Goal: Task Accomplishment & Management: Use online tool/utility

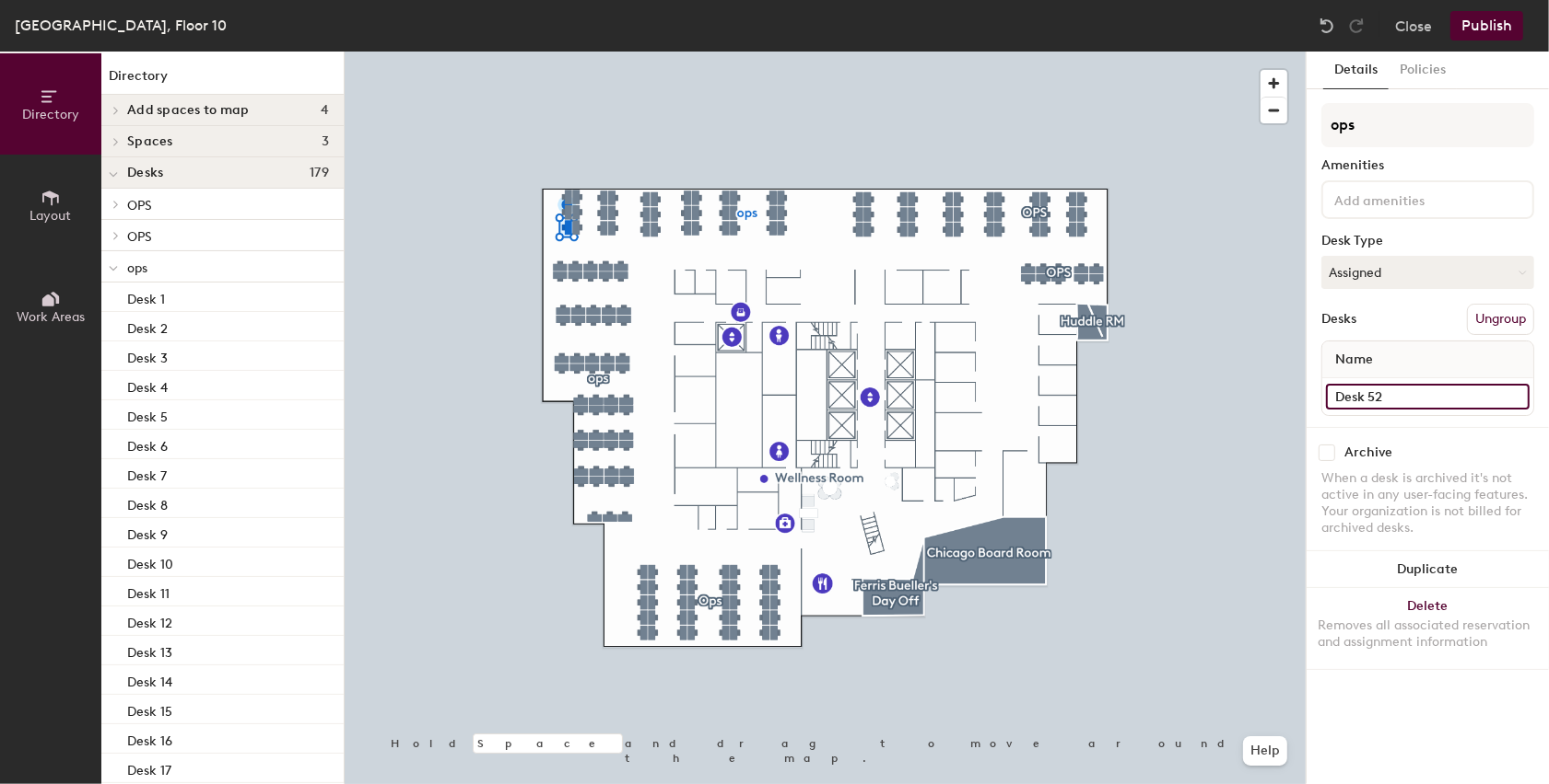
click at [1380, 395] on input "Desk 52" at bounding box center [1428, 397] width 204 height 26
type input "1022A"
click at [1360, 397] on input "Desk 53" at bounding box center [1428, 397] width 204 height 26
type input "1022B"
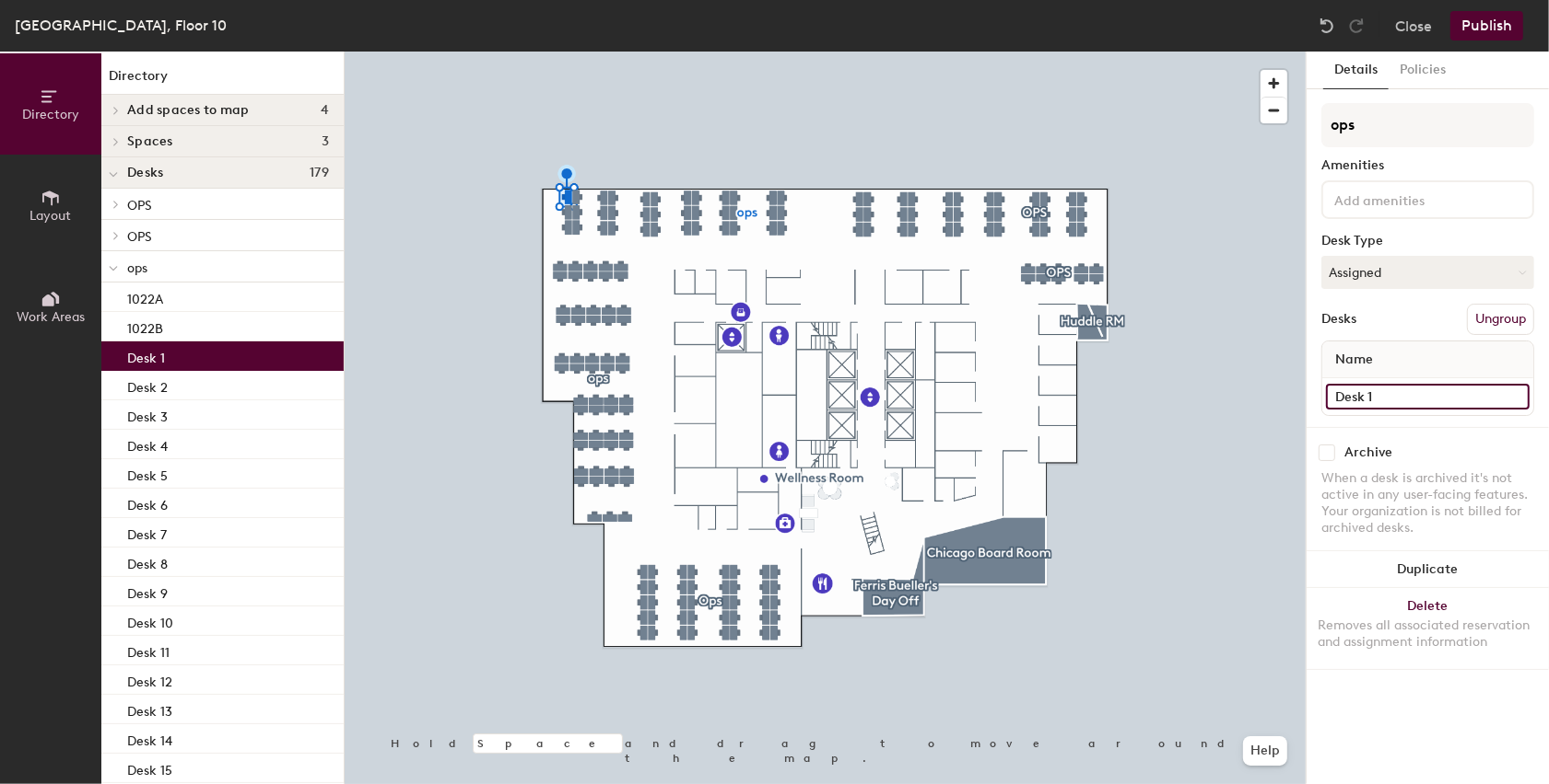
click at [1382, 394] on input "Desk 1" at bounding box center [1428, 397] width 204 height 26
type input "1022C"
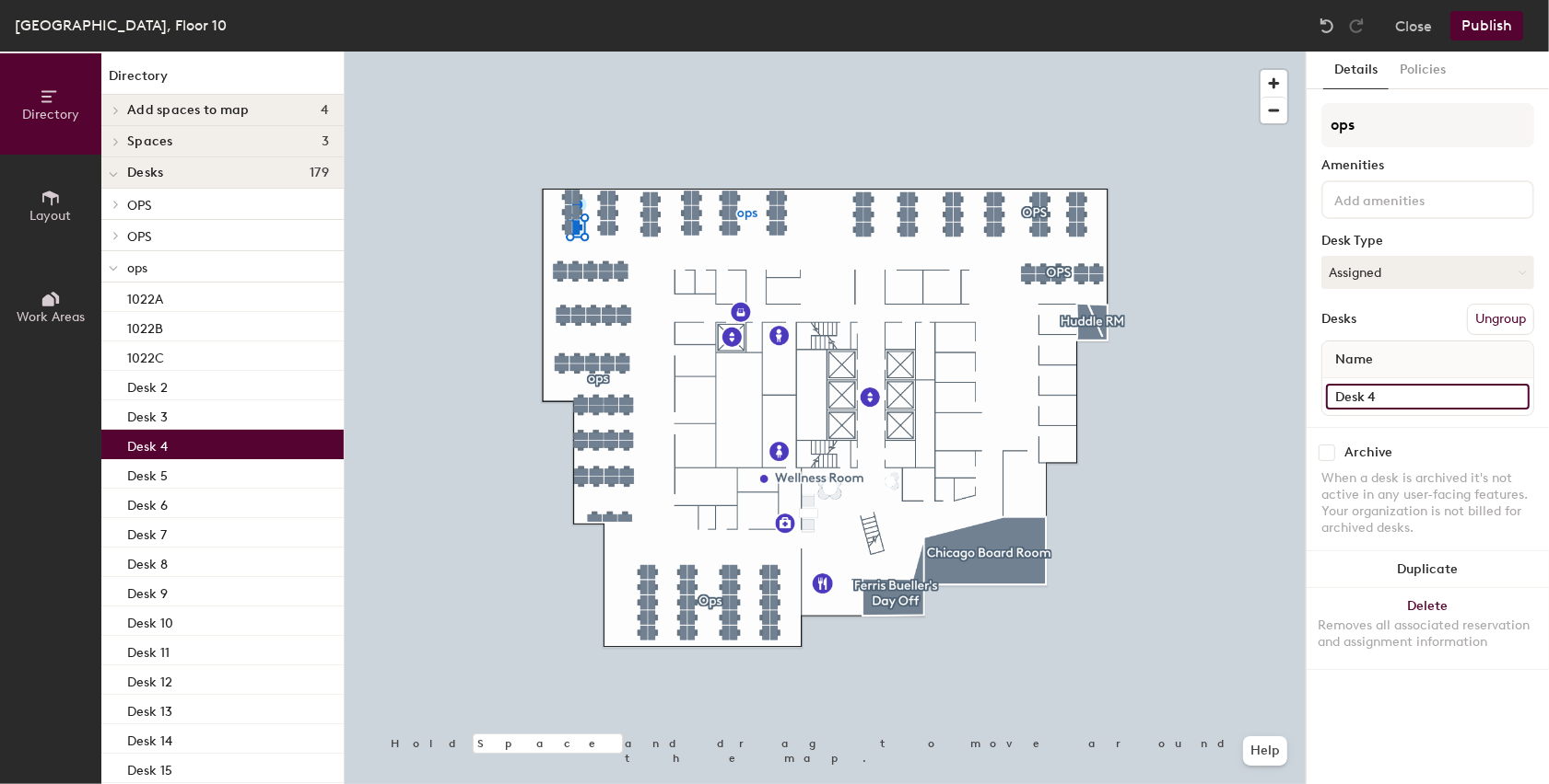
click at [1346, 397] on input "Desk 4" at bounding box center [1428, 397] width 204 height 26
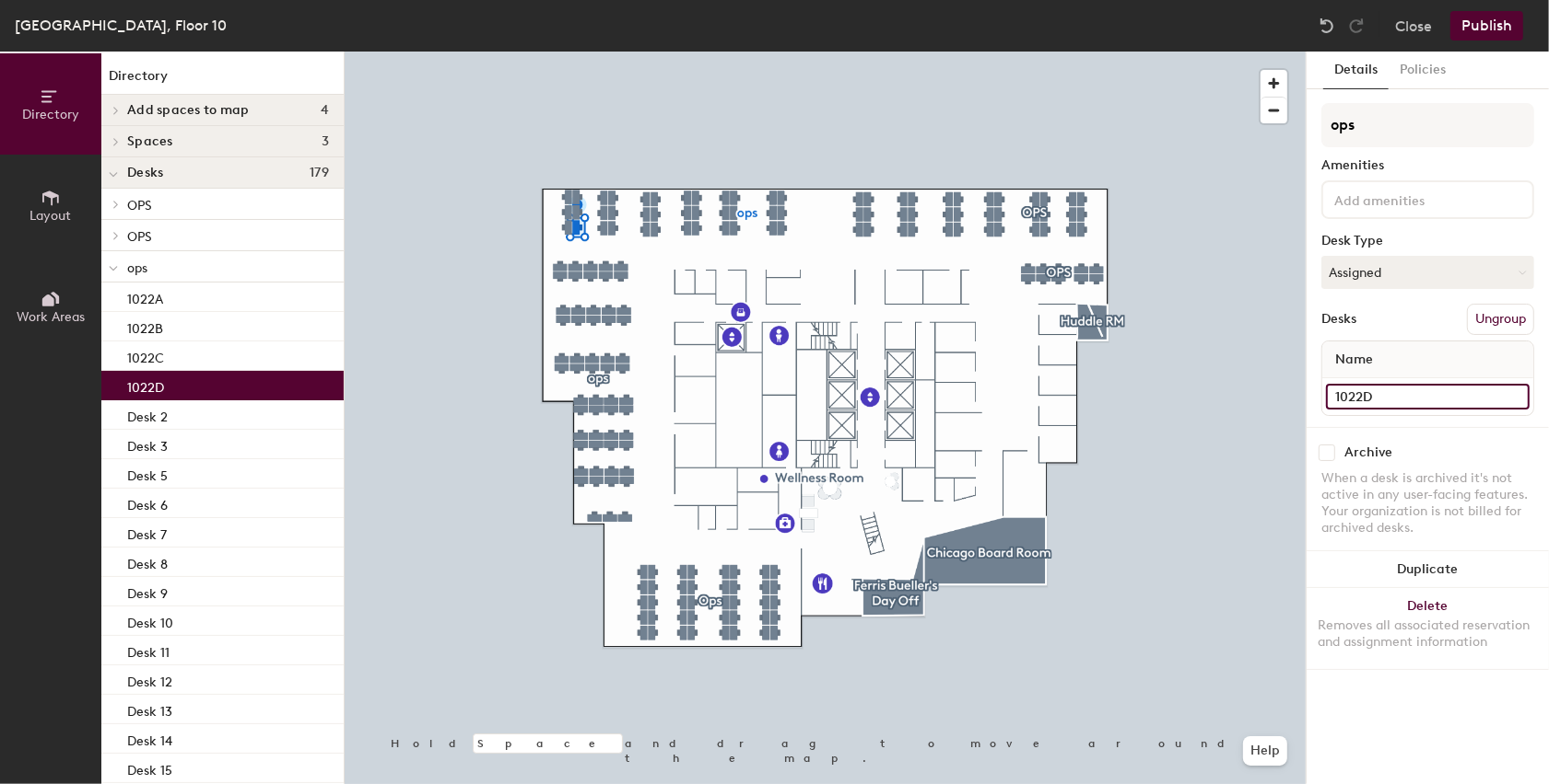
type input "1022D"
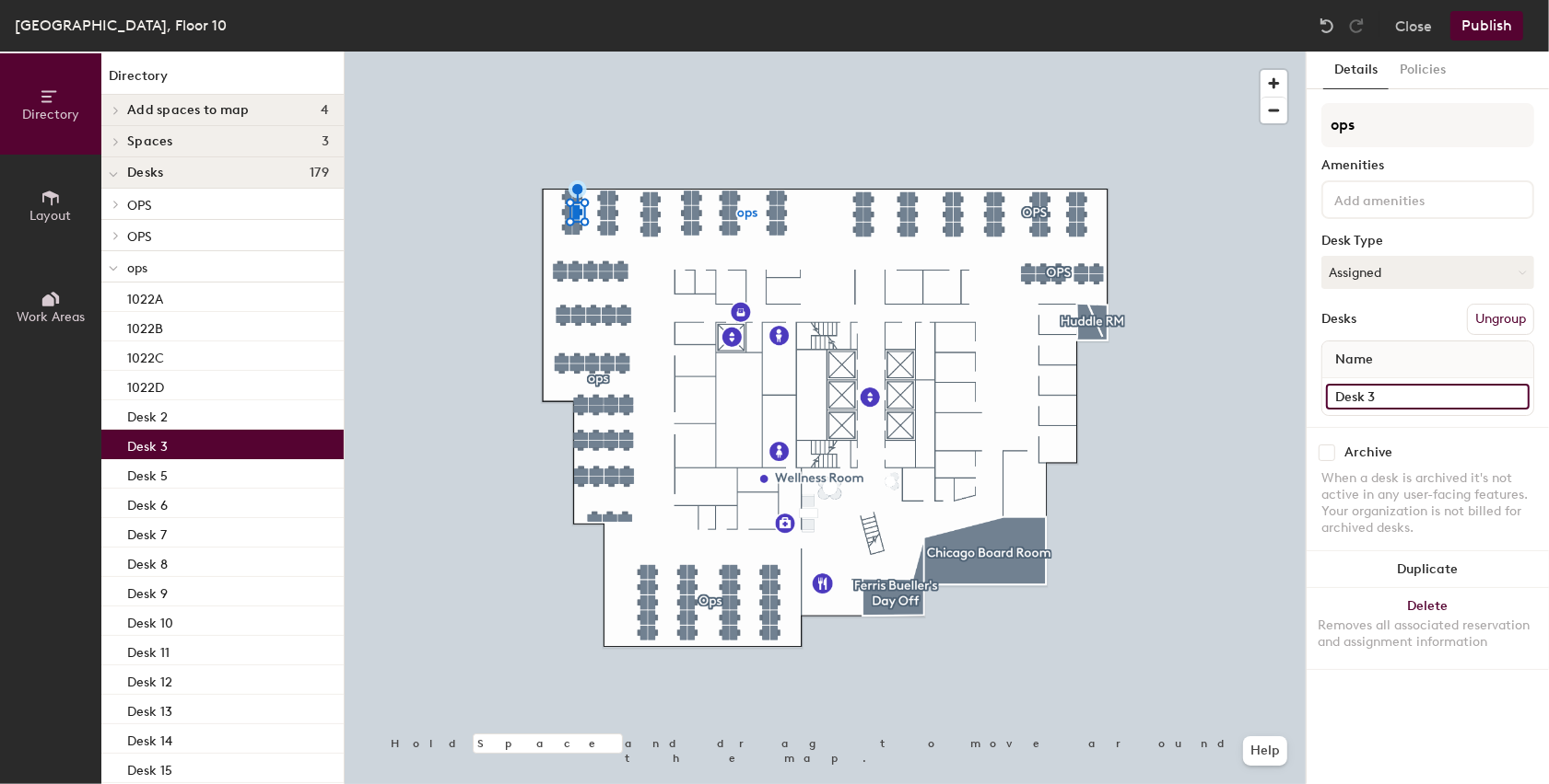
click at [1358, 386] on input "Desk 3" at bounding box center [1428, 397] width 204 height 26
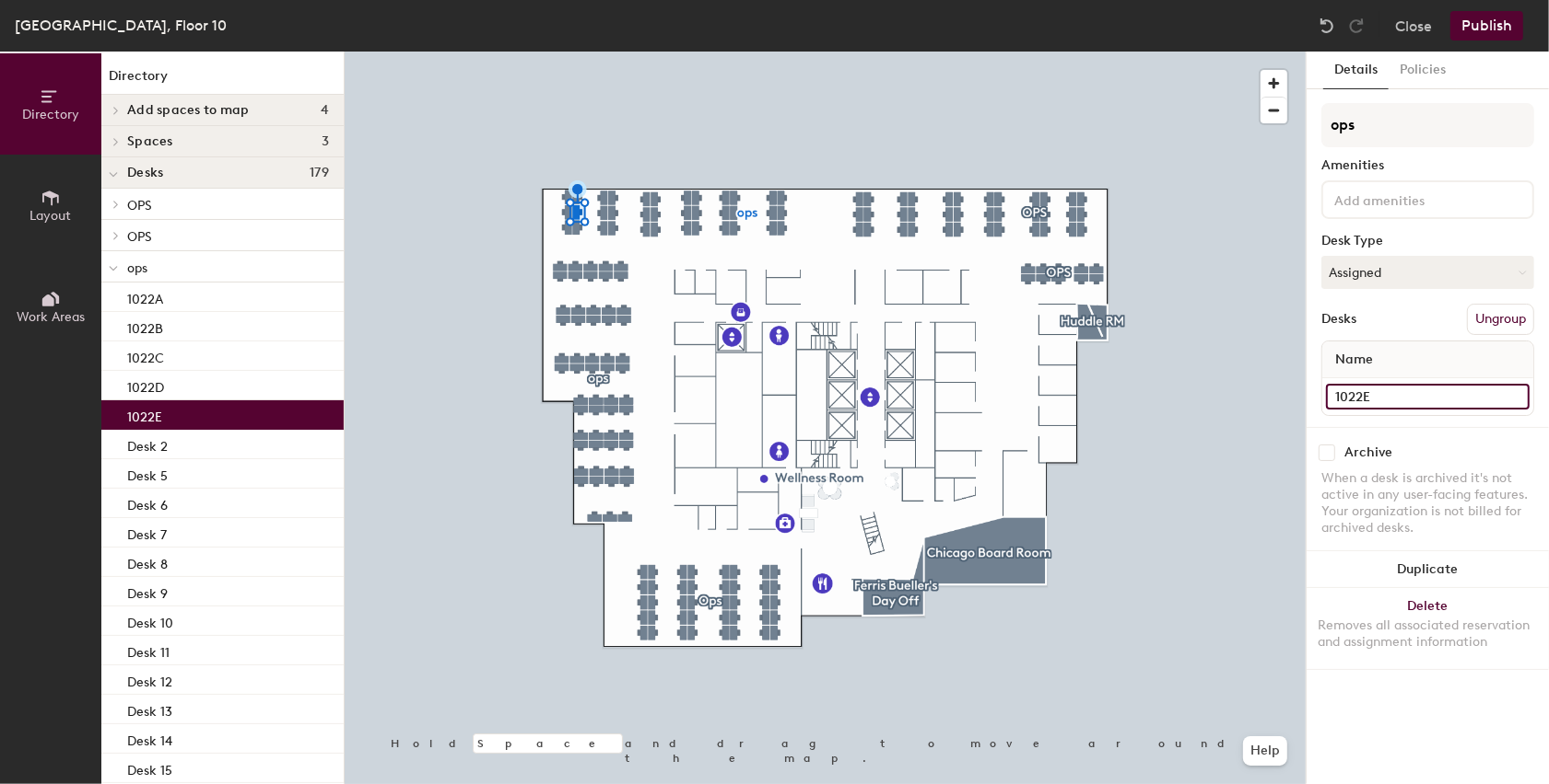
type input "1022E"
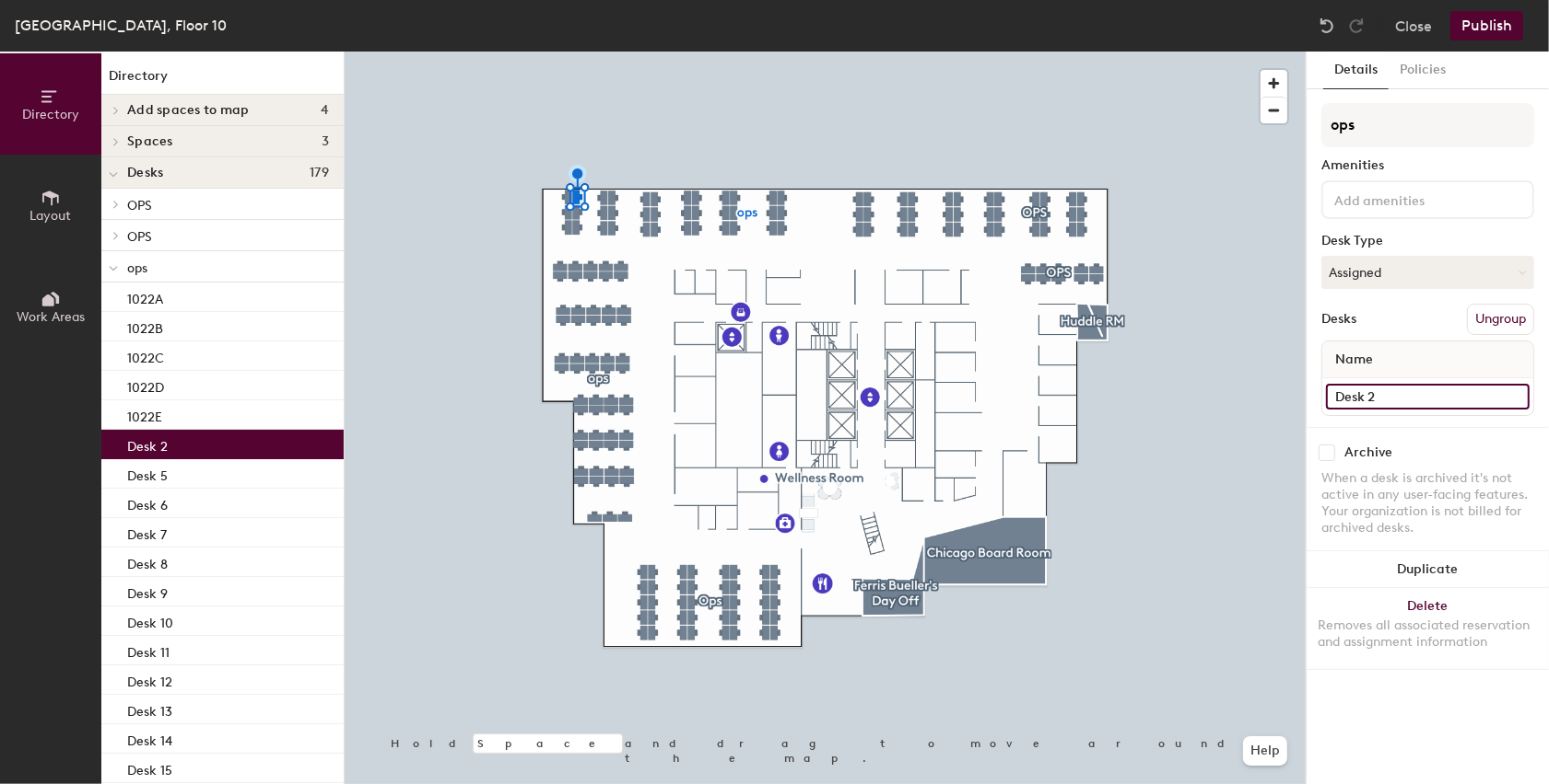
click at [1354, 402] on input "Desk 2" at bounding box center [1428, 397] width 204 height 26
type input "1022F"
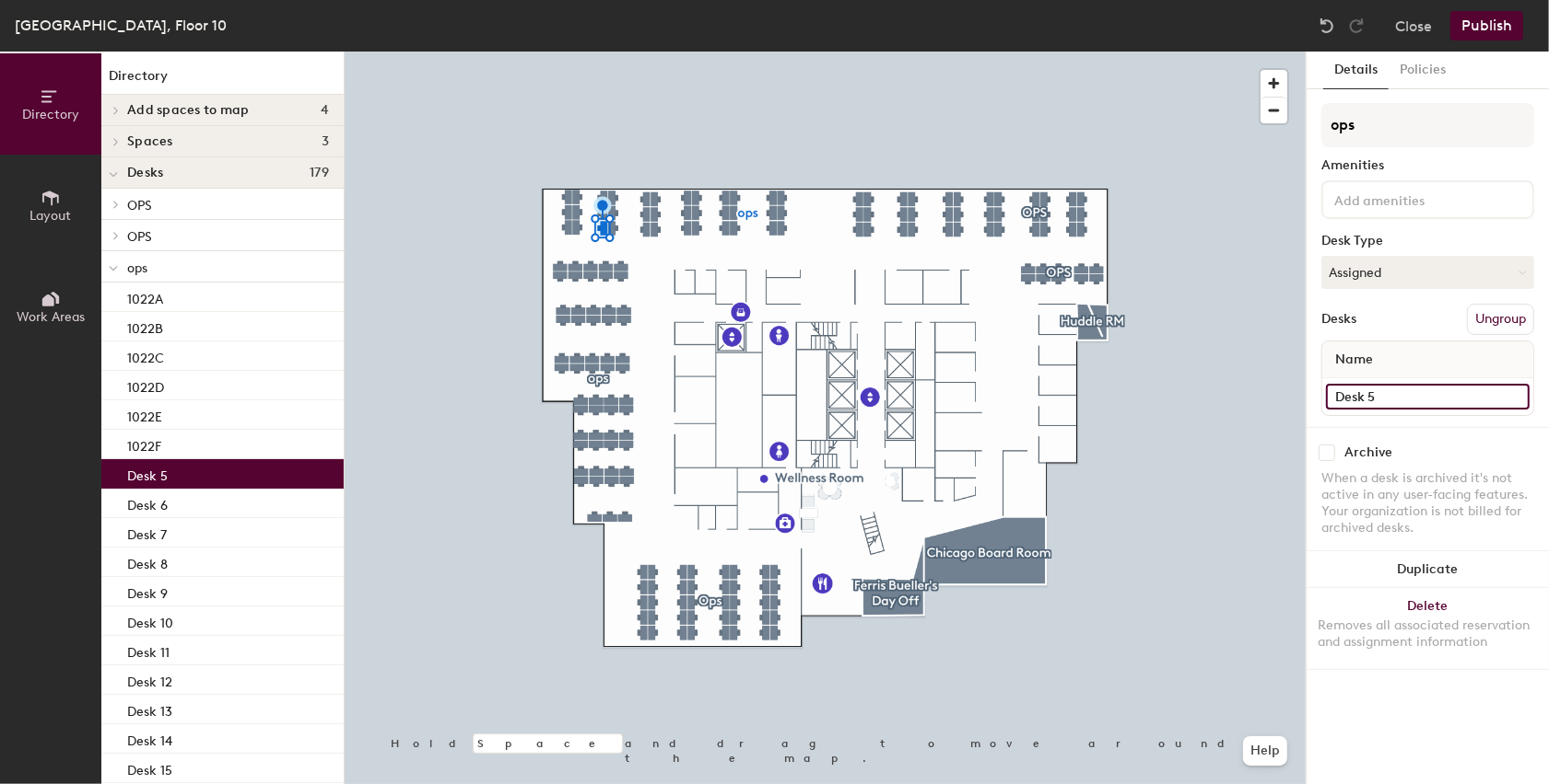
click at [1378, 403] on input "Desk 5" at bounding box center [1428, 397] width 204 height 26
type input "1023A"
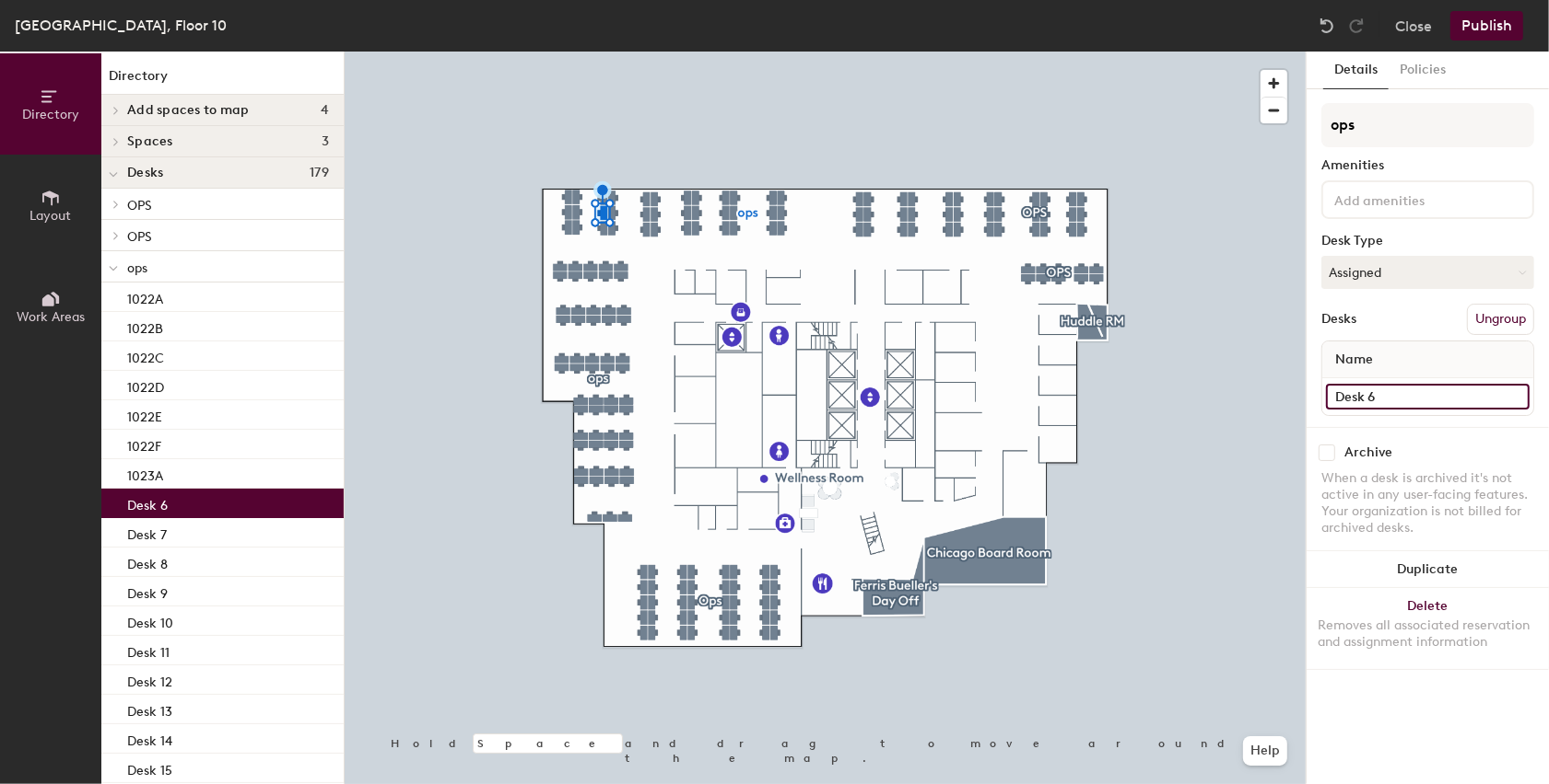
click at [1363, 391] on input "Desk 6" at bounding box center [1428, 397] width 204 height 26
type input "1023B"
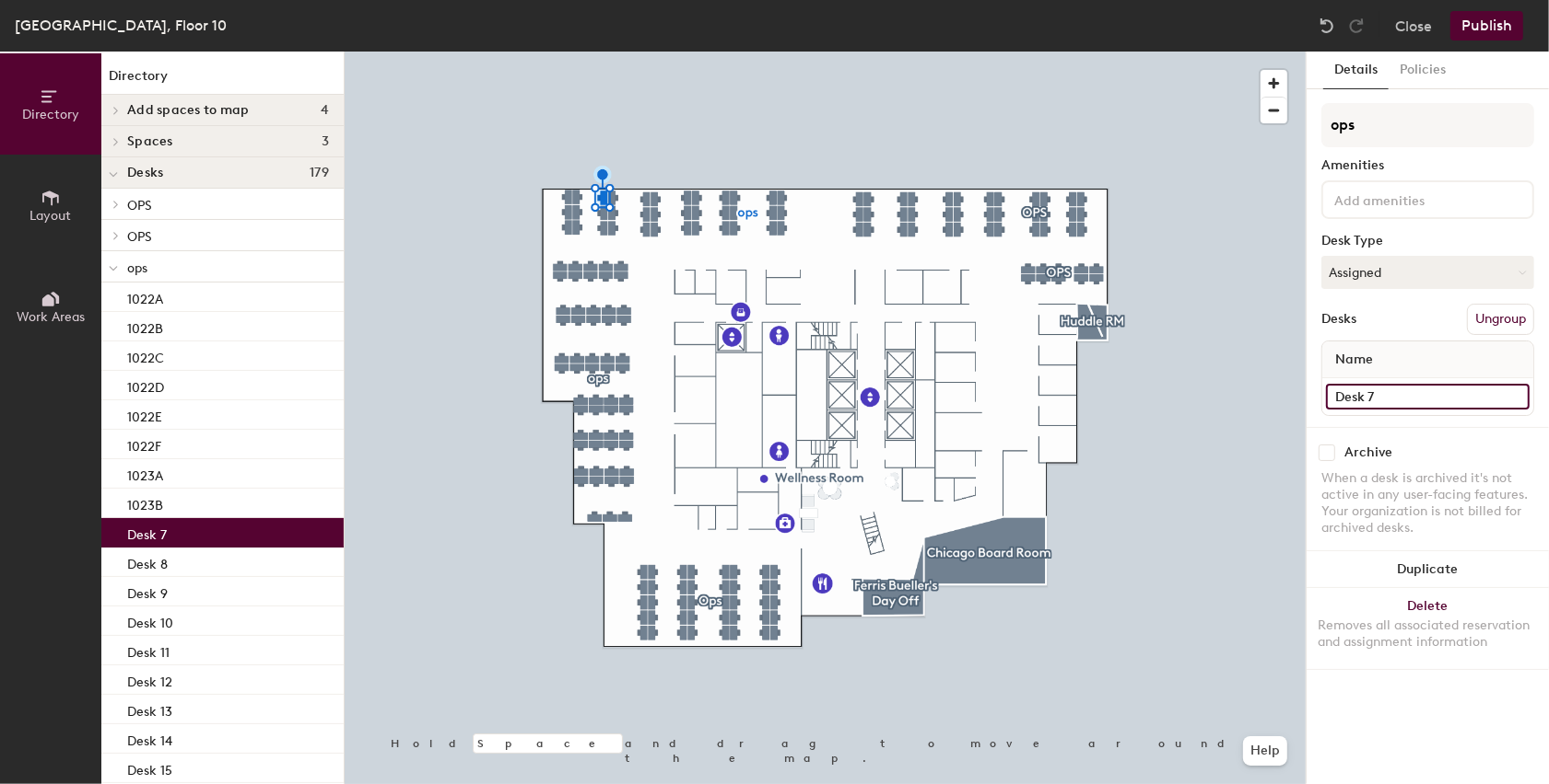
click at [1366, 384] on input "Desk 7" at bounding box center [1428, 397] width 204 height 26
type input "1023C"
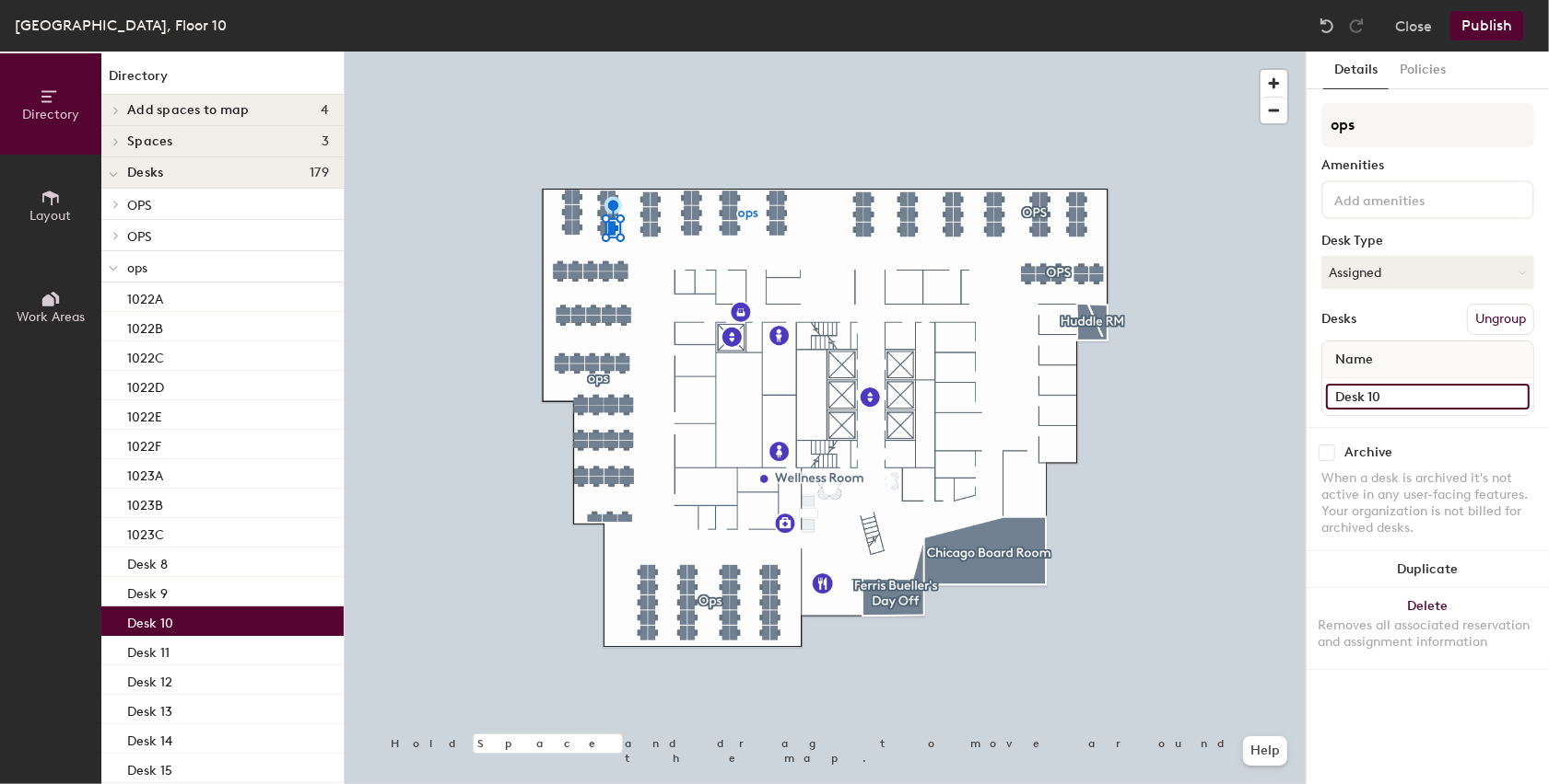
click at [1420, 395] on input "Desk 10" at bounding box center [1428, 397] width 204 height 26
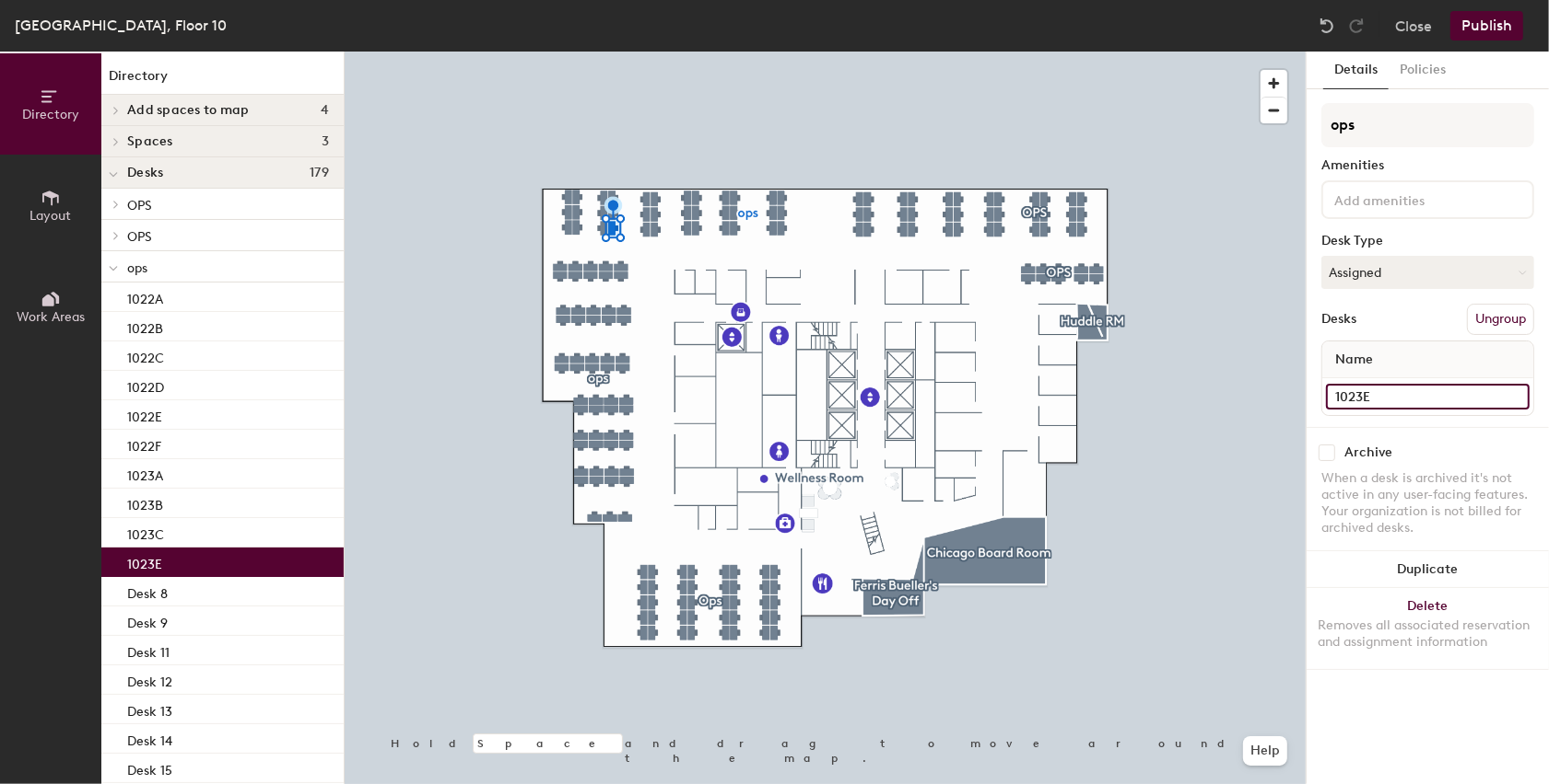
type input "1023E"
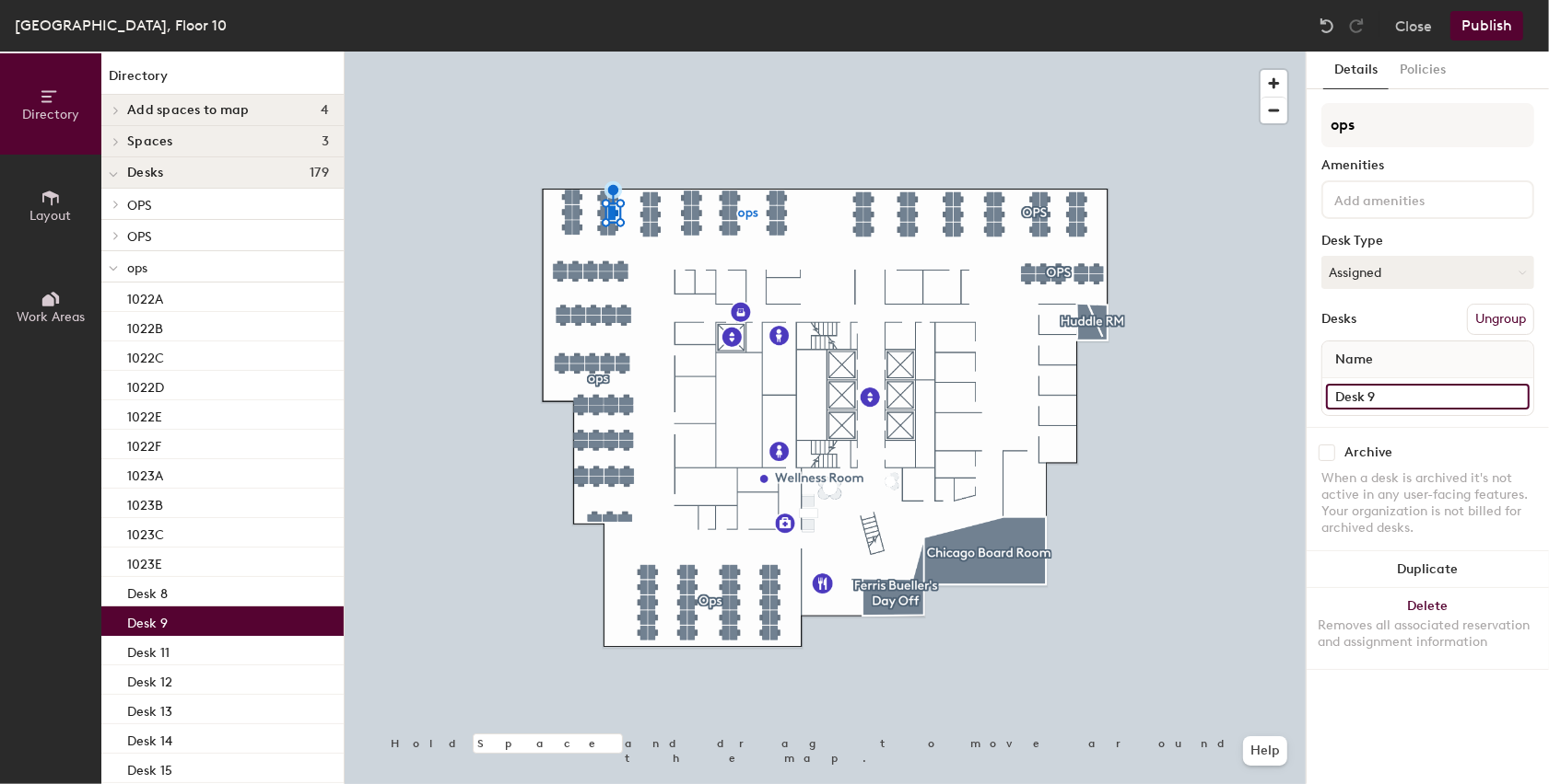
click at [1382, 390] on input "Desk 9" at bounding box center [1428, 397] width 204 height 26
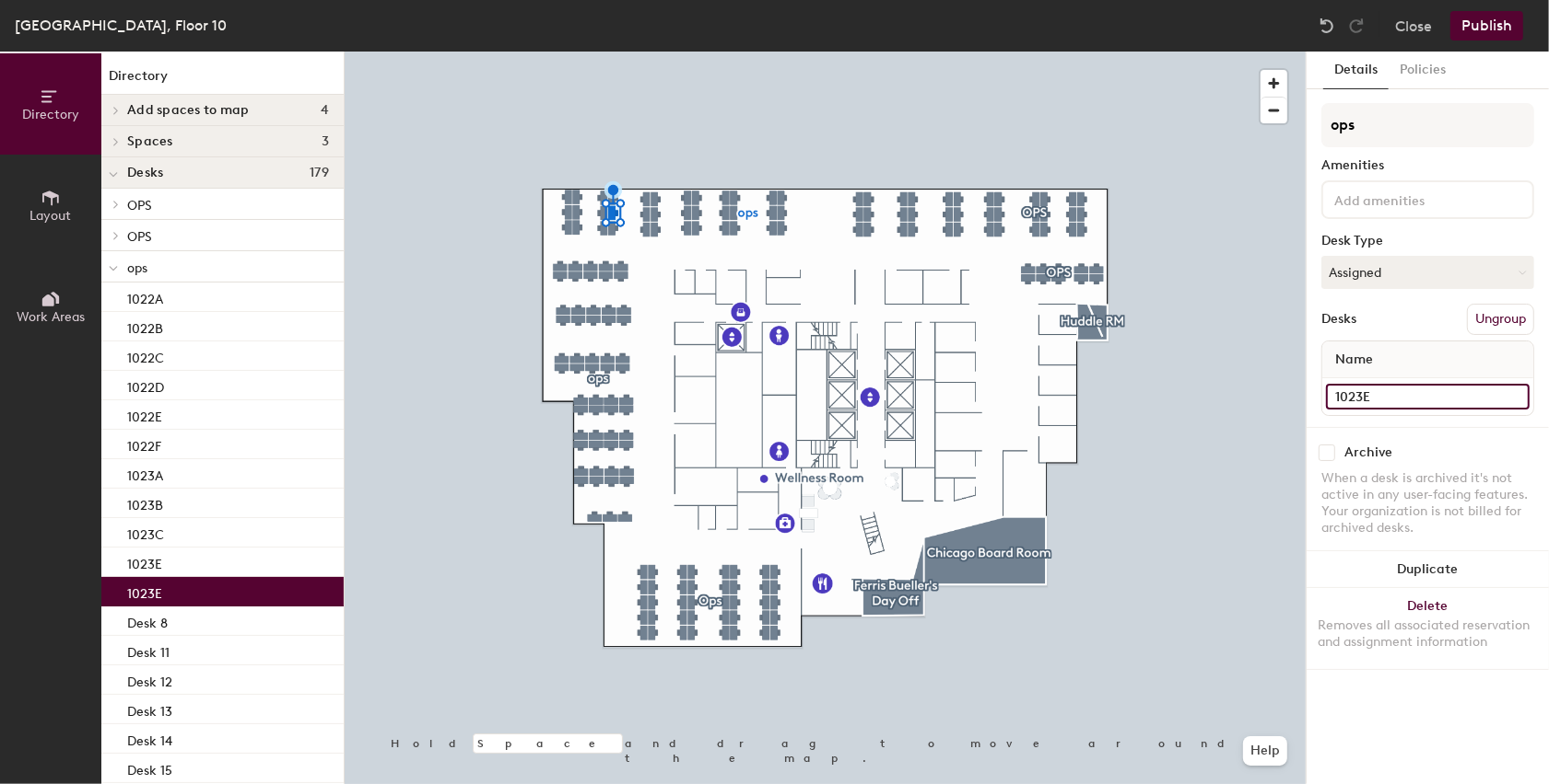
type input "1023E"
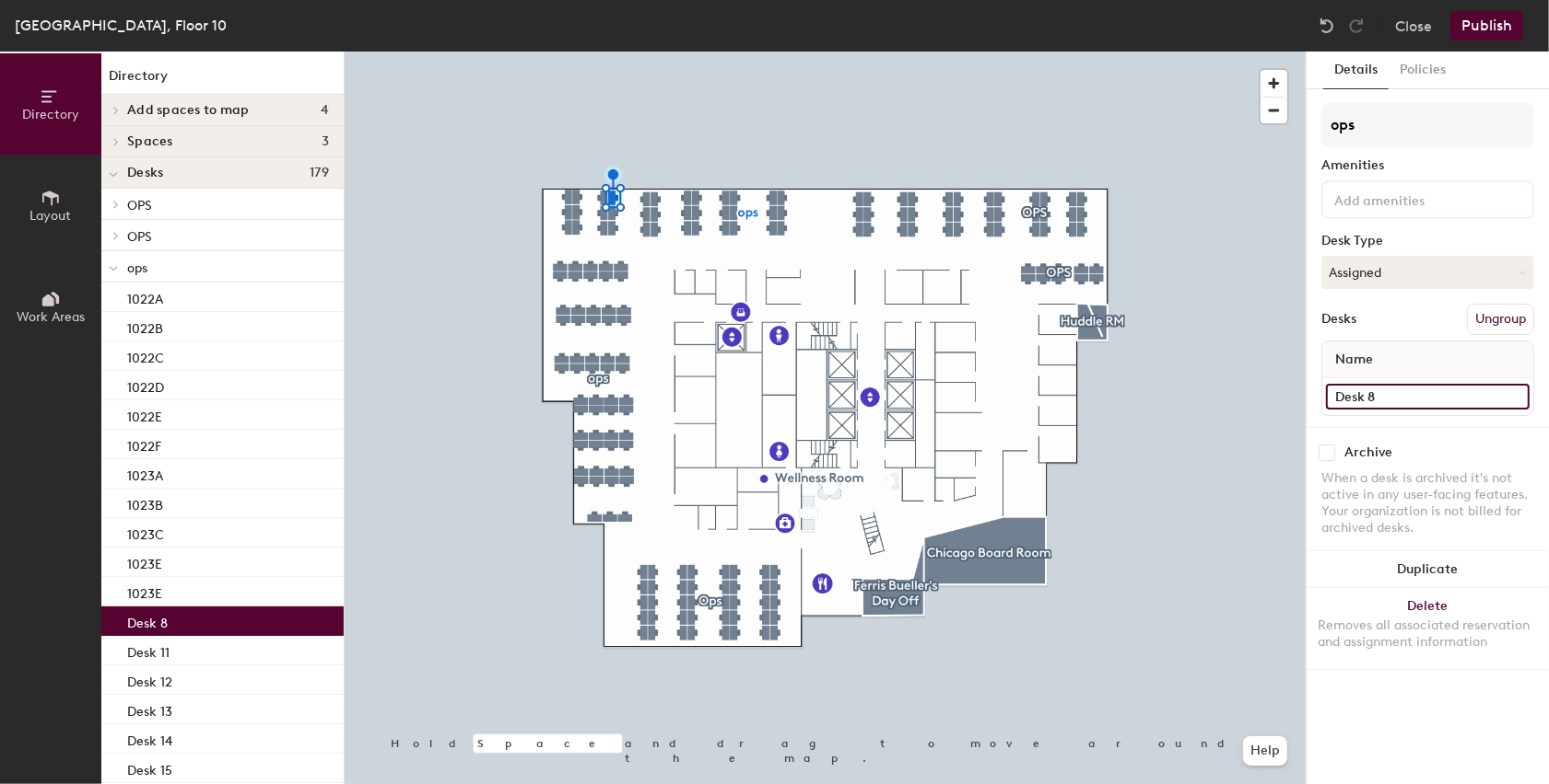
click at [1413, 402] on input "Desk 8" at bounding box center [1428, 397] width 204 height 26
type input "1023F"
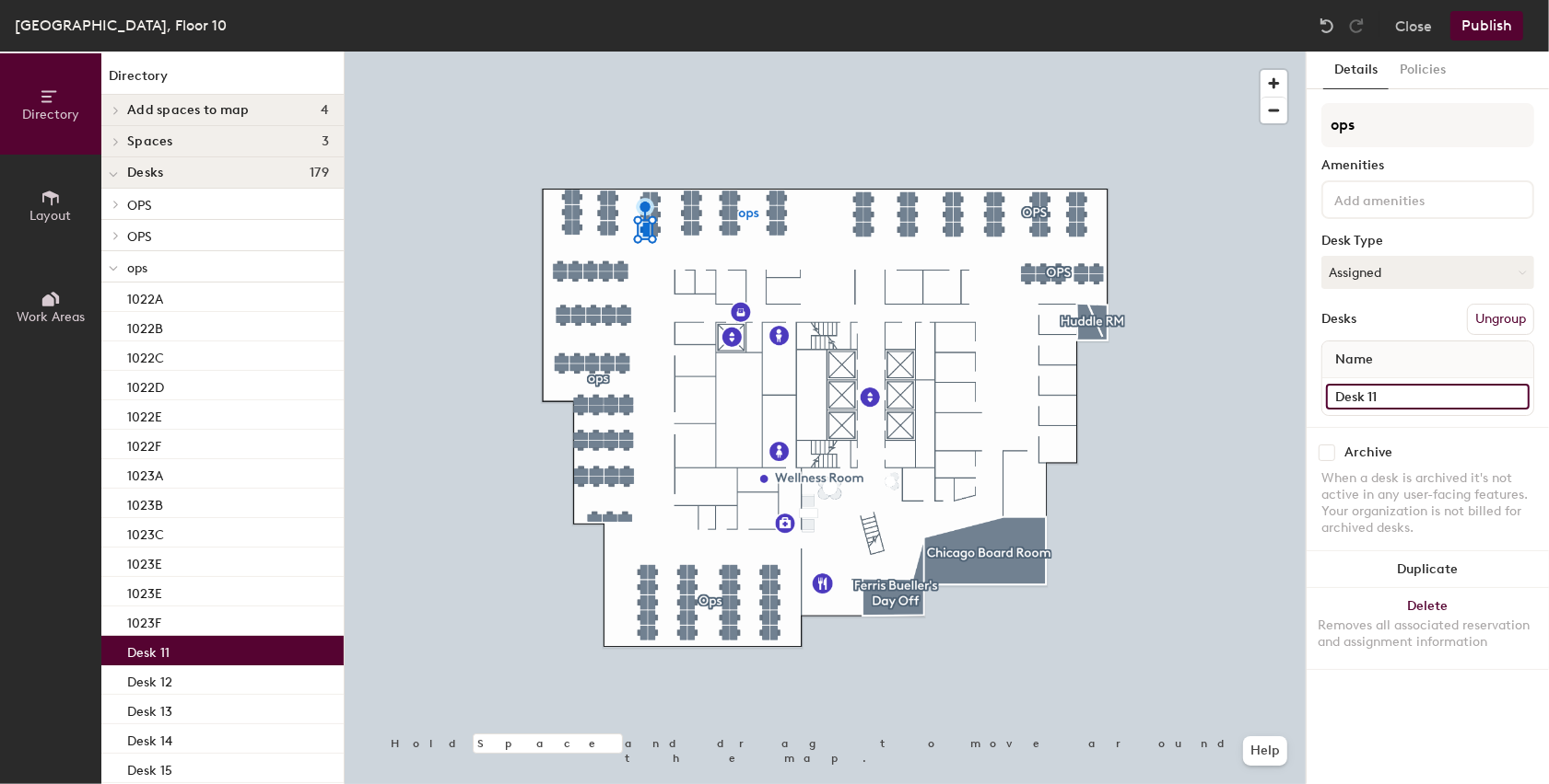
click at [1401, 389] on input "Desk 11" at bounding box center [1428, 397] width 204 height 26
type input "1024A"
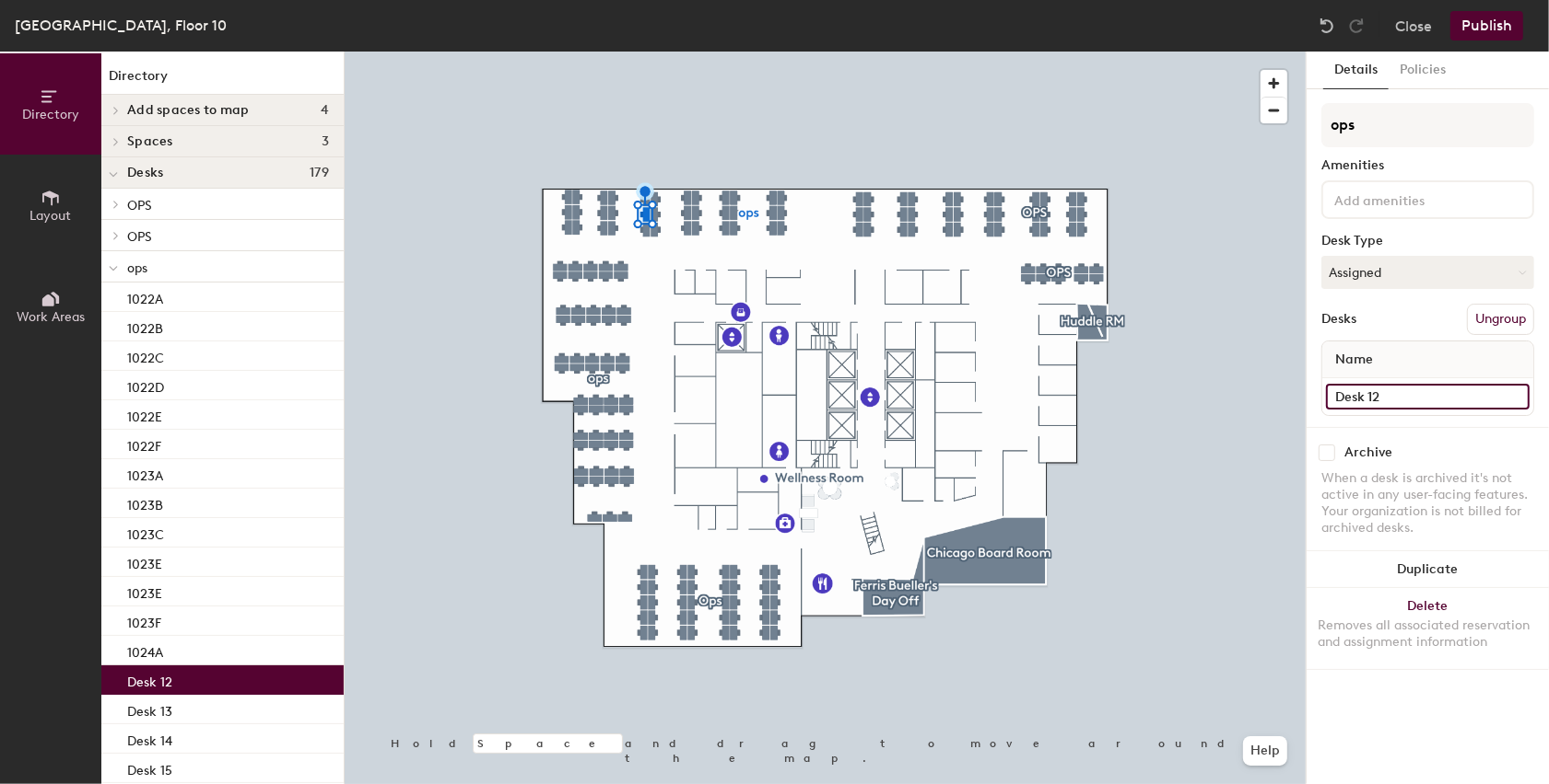
click at [1379, 403] on input "Desk 12" at bounding box center [1428, 397] width 204 height 26
type input "1024B"
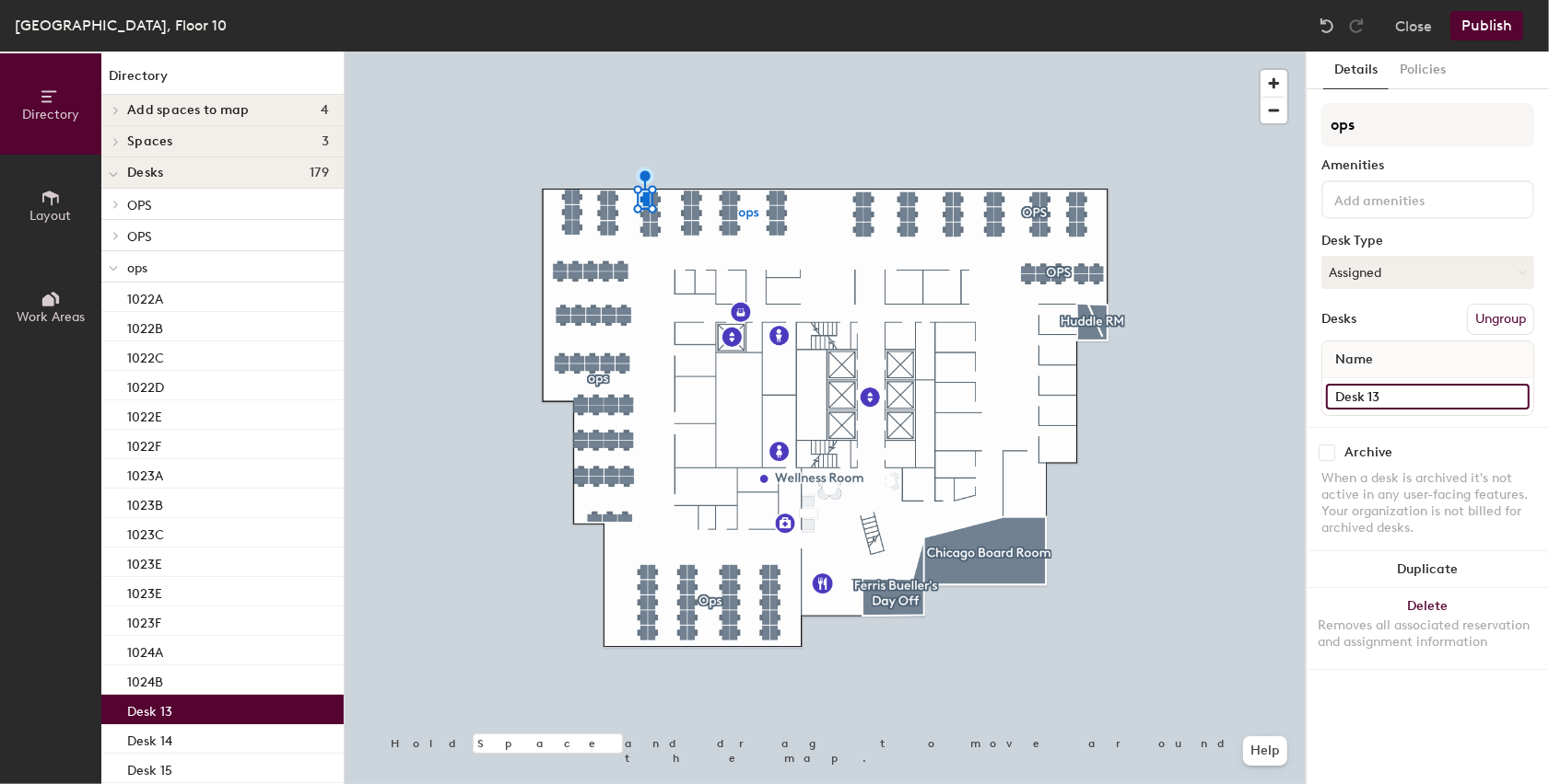
click at [1441, 399] on input "Desk 13" at bounding box center [1428, 397] width 204 height 26
type input "1024C"
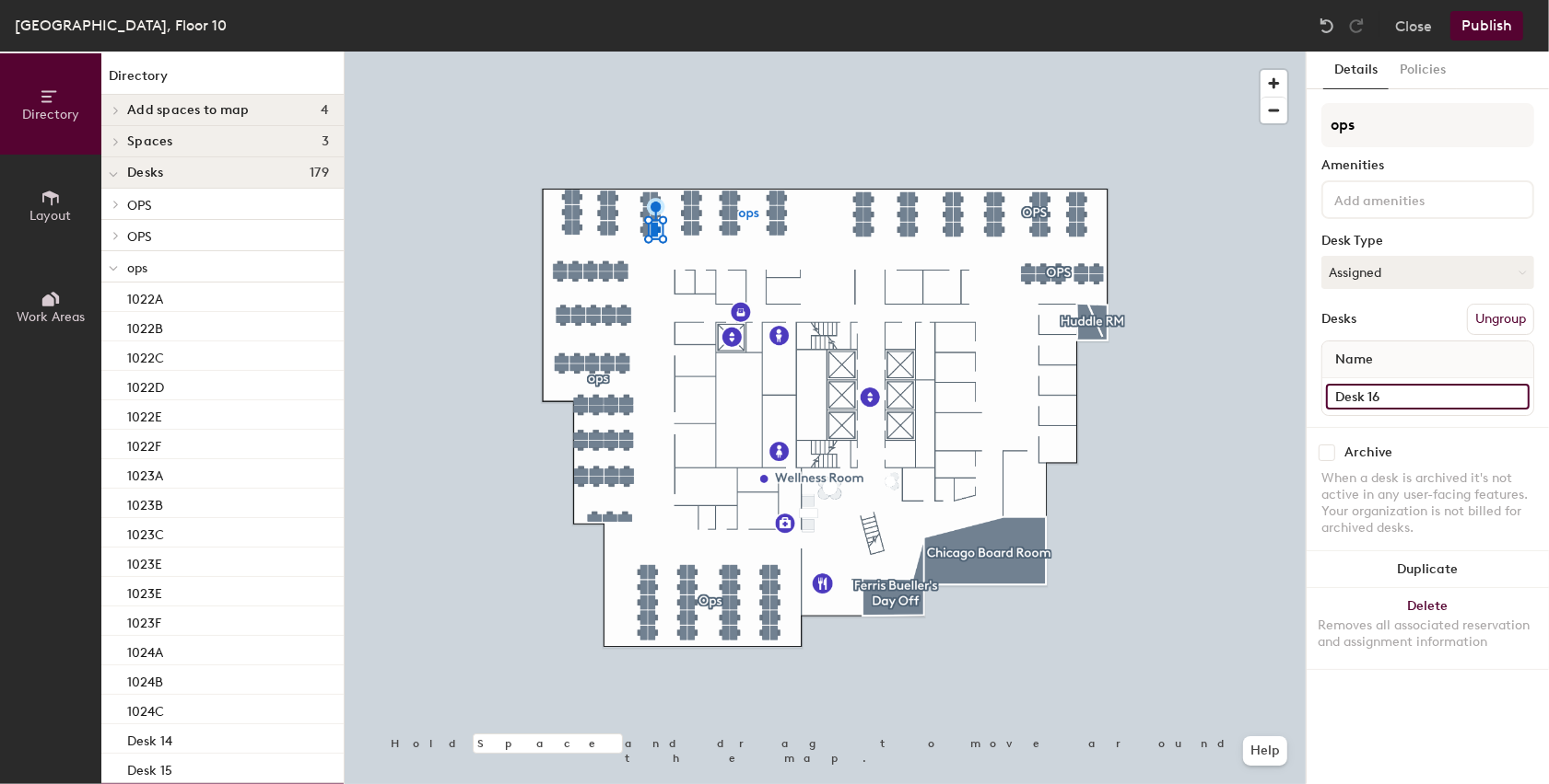
click at [1364, 395] on input "Desk 16" at bounding box center [1428, 397] width 204 height 26
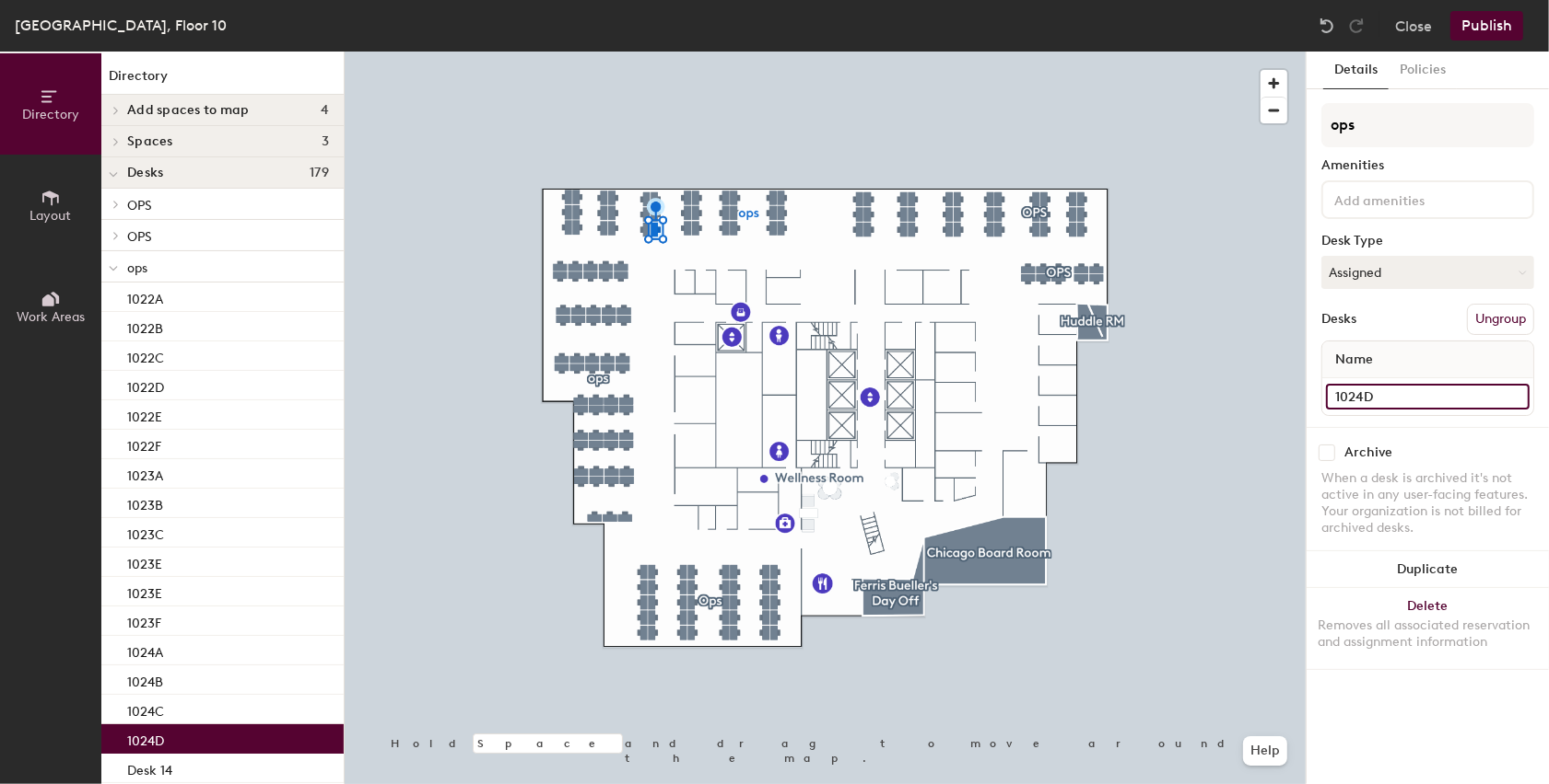
type input "1024D"
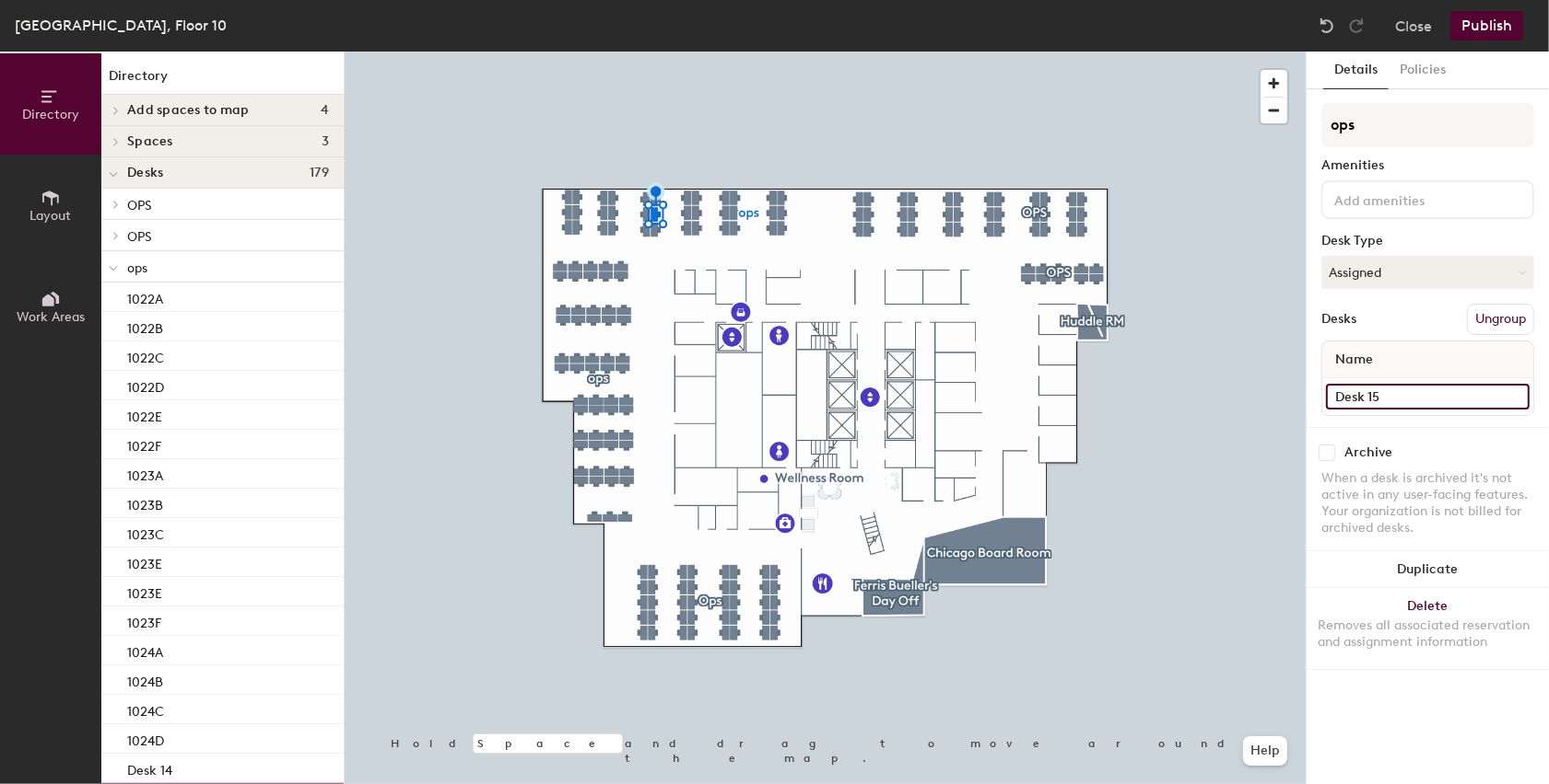
click at [1374, 402] on input "Desk 15" at bounding box center [1428, 397] width 204 height 26
type input "1024E"
click at [1364, 396] on input "Desk 14" at bounding box center [1428, 397] width 204 height 26
type input "1024F"
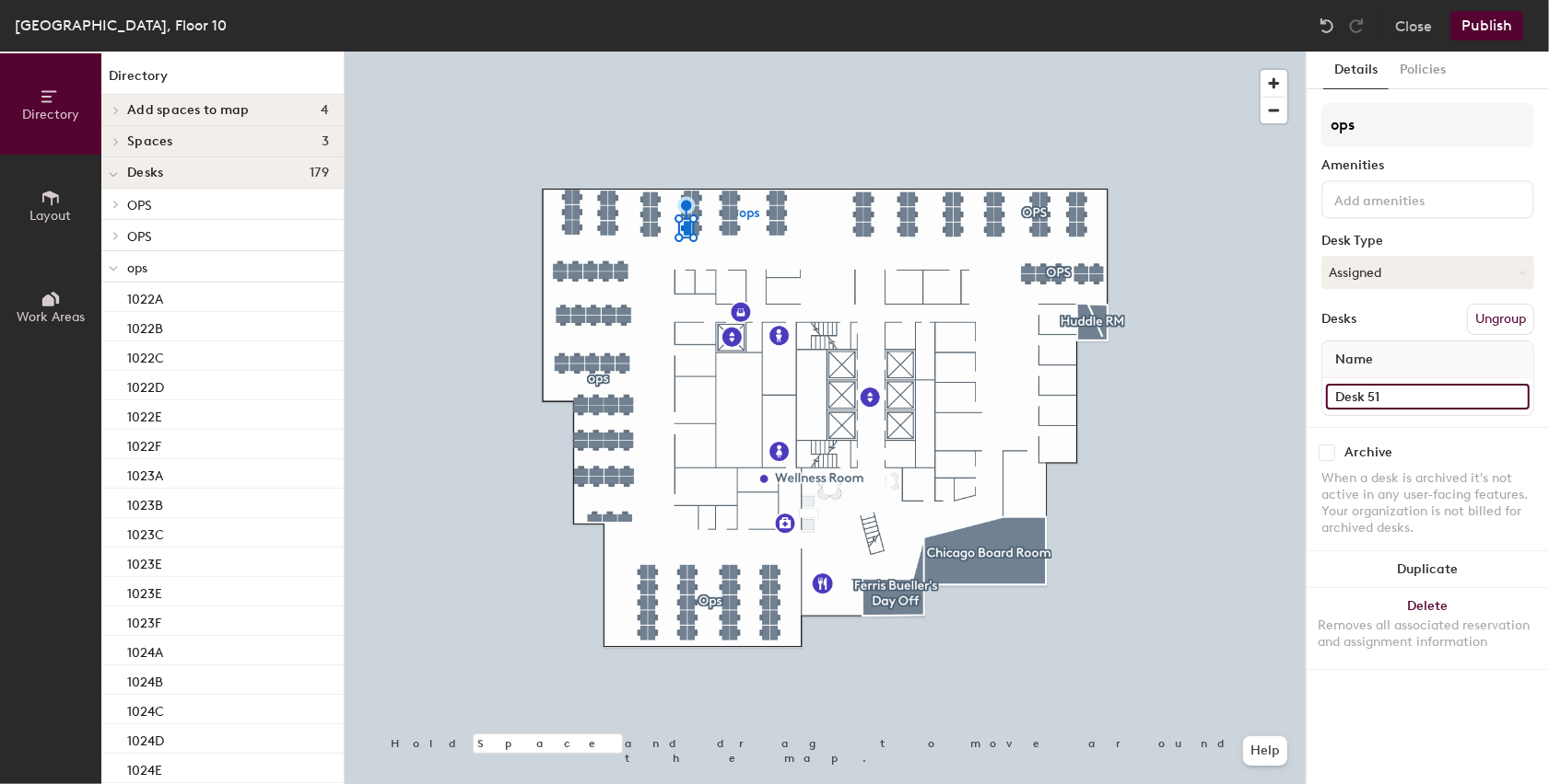
click at [1415, 384] on input "Desk 51" at bounding box center [1428, 397] width 204 height 26
type input "1025A"
click at [1396, 399] on input "Desk 48" at bounding box center [1428, 397] width 204 height 26
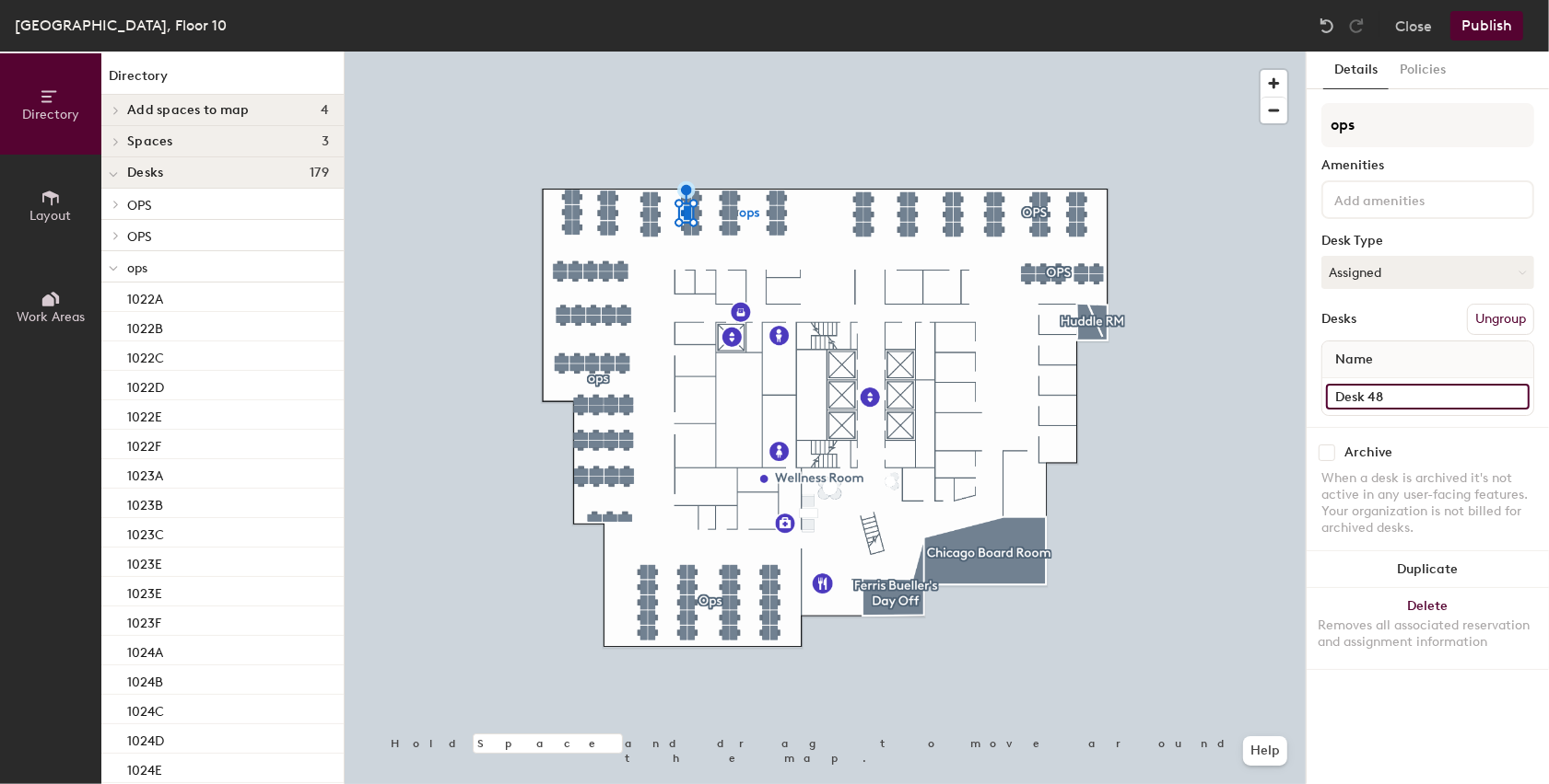
click at [1360, 402] on input "Desk 48" at bounding box center [1428, 397] width 204 height 26
type input "1025B"
click at [1364, 387] on input "Desk 49" at bounding box center [1428, 397] width 204 height 26
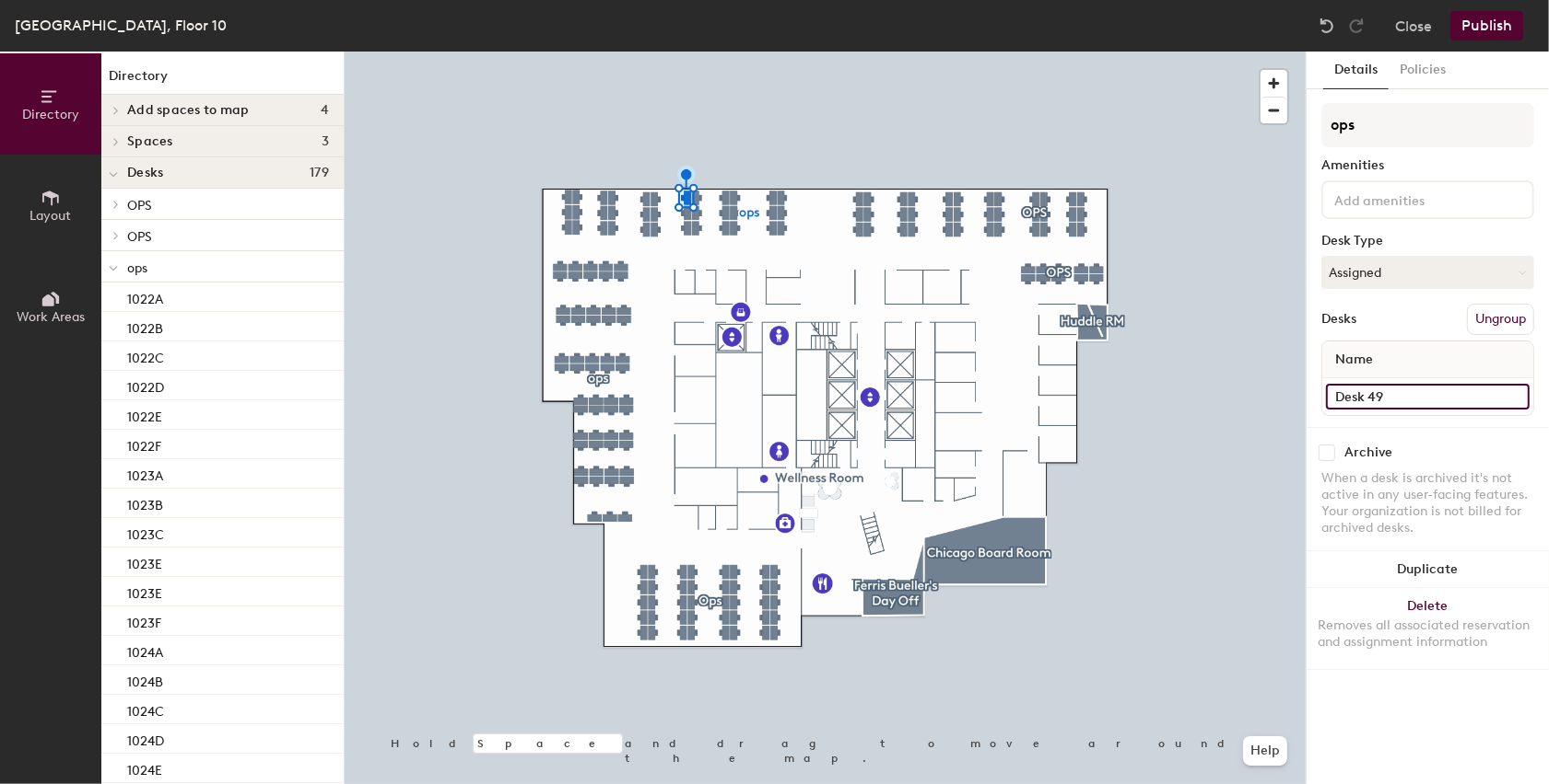
click at [1364, 387] on input "Desk 49" at bounding box center [1428, 397] width 204 height 26
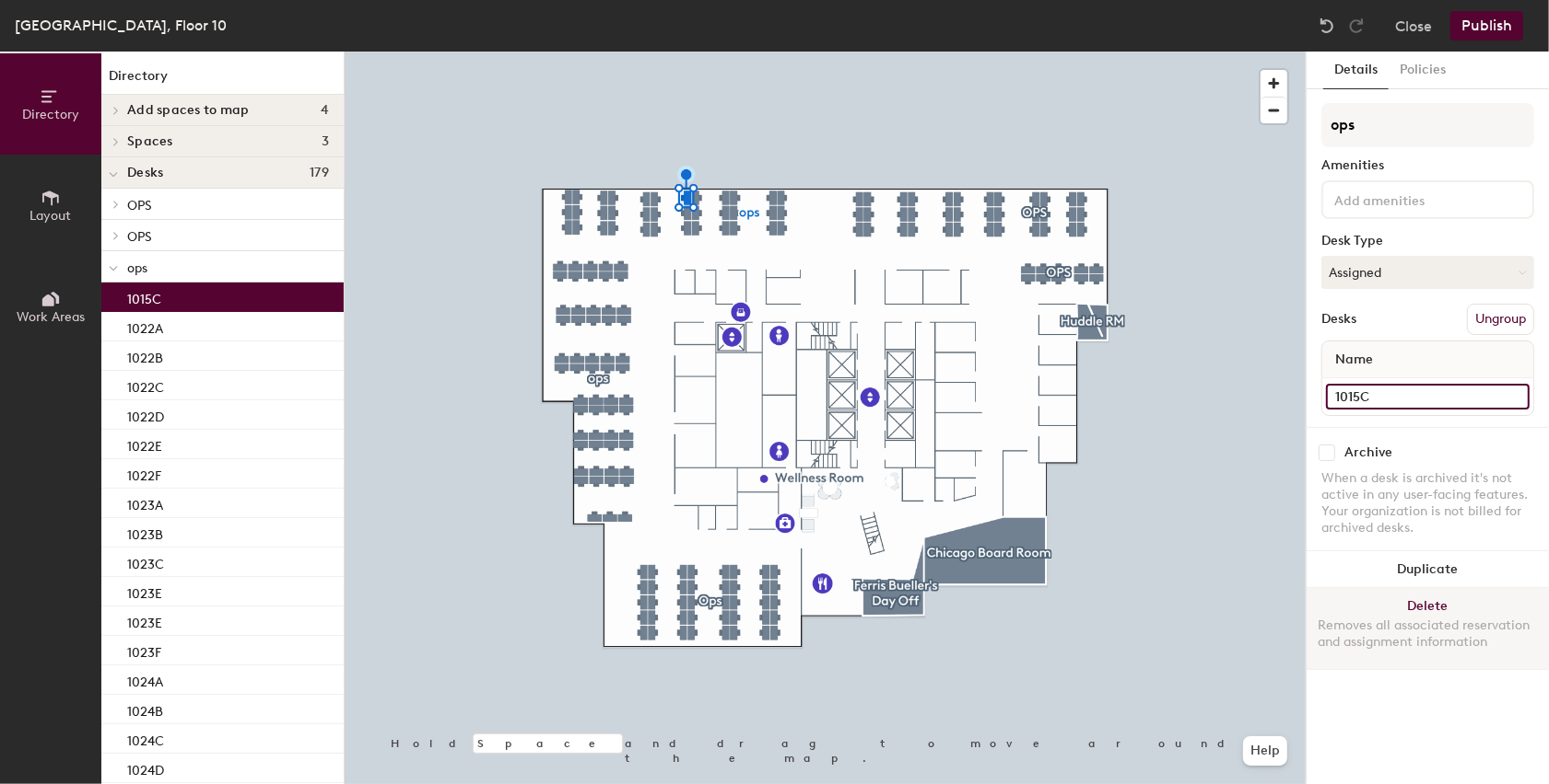
type input "1015C"
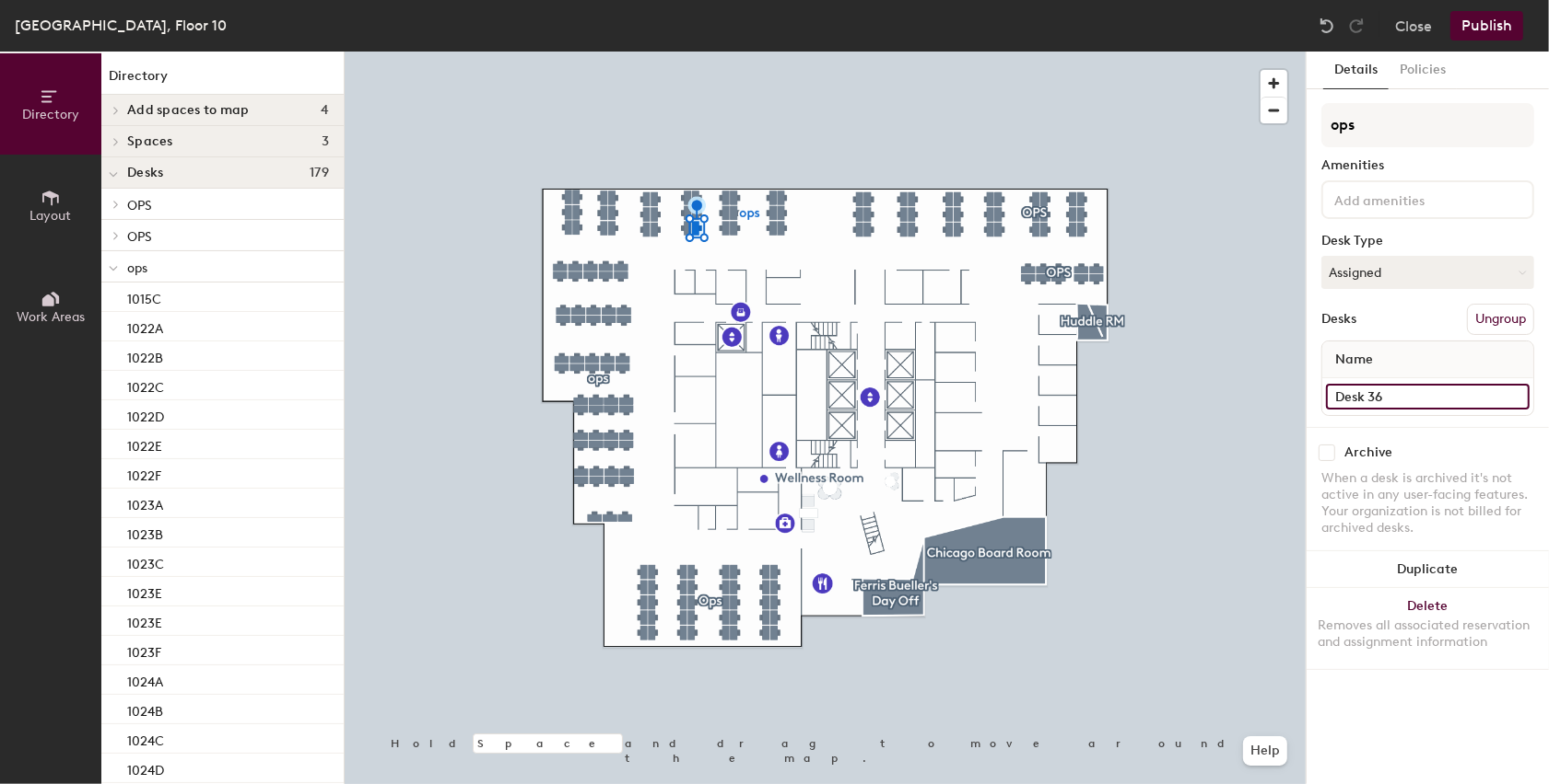
click at [1383, 400] on input "Desk 36" at bounding box center [1428, 397] width 204 height 26
type input "1025D"
click at [1370, 396] on input "Desk 35" at bounding box center [1428, 397] width 204 height 26
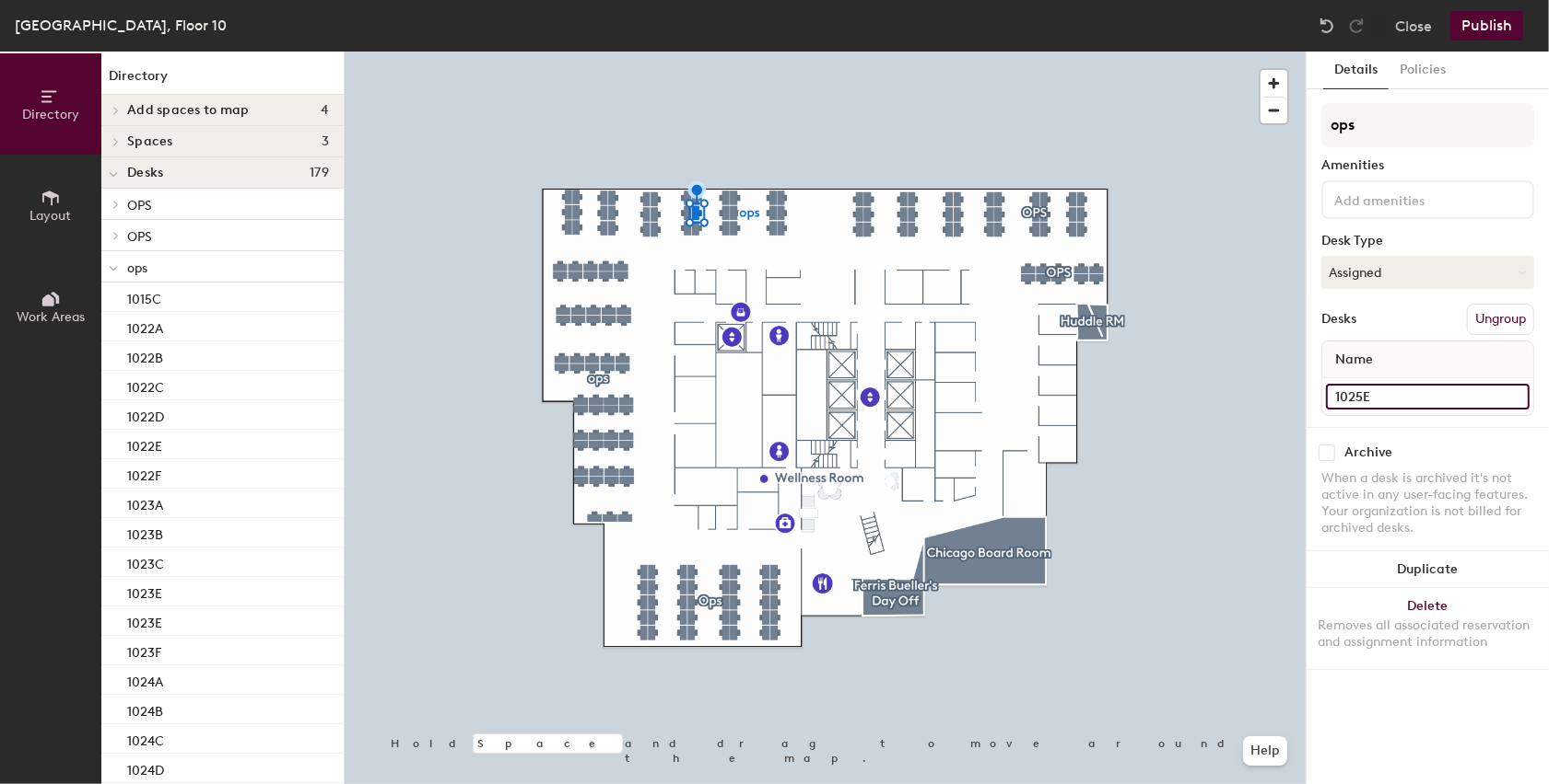
type input "1025E"
click at [1485, 398] on input "Desk 34" at bounding box center [1428, 397] width 204 height 26
type input "1025F"
click at [1368, 405] on input "Desk 50" at bounding box center [1428, 397] width 204 height 26
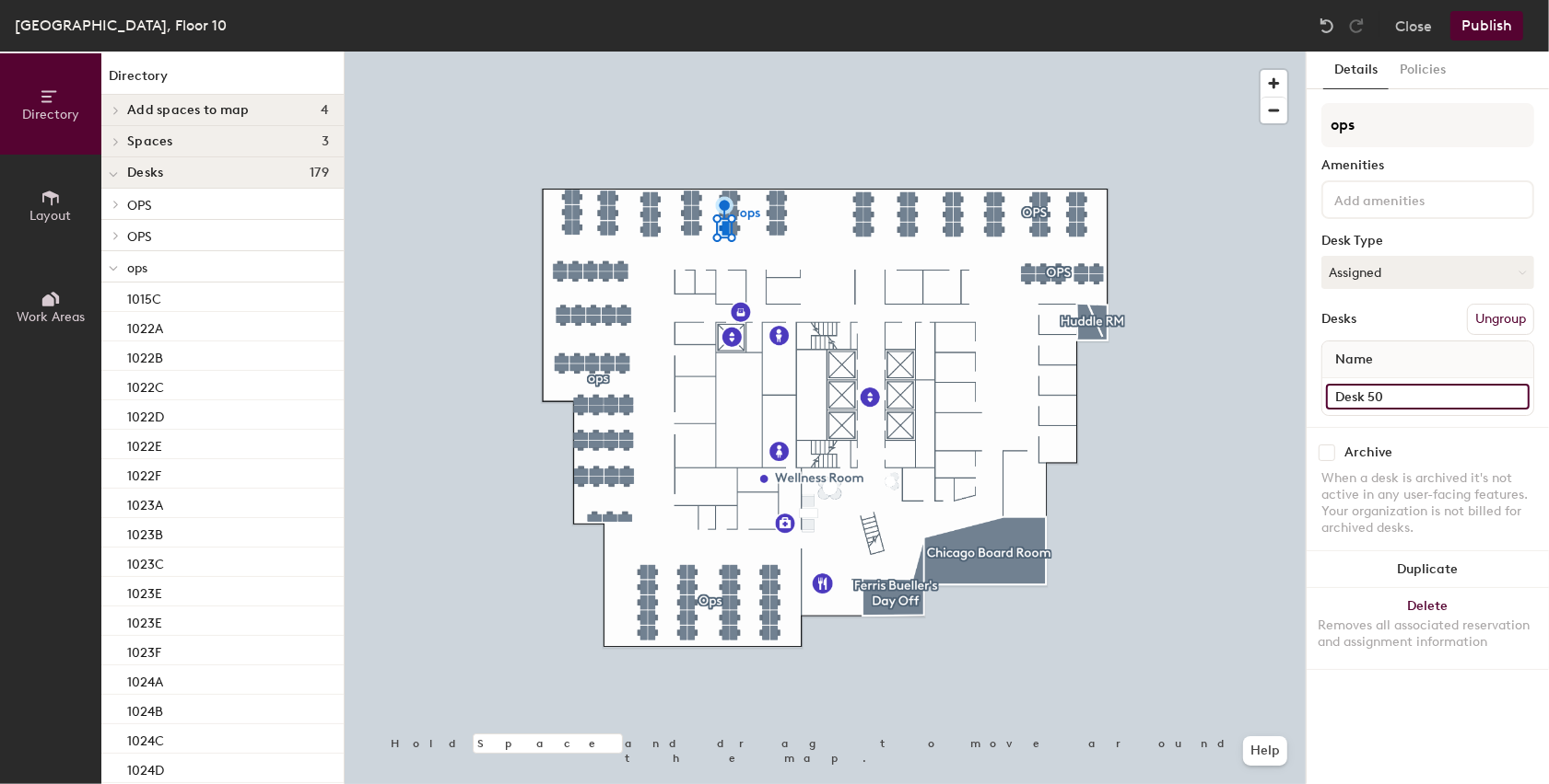
click at [1368, 405] on input "Desk 50" at bounding box center [1428, 397] width 204 height 26
type input "1026A"
click at [1386, 398] on input "Desk 47" at bounding box center [1428, 397] width 204 height 26
type input "1026B"
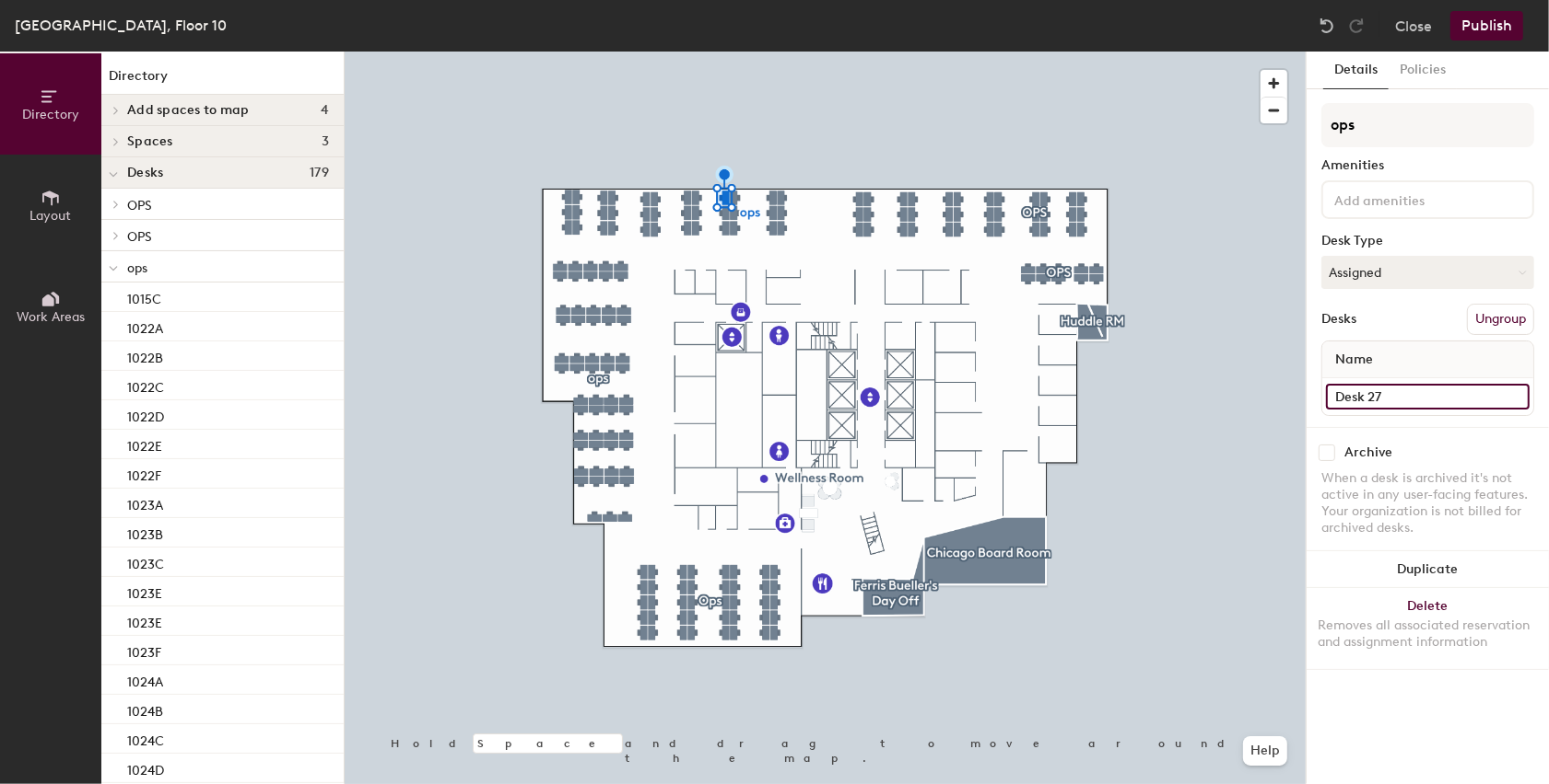
click at [1350, 384] on input "Desk 27" at bounding box center [1428, 397] width 204 height 26
type input "1026C"
click at [1398, 398] on input "Desk 30" at bounding box center [1428, 397] width 204 height 26
type input "1026D"
click at [1356, 406] on input "Desk 29" at bounding box center [1428, 397] width 204 height 26
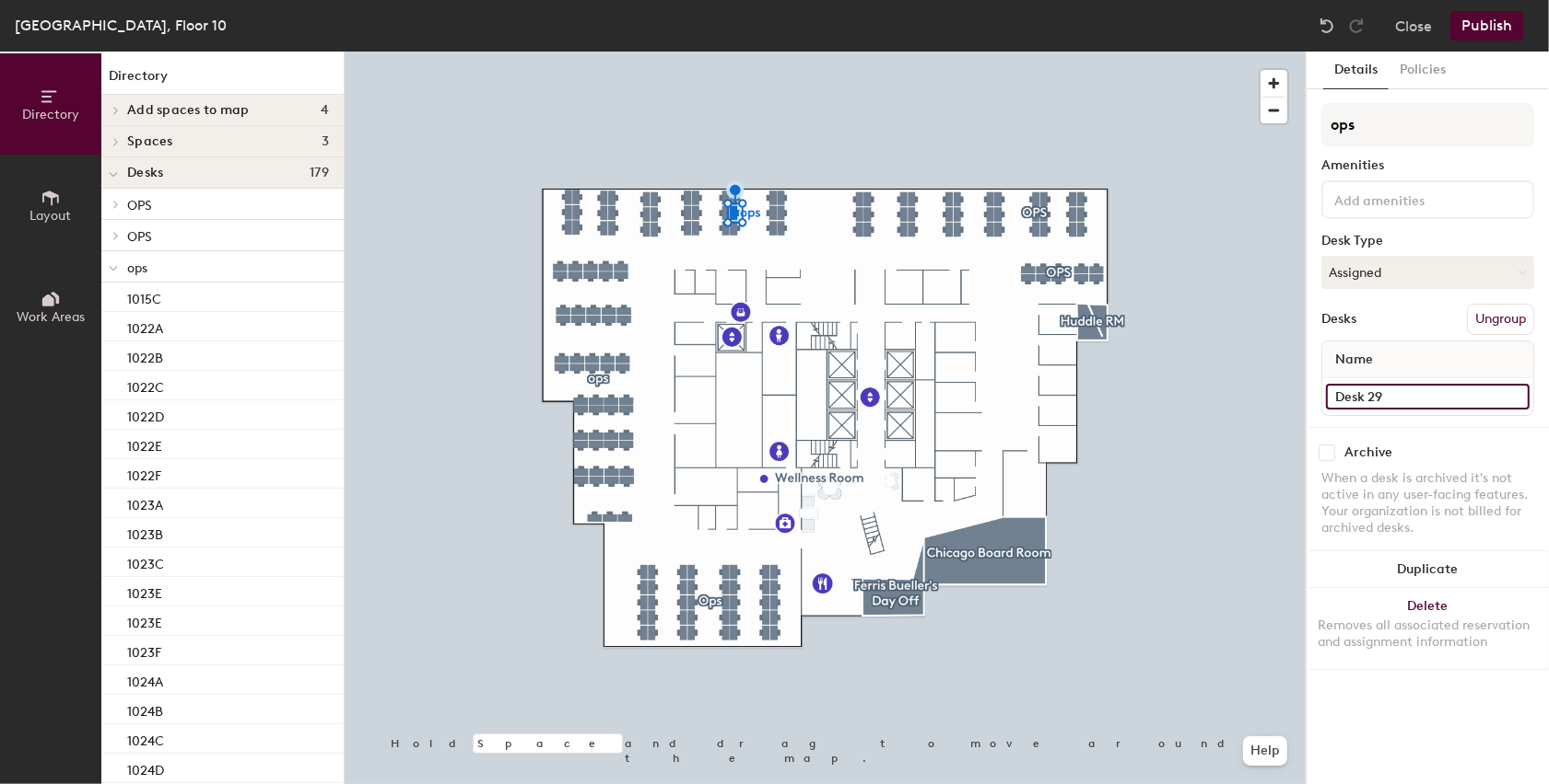
click at [1356, 406] on input "Desk 29" at bounding box center [1428, 397] width 204 height 26
type input "1026E"
click at [1347, 402] on input "Desk 28" at bounding box center [1428, 397] width 204 height 26
type input "1026F"
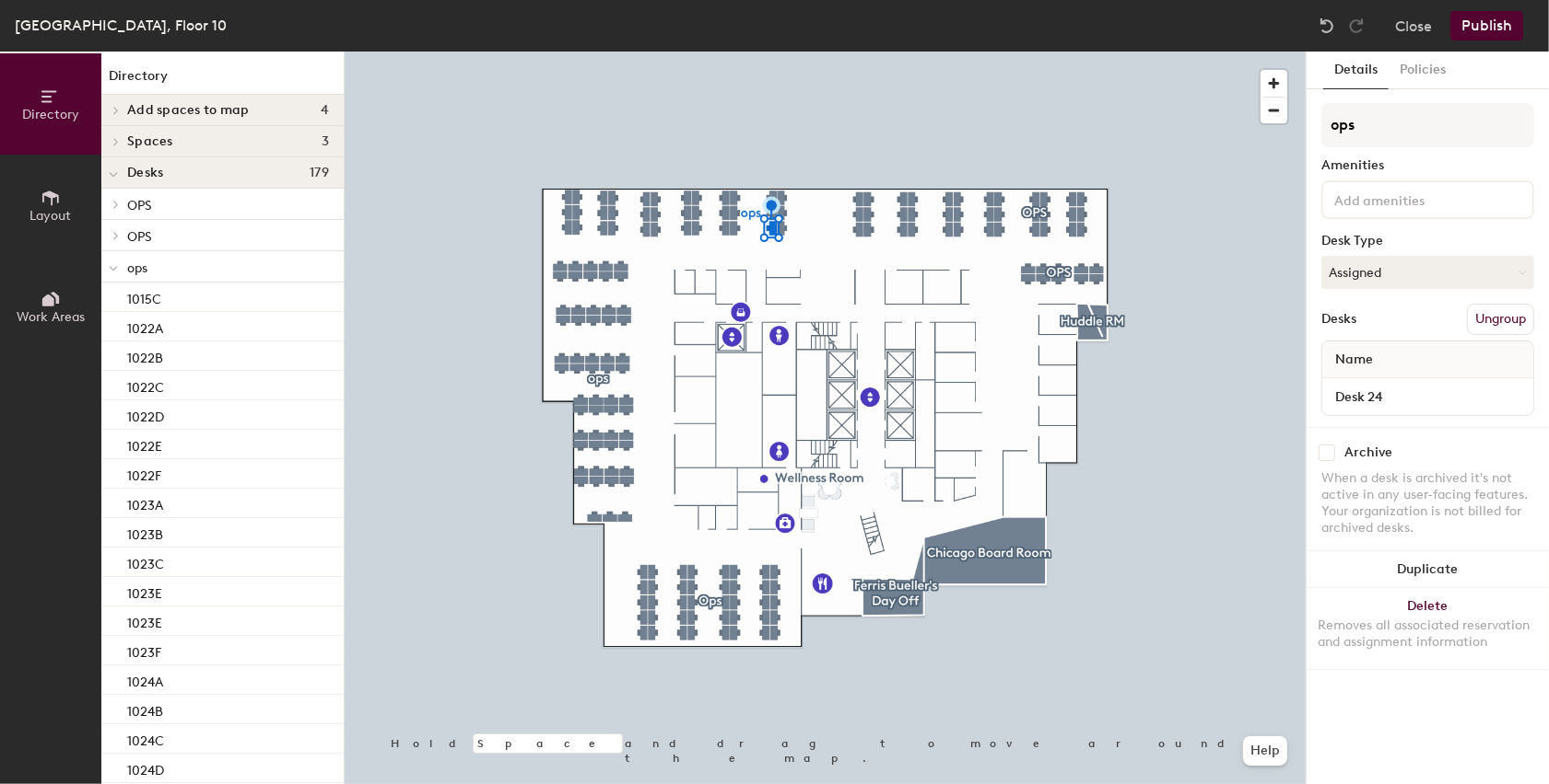
click at [1411, 413] on div "Desk 24" at bounding box center [1428, 397] width 211 height 37
click at [1408, 410] on div "Desk 24" at bounding box center [1428, 397] width 211 height 37
click at [1405, 401] on input "Desk 24" at bounding box center [1428, 397] width 204 height 26
type input "1027A"
click at [1368, 407] on input "Desk 25" at bounding box center [1428, 397] width 204 height 26
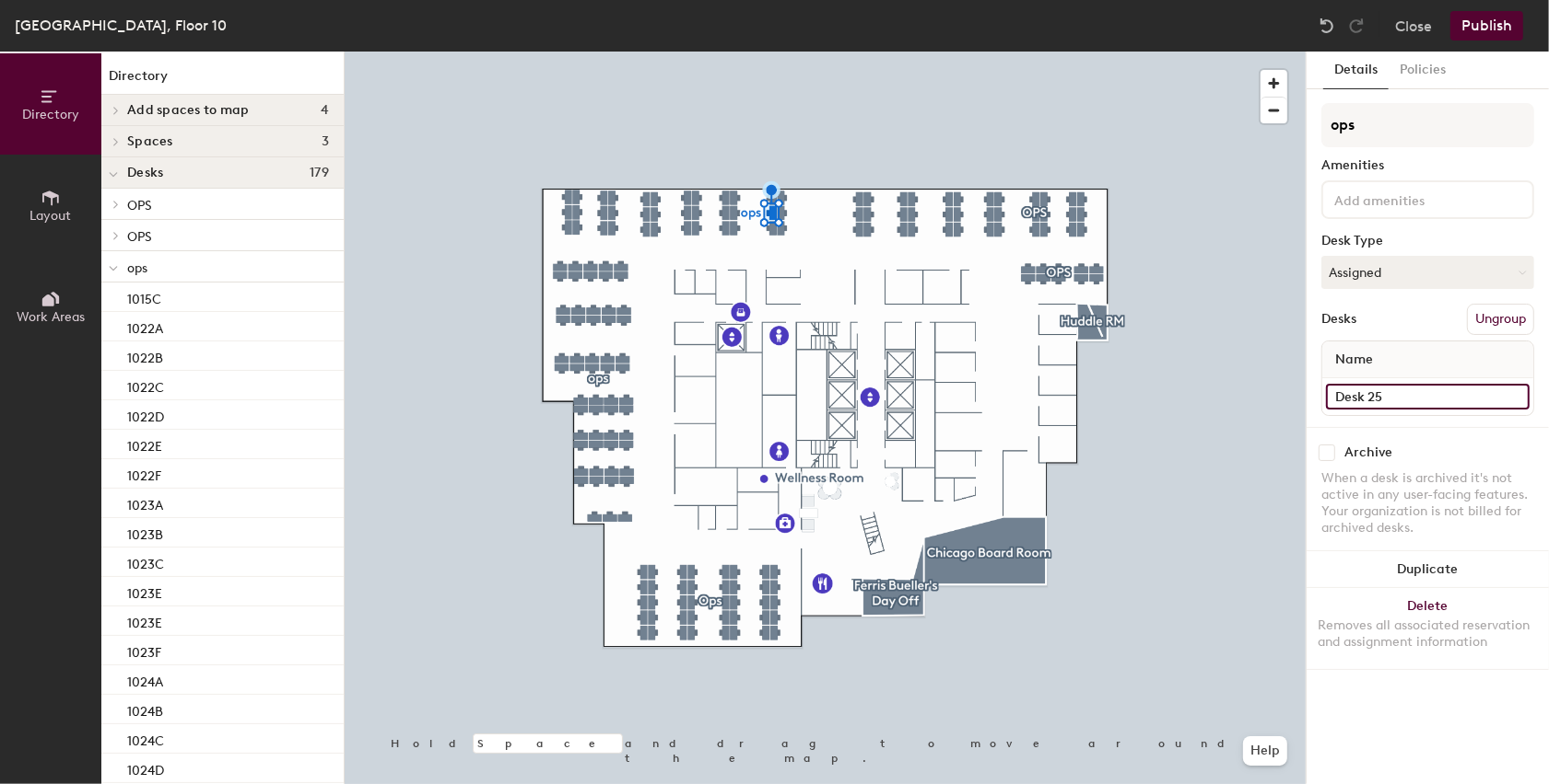
click at [1368, 407] on input "Desk 25" at bounding box center [1428, 397] width 204 height 26
type input "1027B"
click at [1379, 387] on input "Desk 26" at bounding box center [1428, 397] width 204 height 26
type input "1027C"
click at [1385, 386] on input "Desk 22" at bounding box center [1428, 397] width 204 height 26
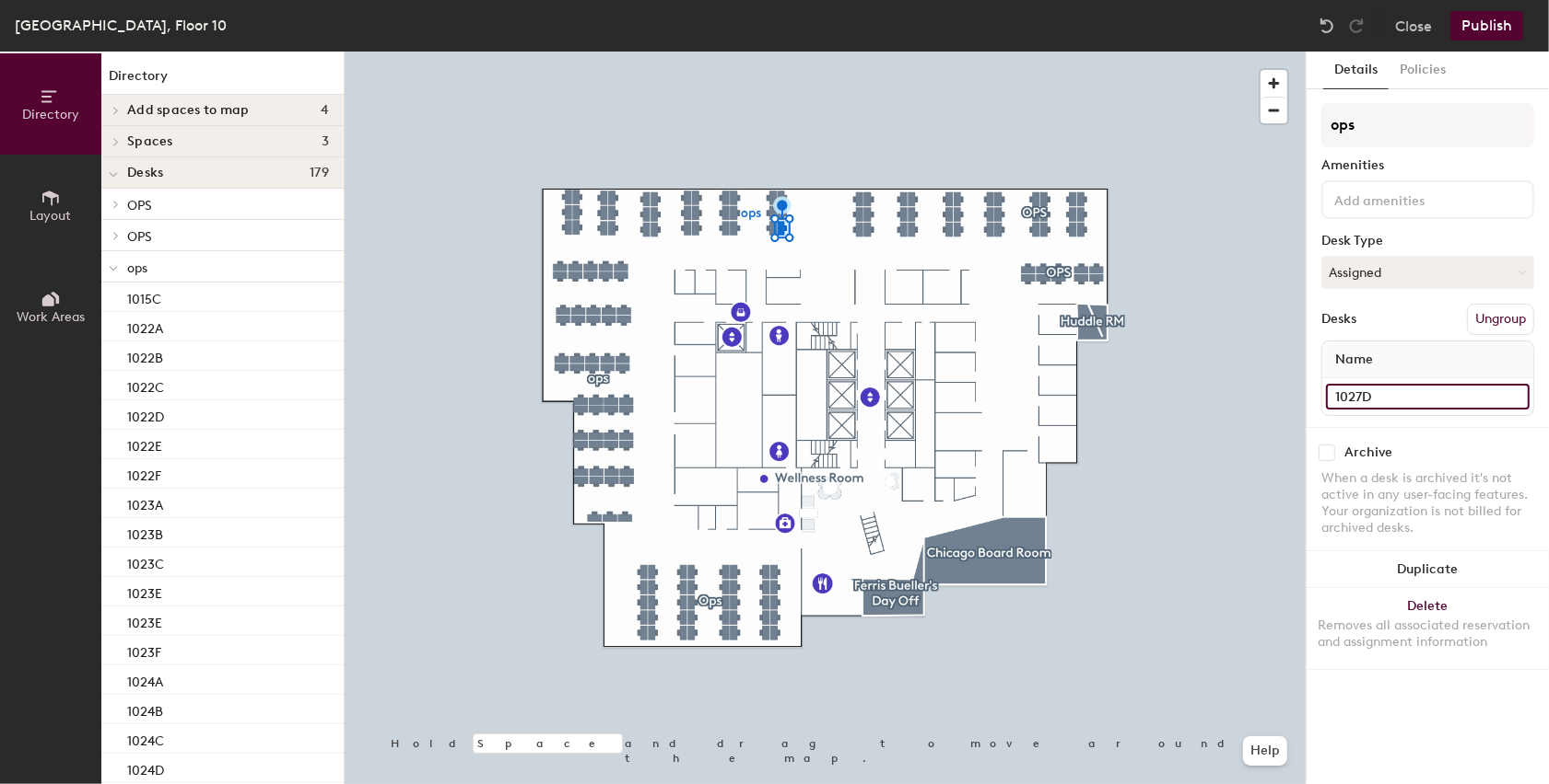
type input "1027D"
click at [1360, 408] on input "Desk 21" at bounding box center [1428, 397] width 204 height 26
type input "1027E"
click at [1388, 392] on input "Desk 20" at bounding box center [1428, 397] width 204 height 26
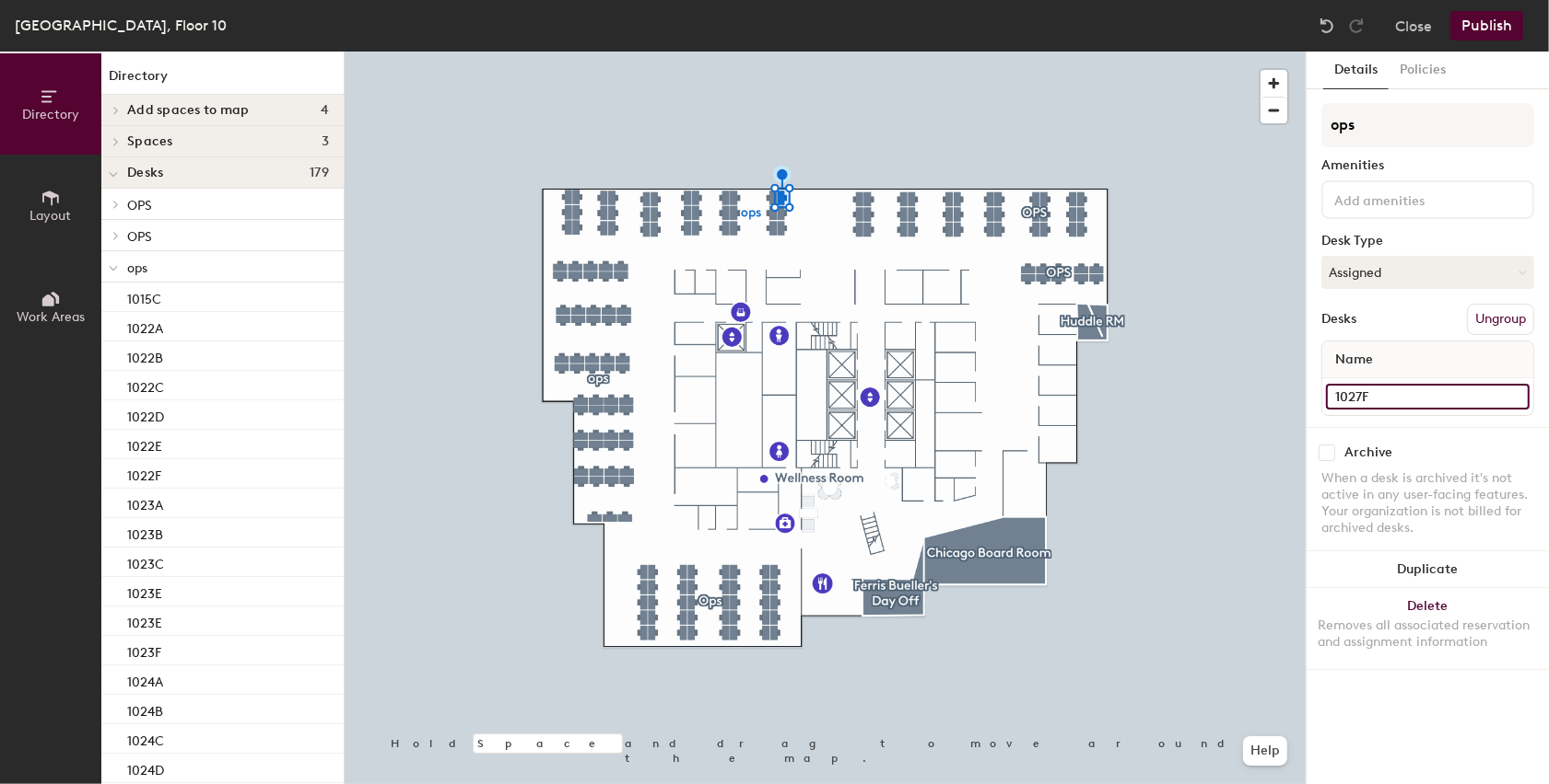
type input "1027F"
click at [1346, 395] on input "Desk 17" at bounding box center [1428, 397] width 204 height 26
type input "1029A"
click at [1389, 387] on input "Desk 18" at bounding box center [1428, 397] width 204 height 26
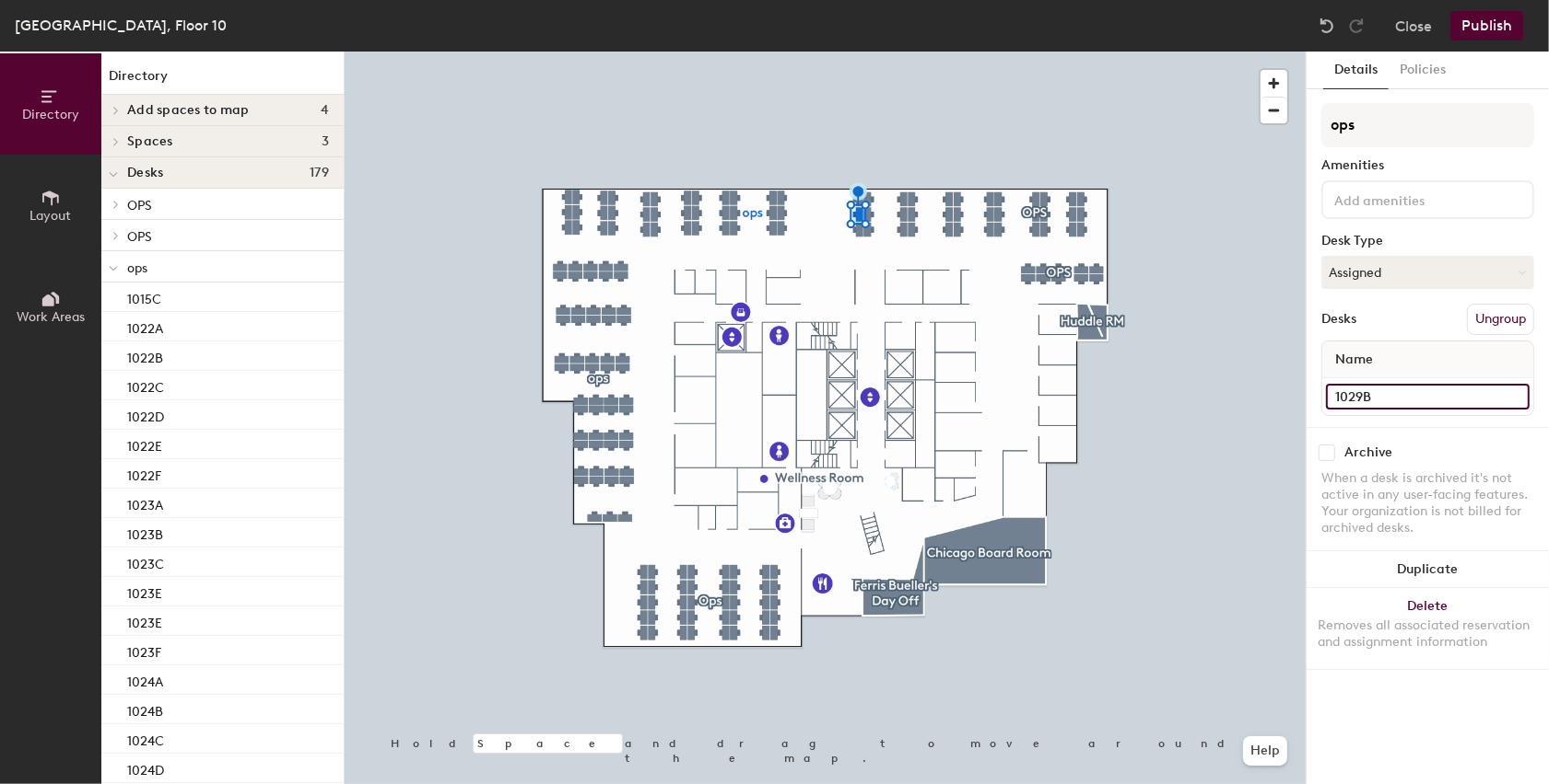
type input "1029B"
click at [1389, 385] on input "Desk 19" at bounding box center [1428, 397] width 204 height 26
click at [1369, 391] on input "Desk 19" at bounding box center [1428, 397] width 204 height 26
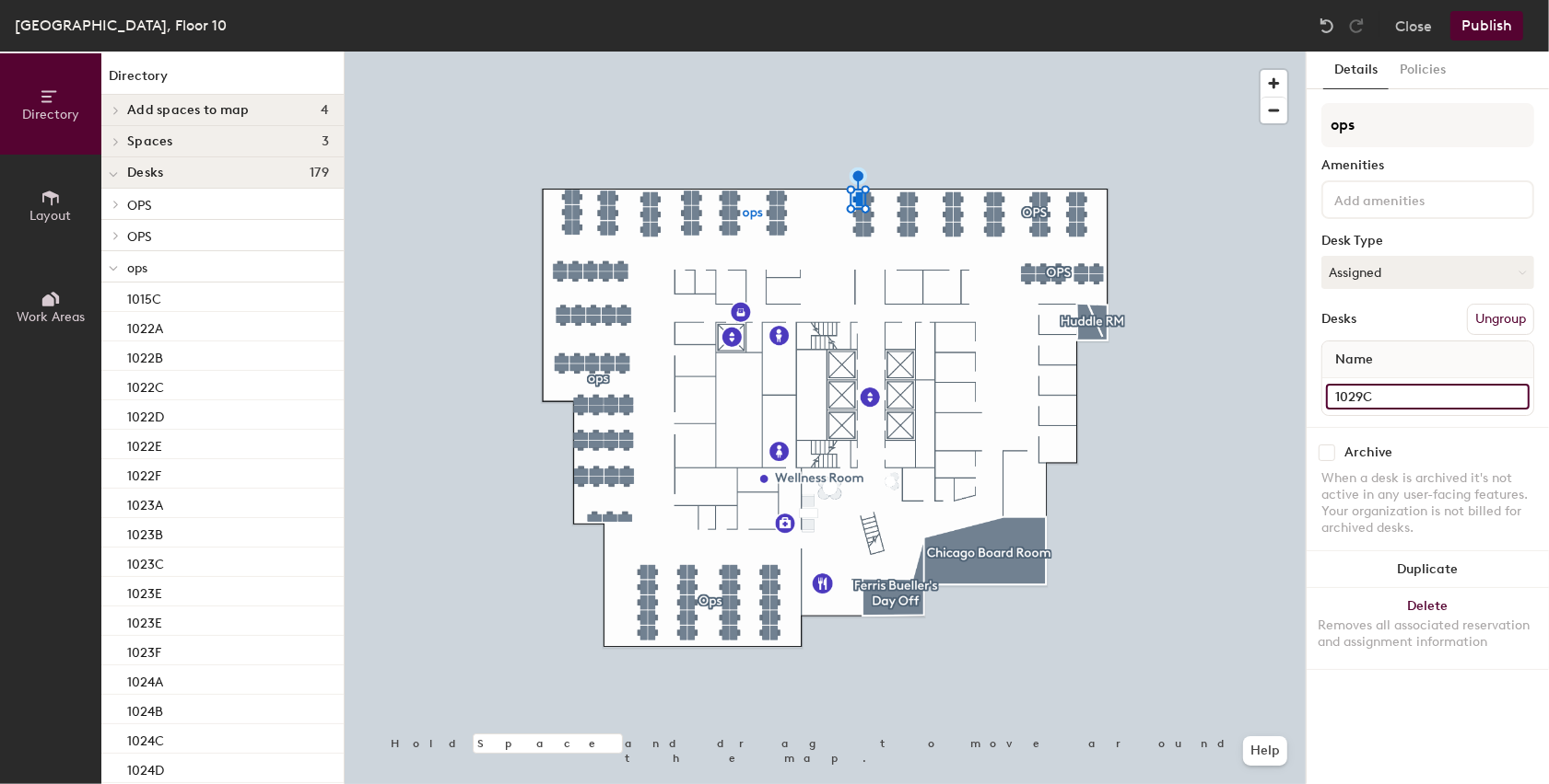
type input "1029C"
click at [1395, 384] on input "Desk 23" at bounding box center [1428, 397] width 204 height 26
type input "1029D"
click at [1406, 396] on input "Desk 43" at bounding box center [1428, 397] width 204 height 26
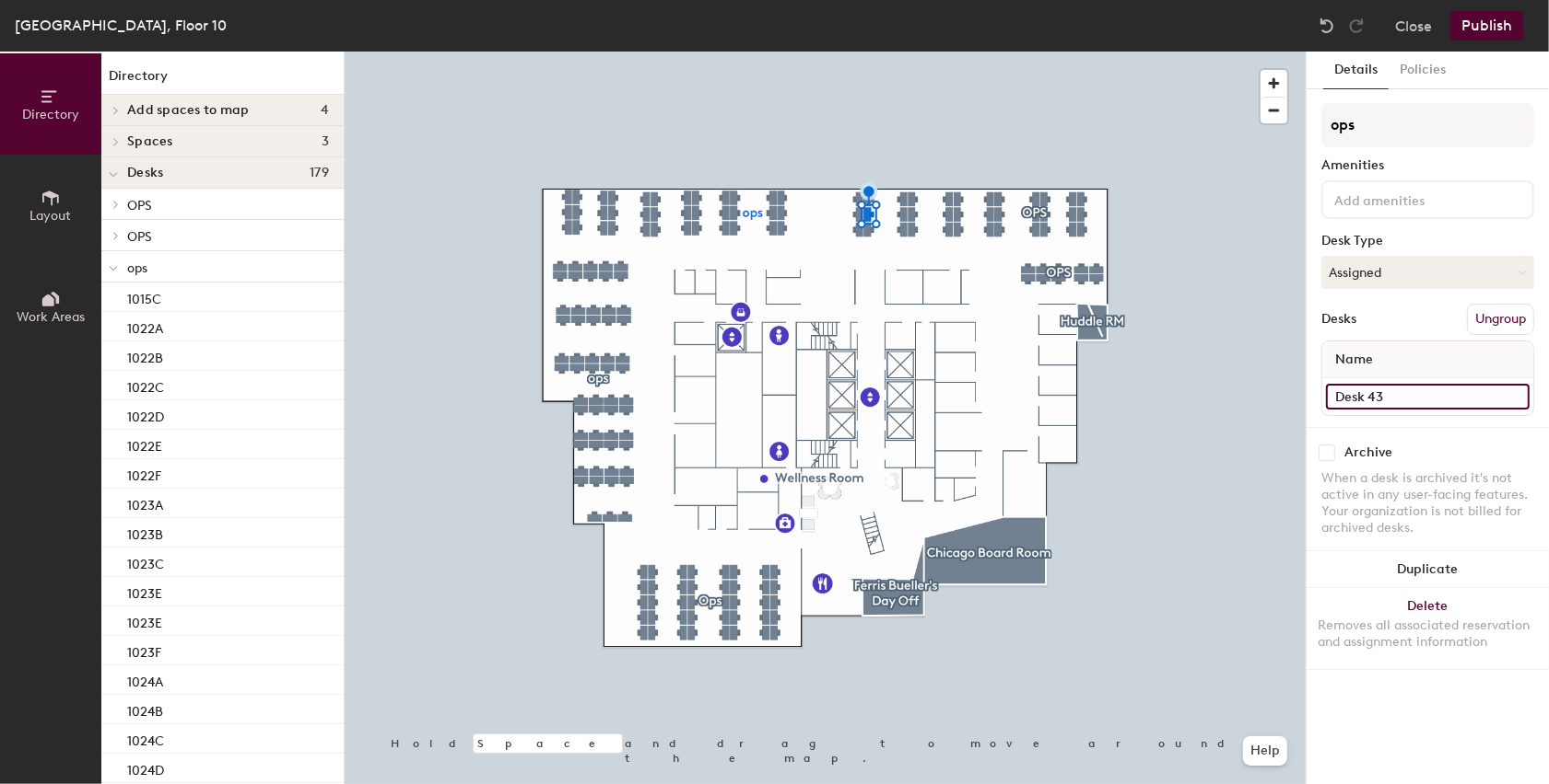
click at [1406, 396] on input "Desk 43" at bounding box center [1428, 397] width 204 height 26
type input "1029E"
click at [1349, 391] on input "Desk 42" at bounding box center [1428, 397] width 204 height 26
type input "1029F"
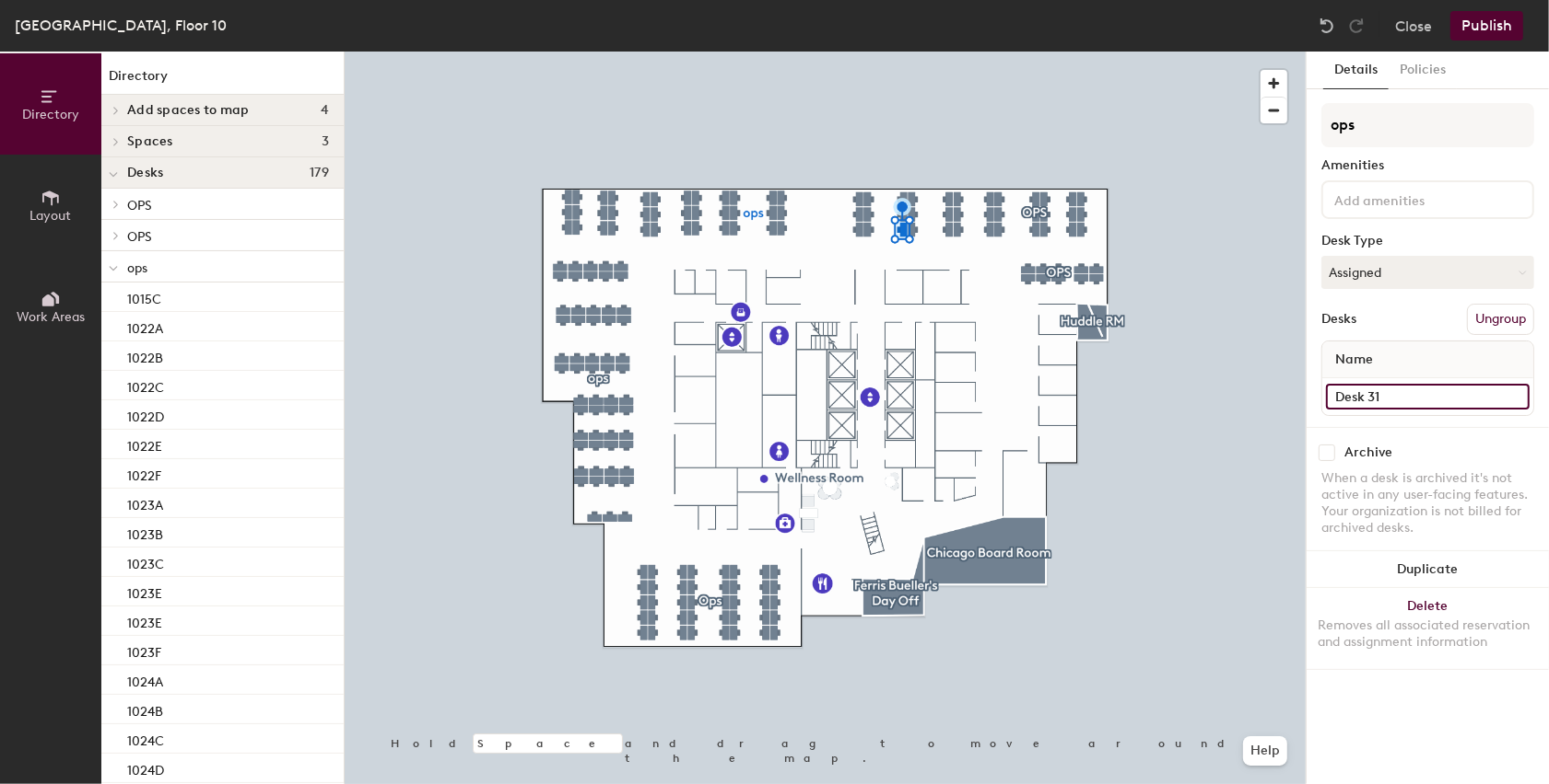
click at [1416, 395] on input "Desk 31" at bounding box center [1428, 397] width 204 height 26
click at [1392, 397] on input "Desk 31" at bounding box center [1428, 397] width 204 height 26
type input "1030A"
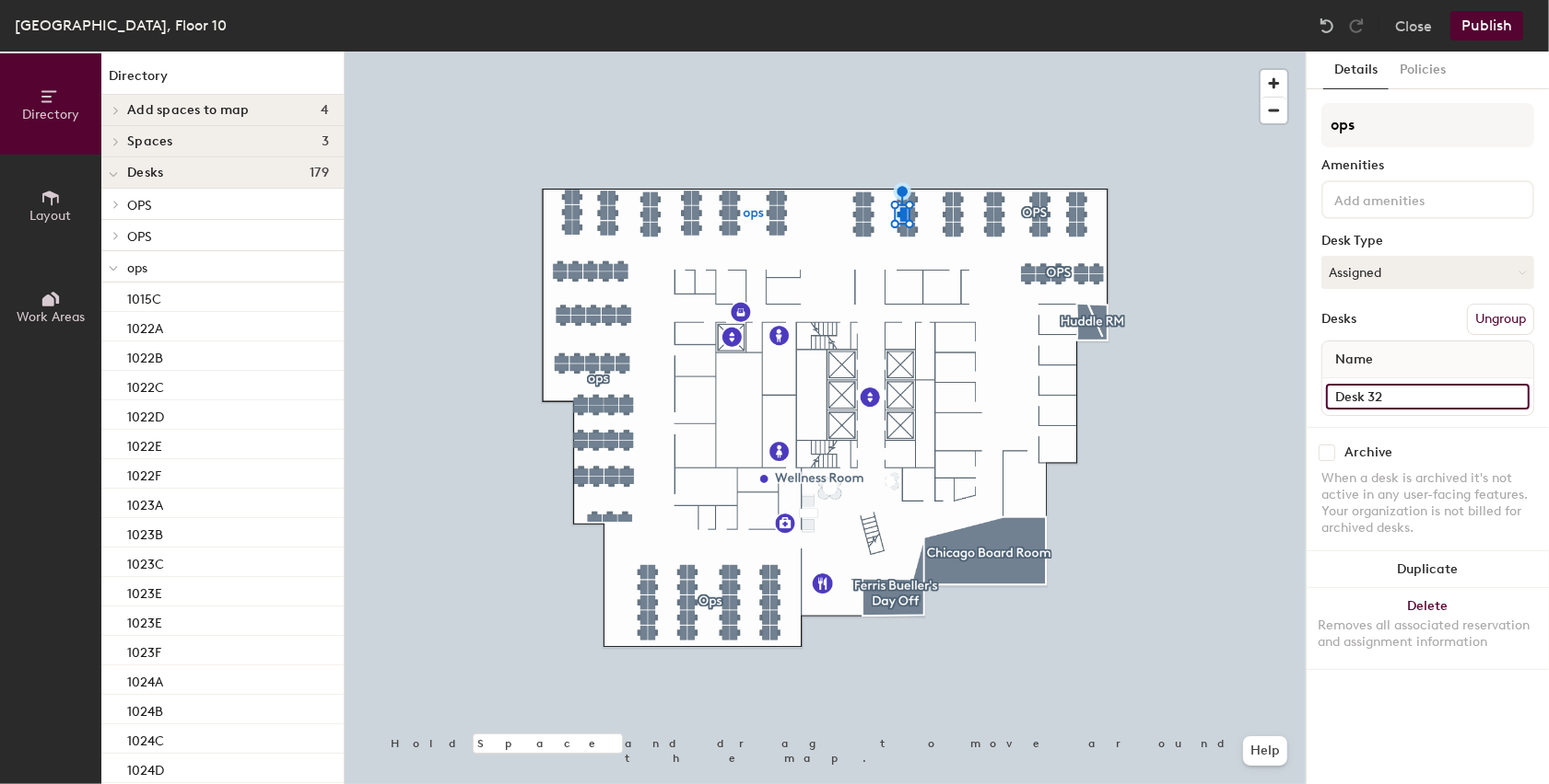
click at [1409, 397] on input "Desk 32" at bounding box center [1428, 397] width 204 height 26
type input "1030B"
click at [1420, 398] on input "Desk 33" at bounding box center [1428, 397] width 204 height 26
type input "1030C"
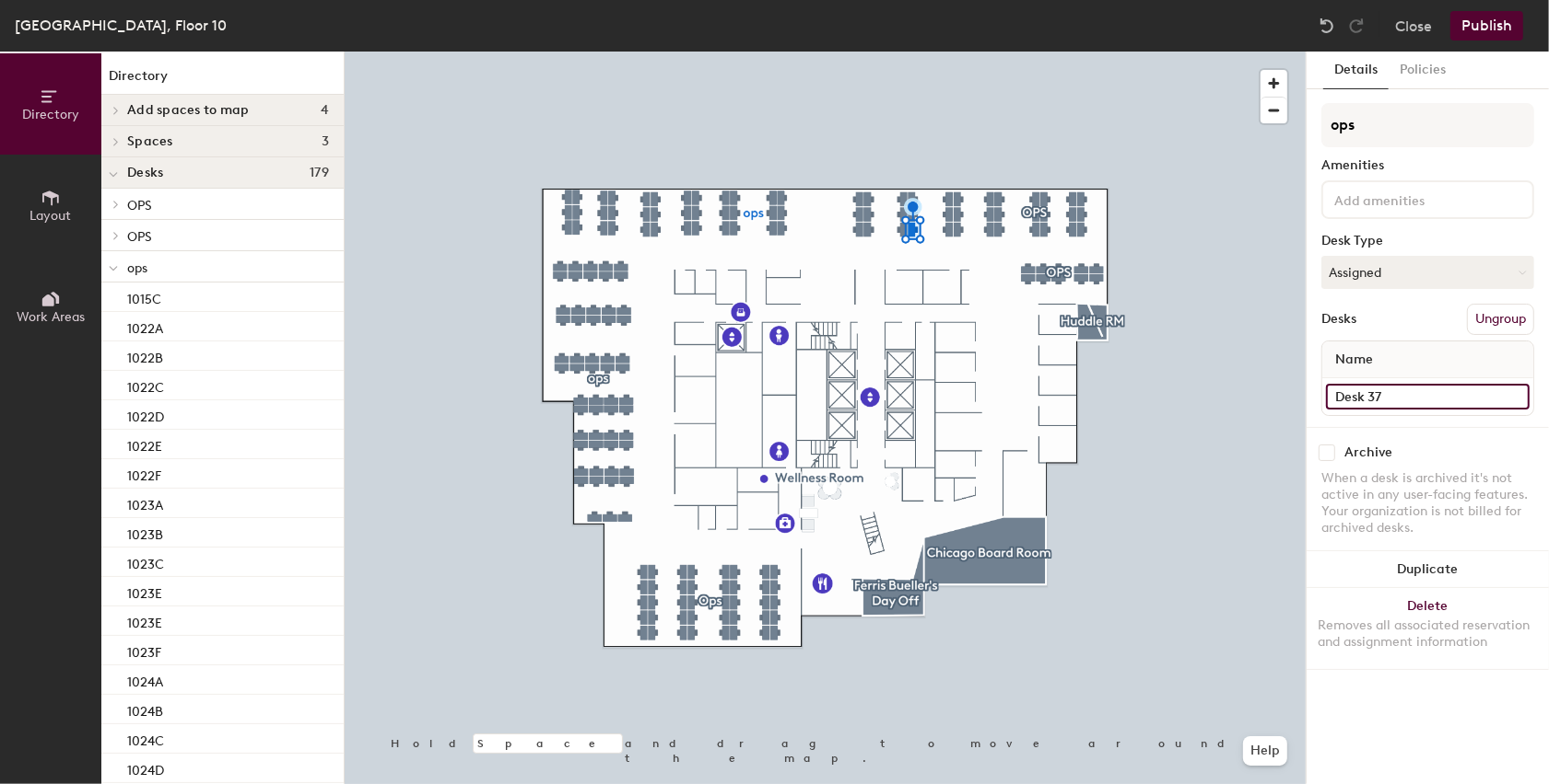
click at [1363, 393] on input "Desk 37" at bounding box center [1428, 397] width 204 height 26
type input "1030D"
click at [1385, 405] on input "Desk 44" at bounding box center [1428, 397] width 204 height 26
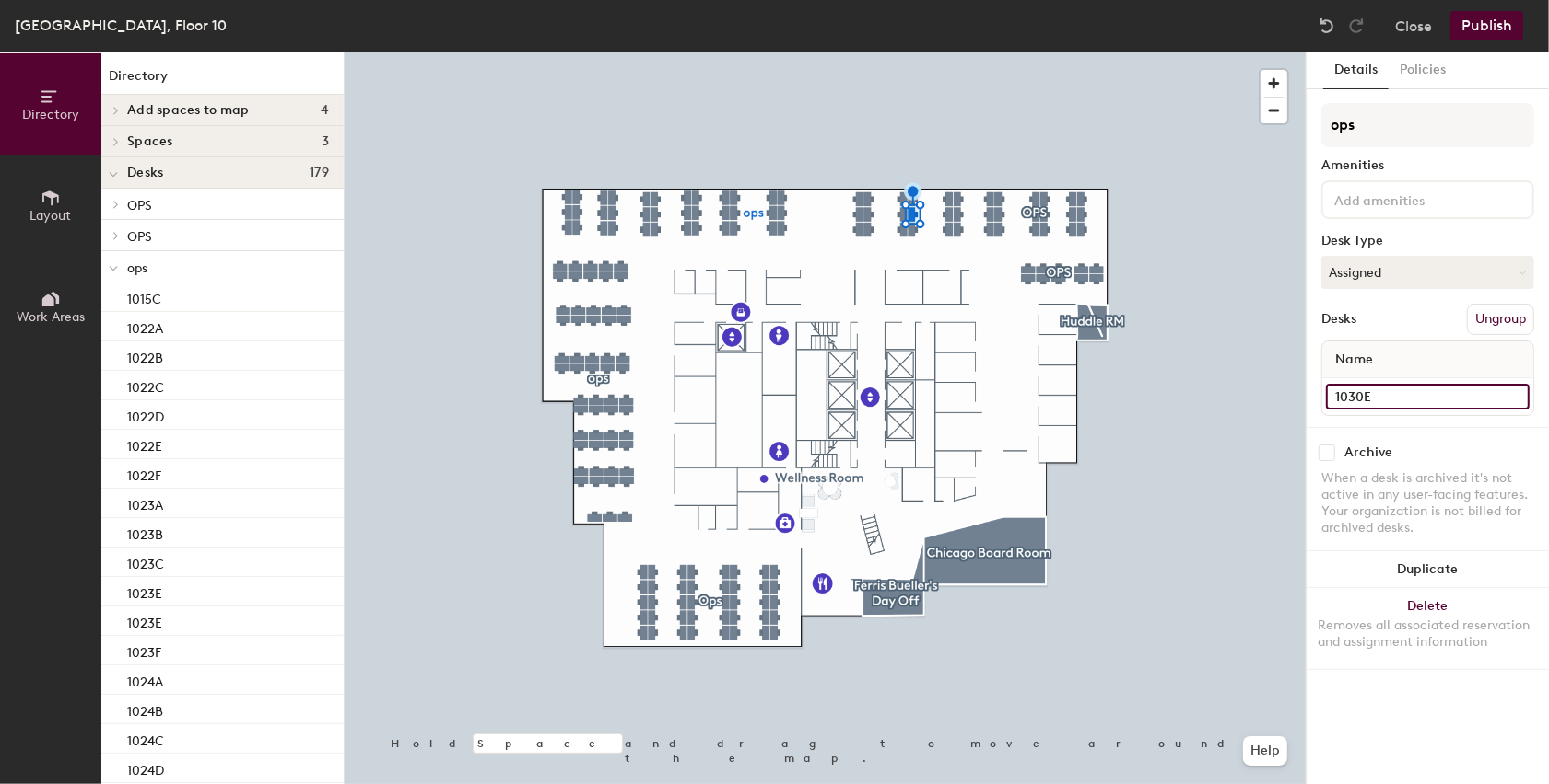
type input "1030E"
click at [1379, 390] on input "Desk 46" at bounding box center [1428, 397] width 204 height 26
type input "1030F"
click at [1412, 394] on input "Desk 39" at bounding box center [1428, 397] width 204 height 26
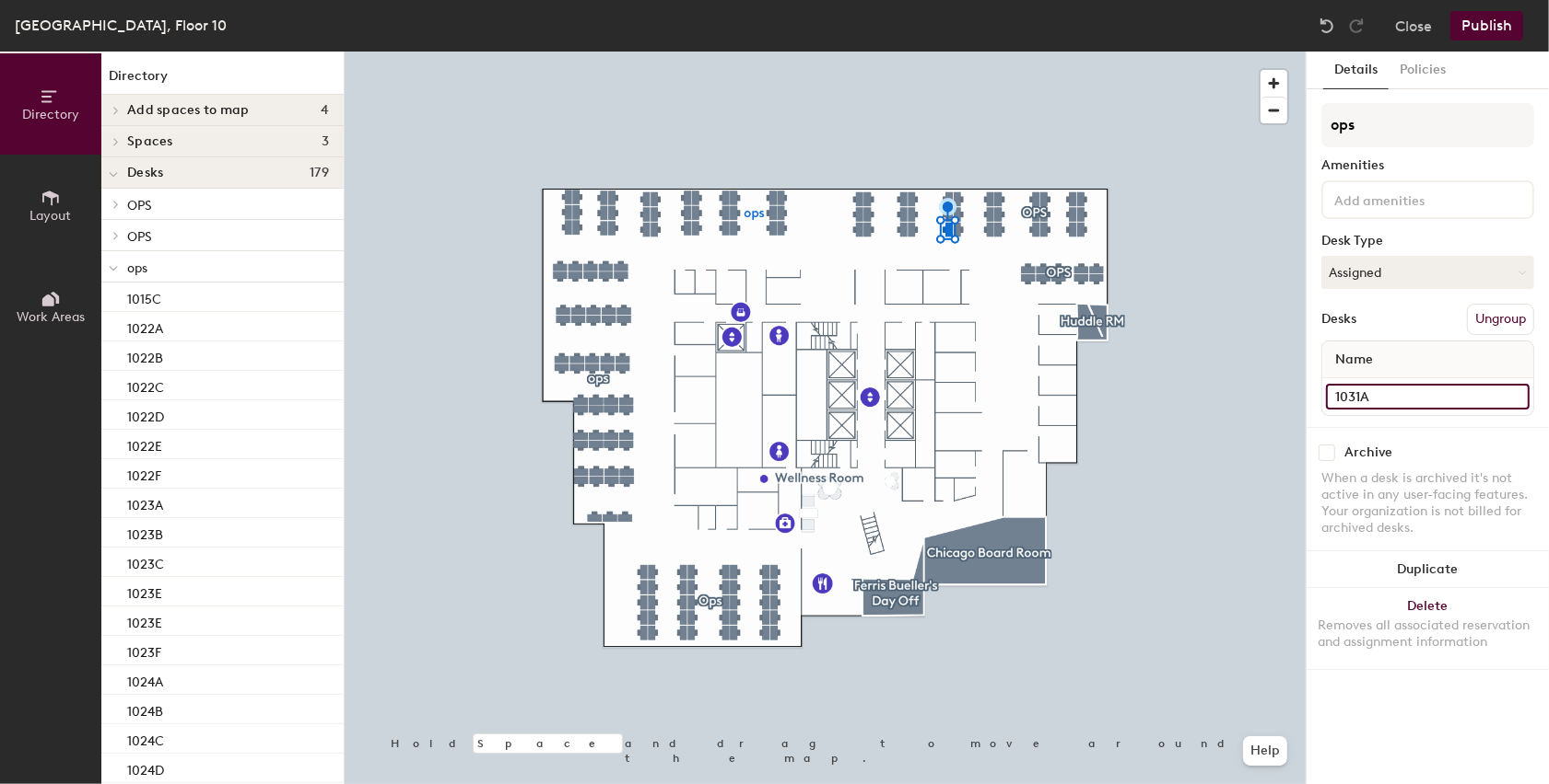
type input "1031A"
click at [1407, 402] on input "Desk 40" at bounding box center [1428, 397] width 204 height 26
type input "1031B"
click at [1392, 408] on div "Desk 41" at bounding box center [1428, 397] width 211 height 37
click at [1392, 409] on div "Desk 41" at bounding box center [1428, 397] width 211 height 37
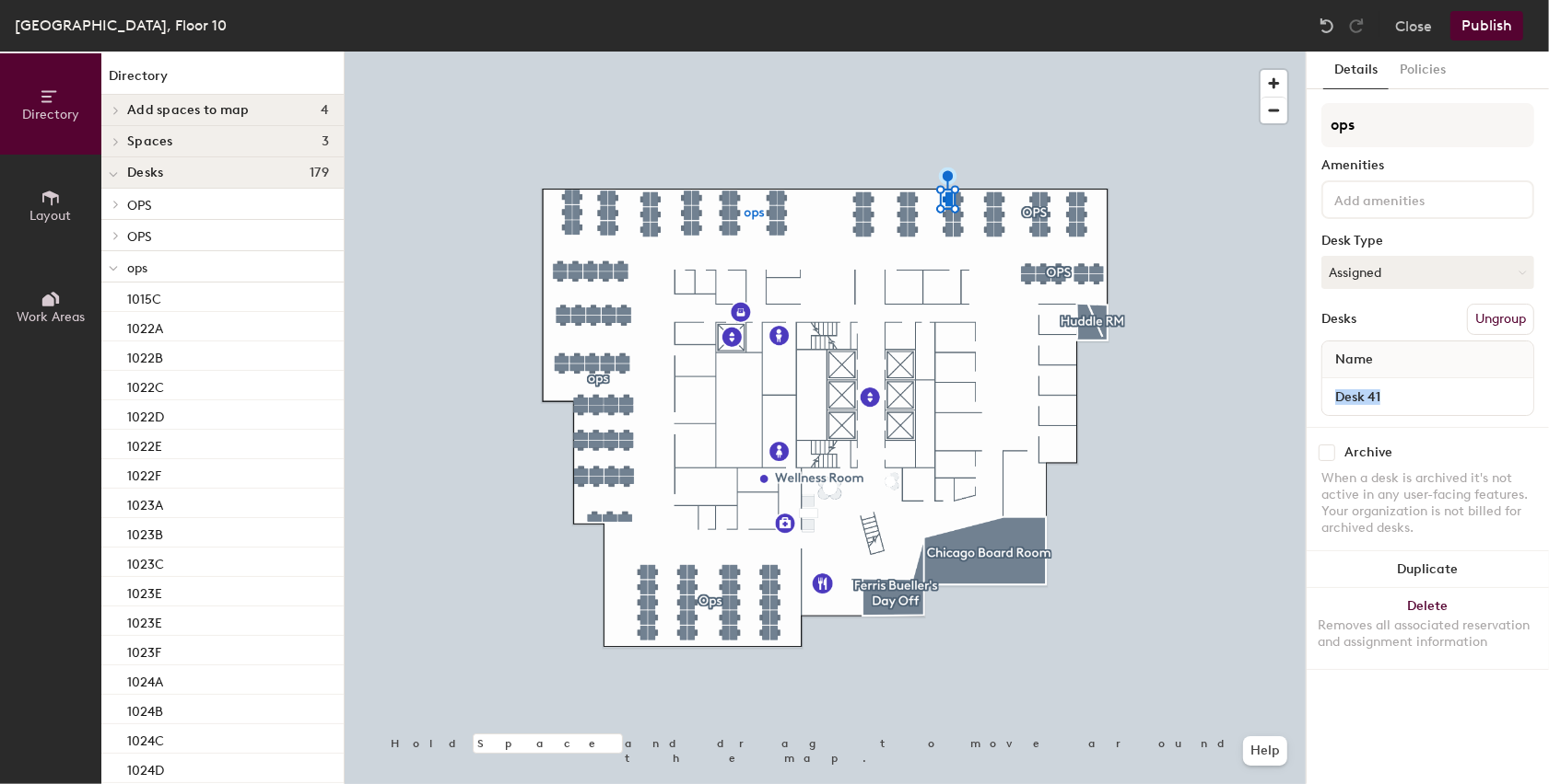
click at [1392, 409] on div "Desk 41" at bounding box center [1428, 397] width 211 height 37
click at [1379, 380] on div "Desk 41" at bounding box center [1428, 397] width 211 height 37
click at [1377, 395] on input "Desk 41" at bounding box center [1428, 397] width 204 height 26
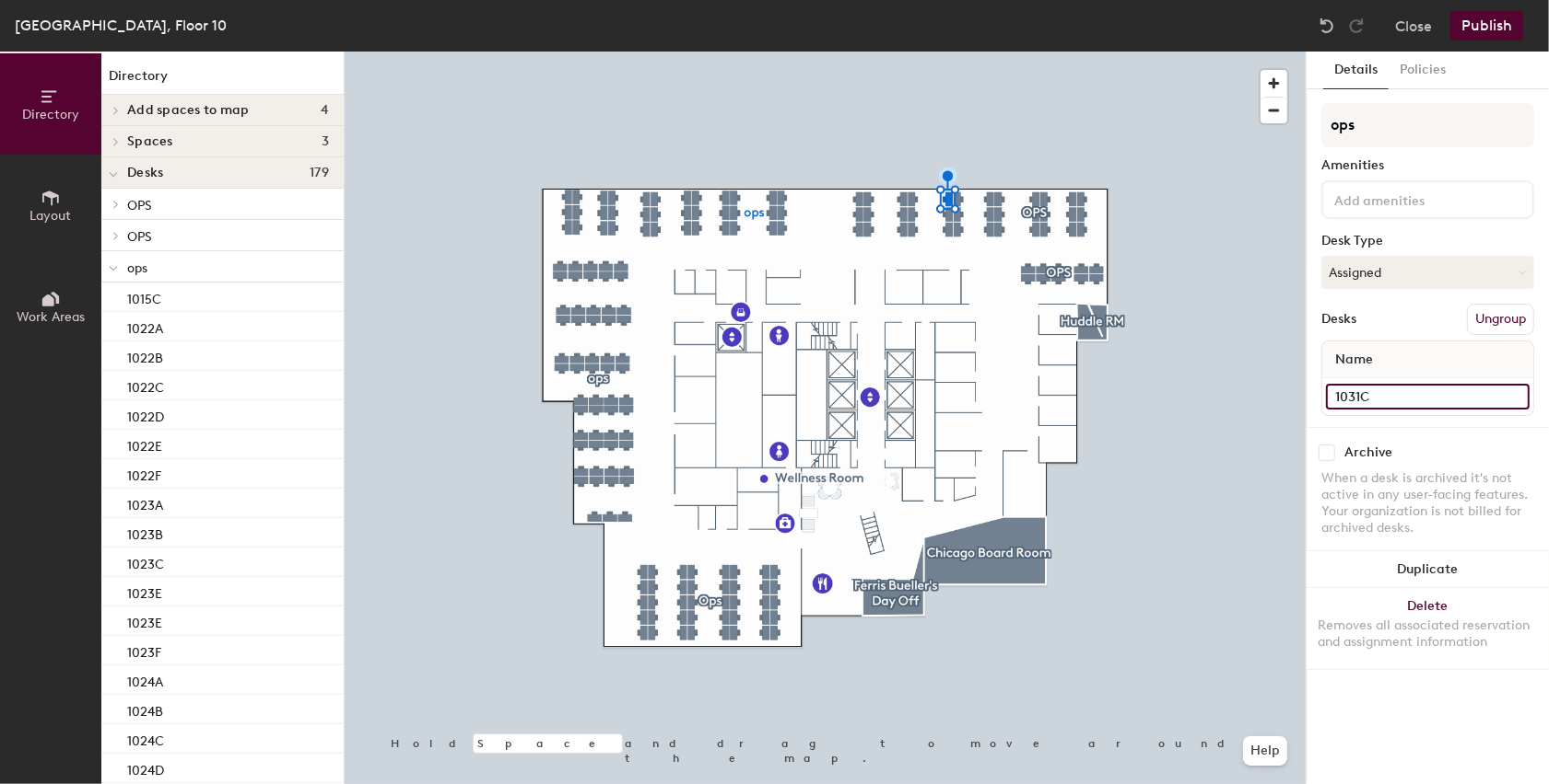
type input "1031C"
click at [1348, 399] on input "Desk 38" at bounding box center [1428, 397] width 204 height 26
type input "1031D"
click at [1356, 399] on input "Desk 45" at bounding box center [1428, 397] width 204 height 26
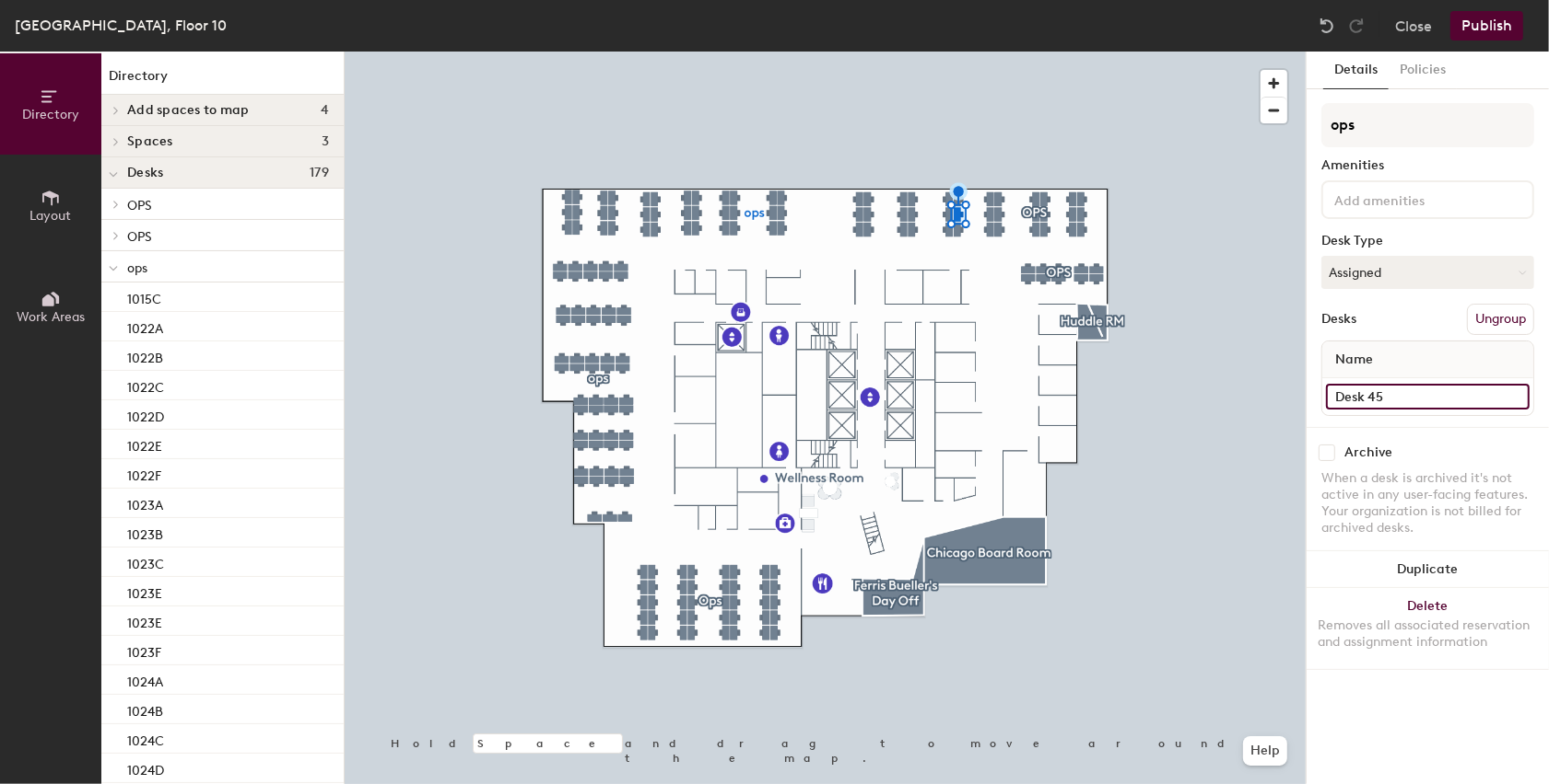
click at [1356, 399] on input "Desk 45" at bounding box center [1428, 397] width 204 height 26
type input "1031E"
click at [1352, 384] on input "Desk 54" at bounding box center [1428, 397] width 204 height 26
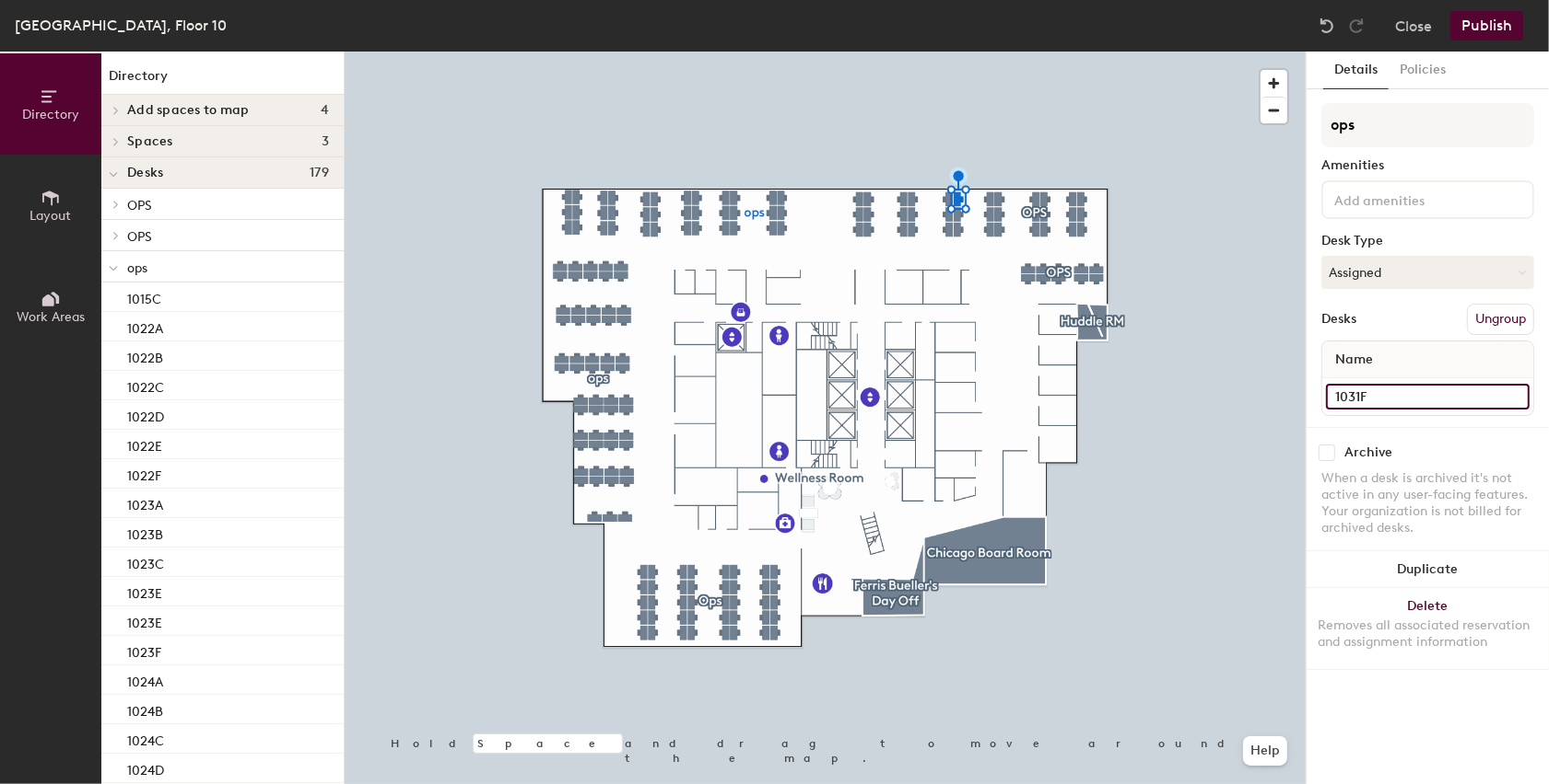
type input "1031F"
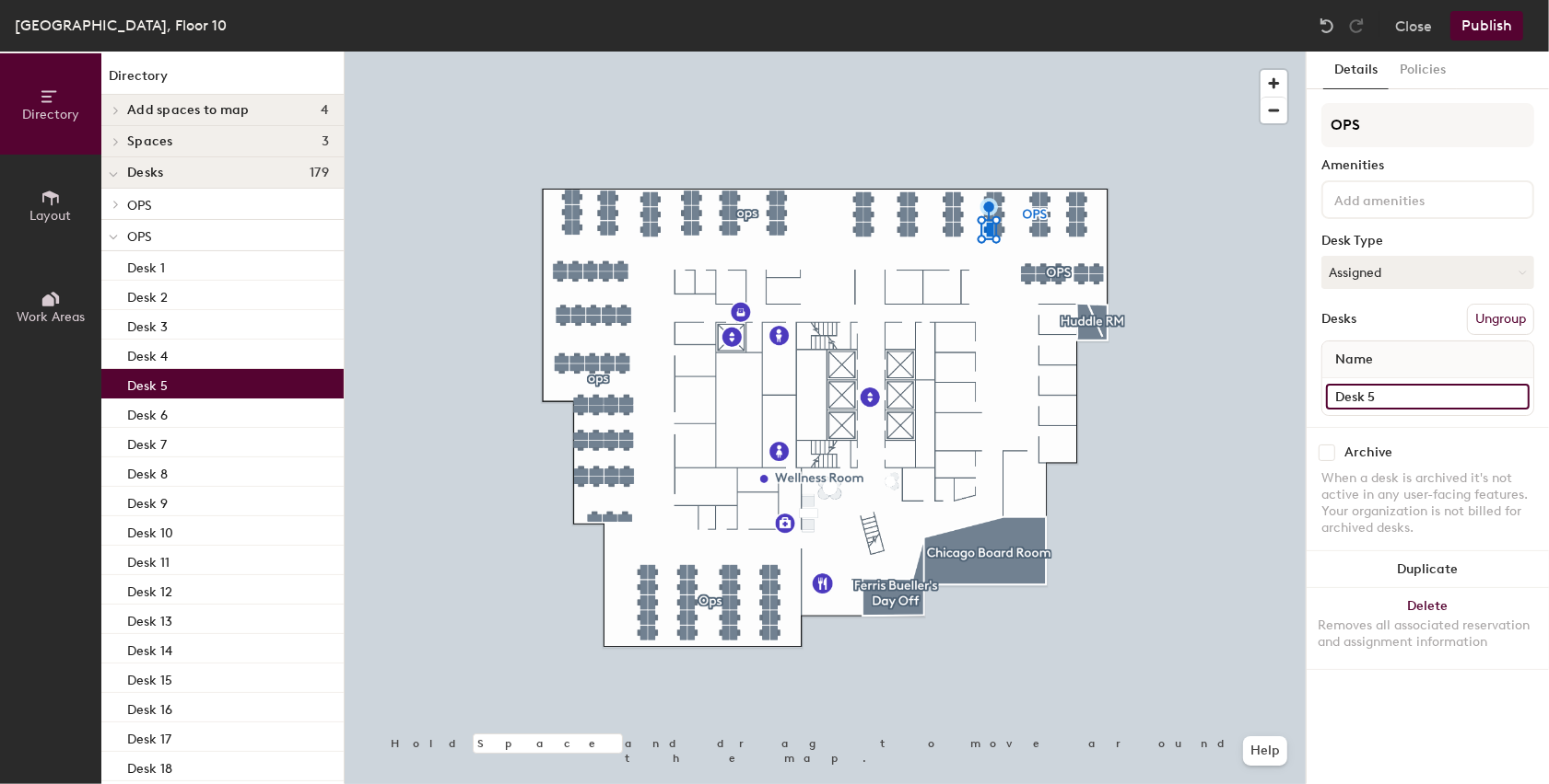
click at [1342, 399] on input "Desk 5" at bounding box center [1428, 397] width 204 height 26
click at [1376, 387] on input "Desk 5" at bounding box center [1428, 397] width 204 height 26
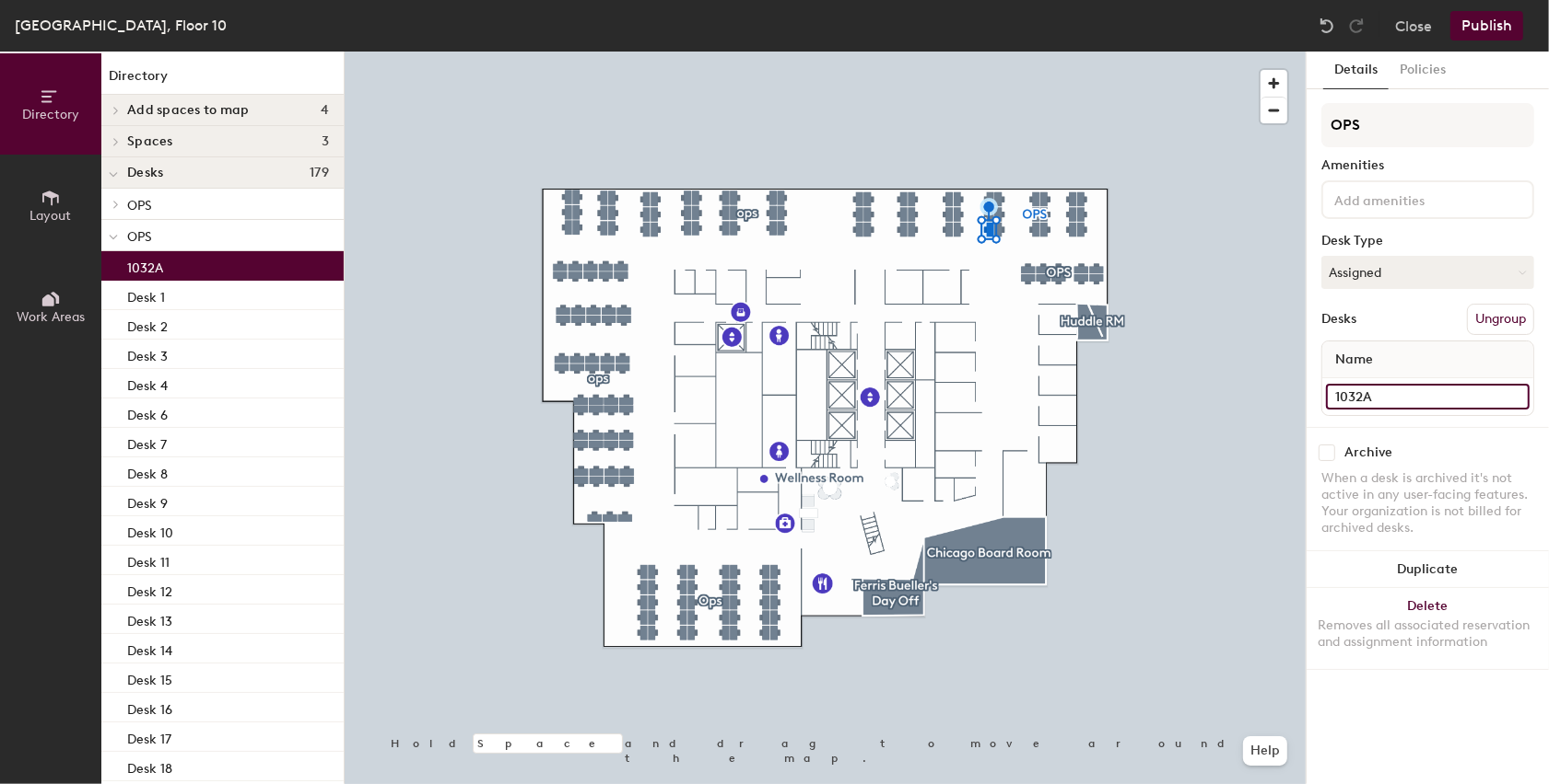
type input "1032A"
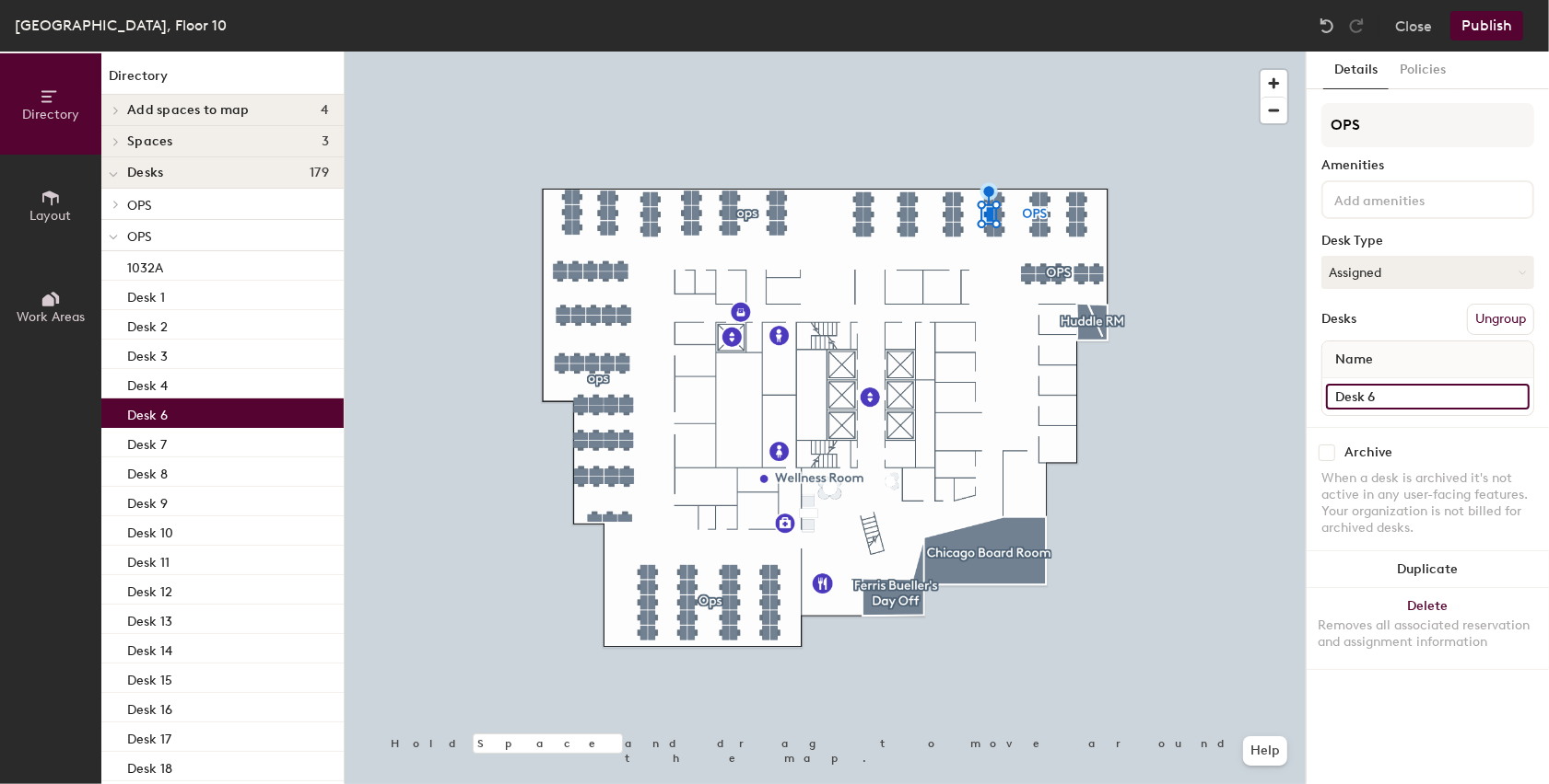
click at [1399, 395] on input "Desk 6" at bounding box center [1428, 397] width 204 height 26
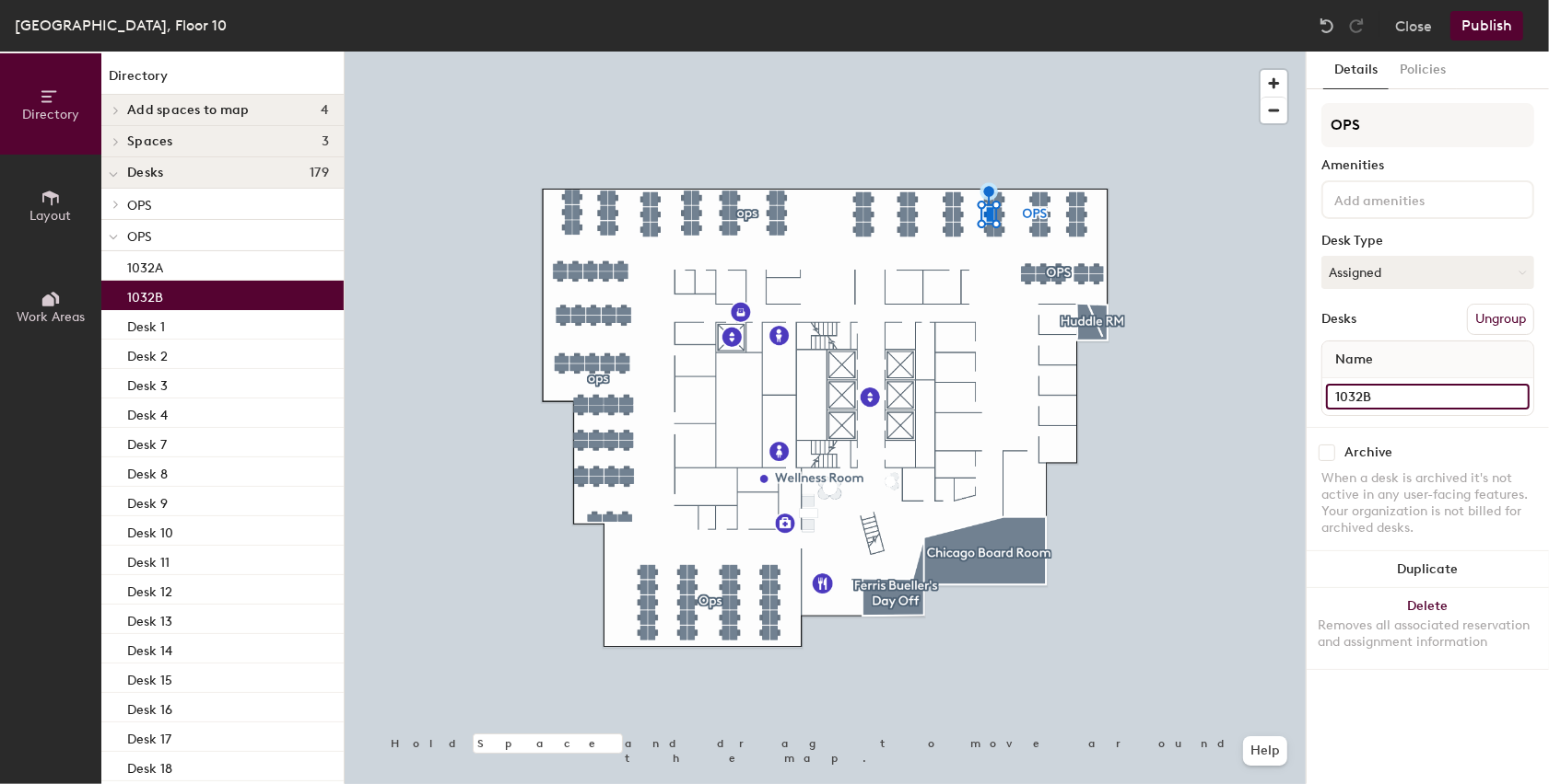
type input "1032B"
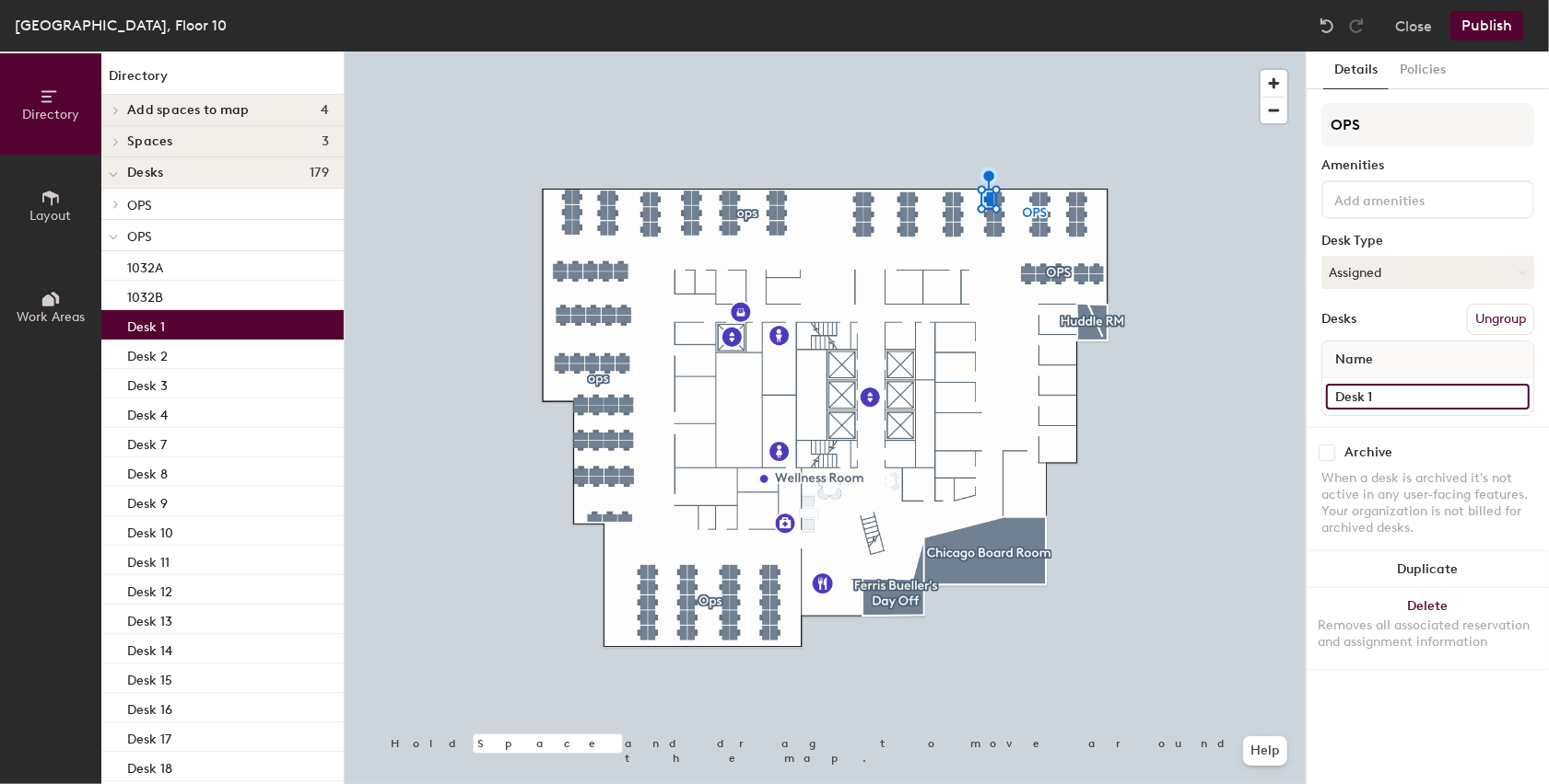
click at [1380, 396] on input "Desk 1" at bounding box center [1428, 397] width 204 height 26
type input "1032C"
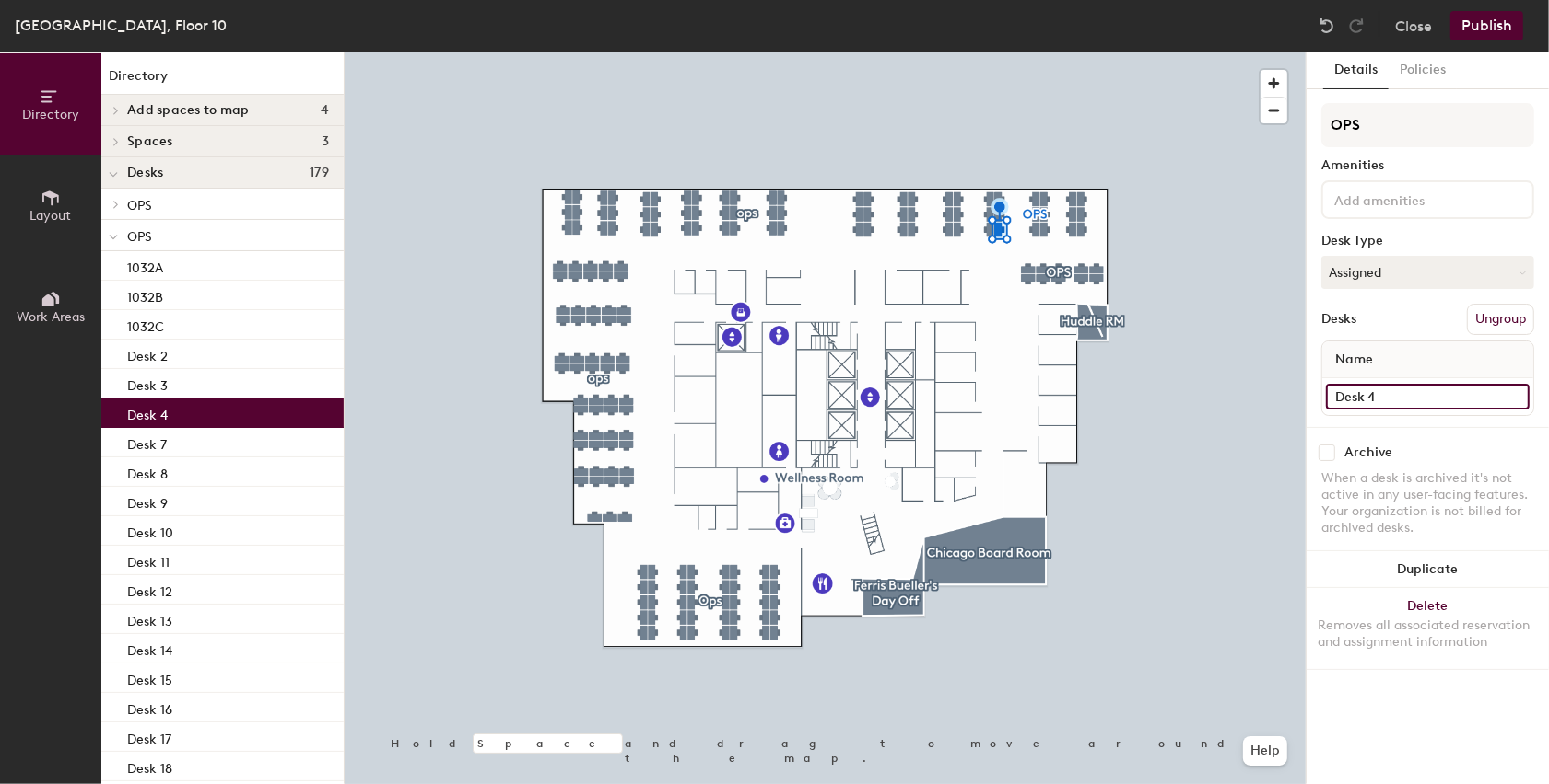
click at [1346, 404] on input "Desk 4" at bounding box center [1428, 397] width 204 height 26
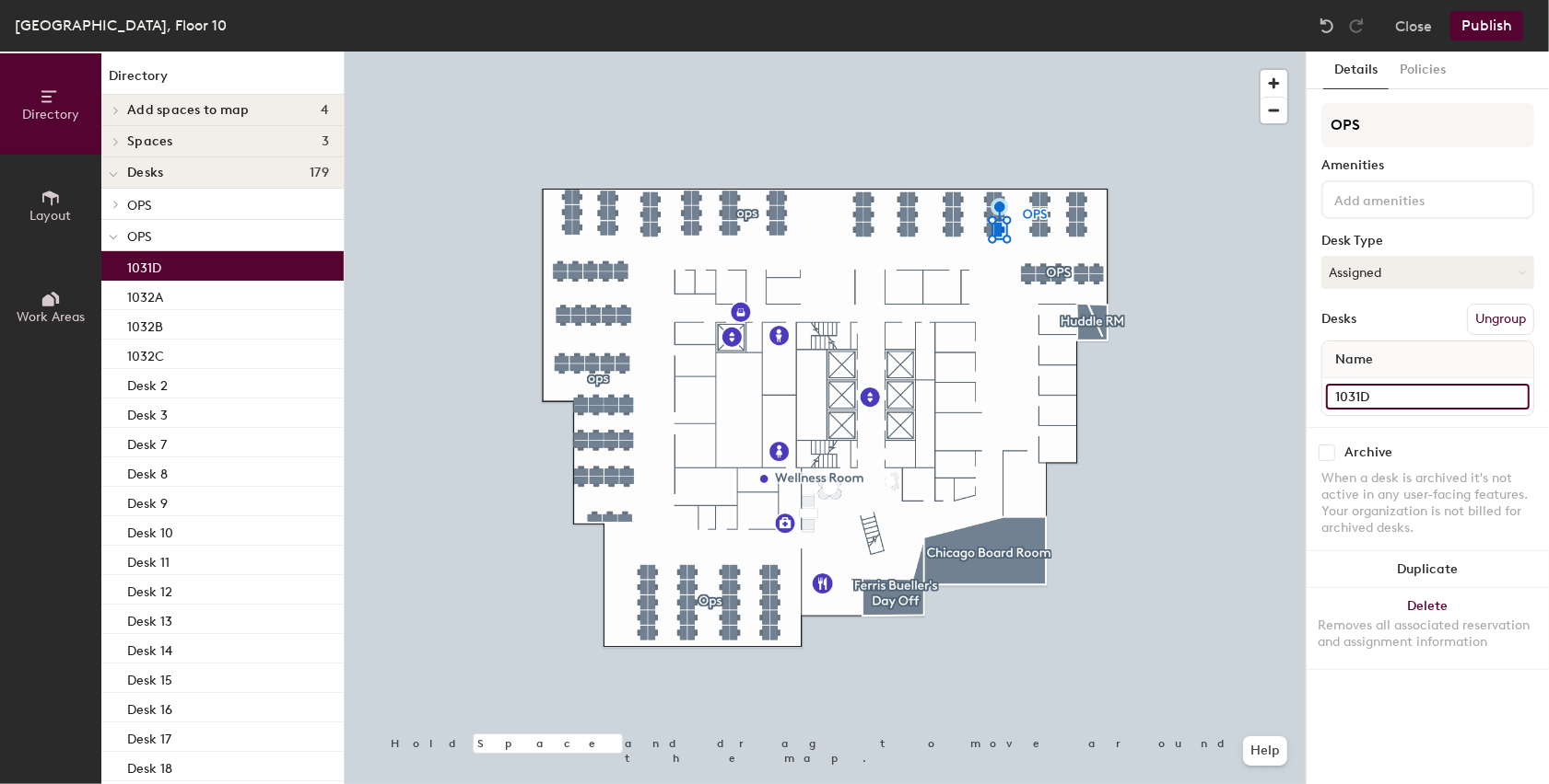
type input "1031D"
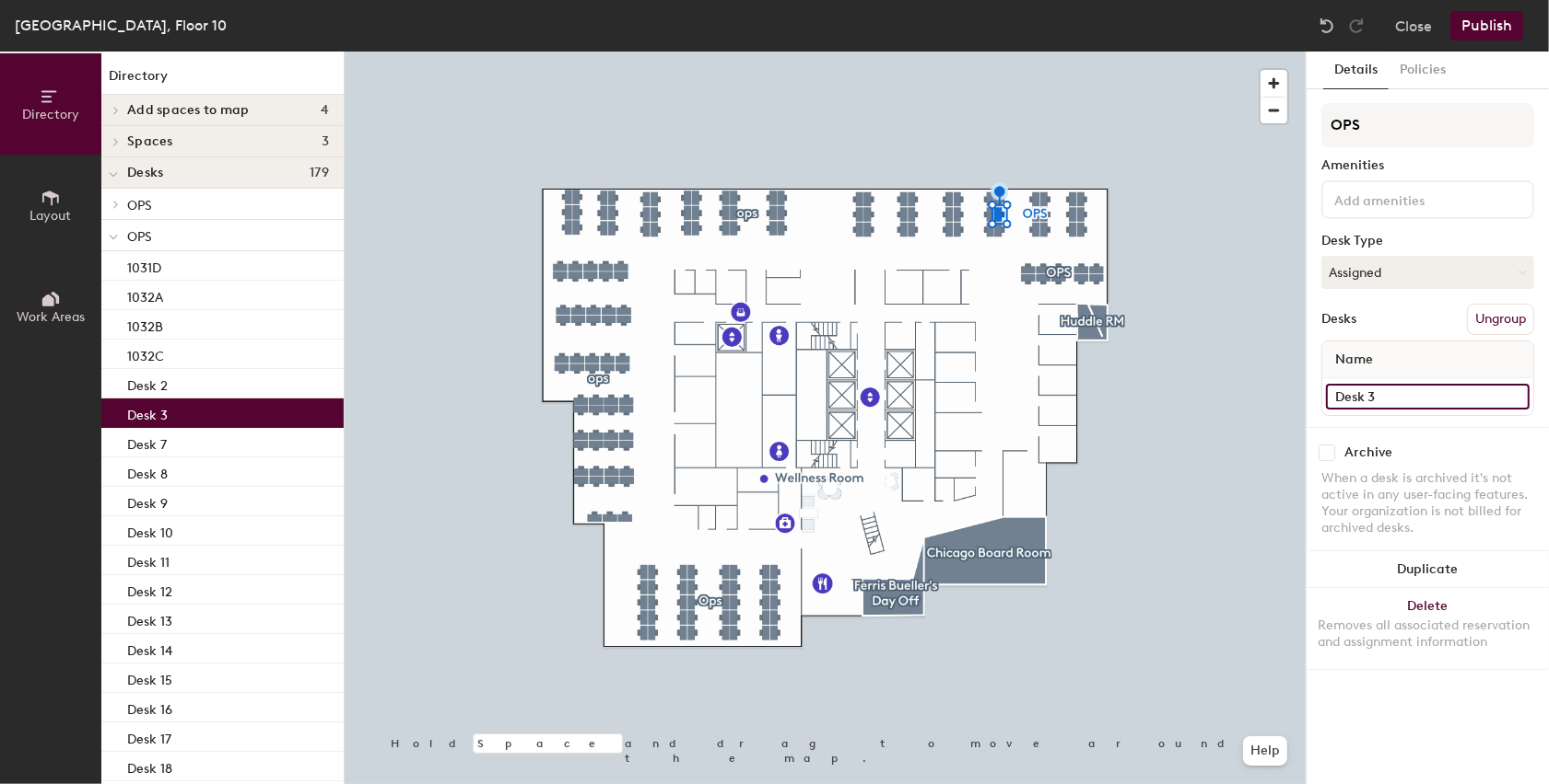
click at [1348, 394] on input "Desk 3" at bounding box center [1428, 397] width 204 height 26
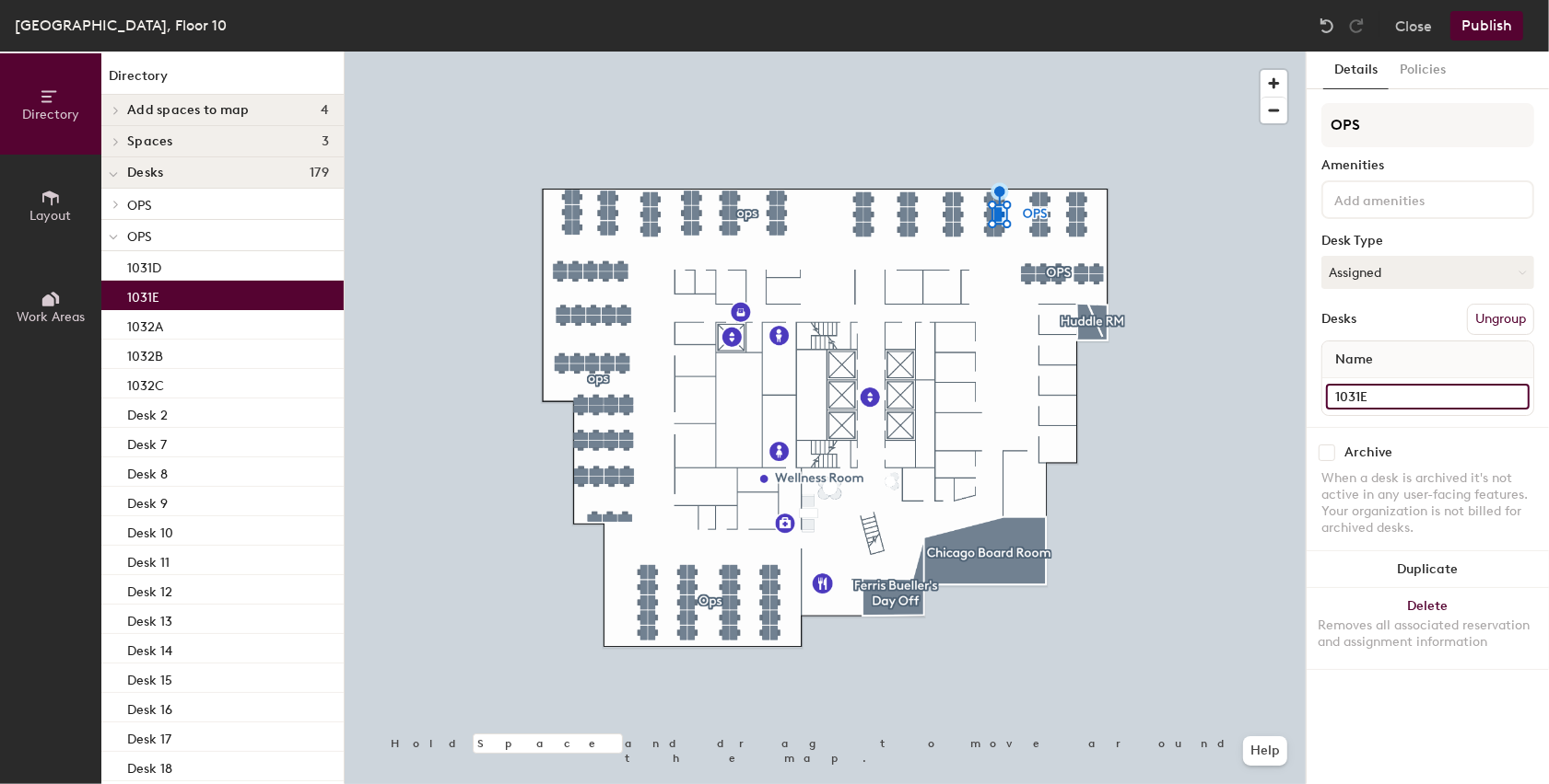
type input "1031E"
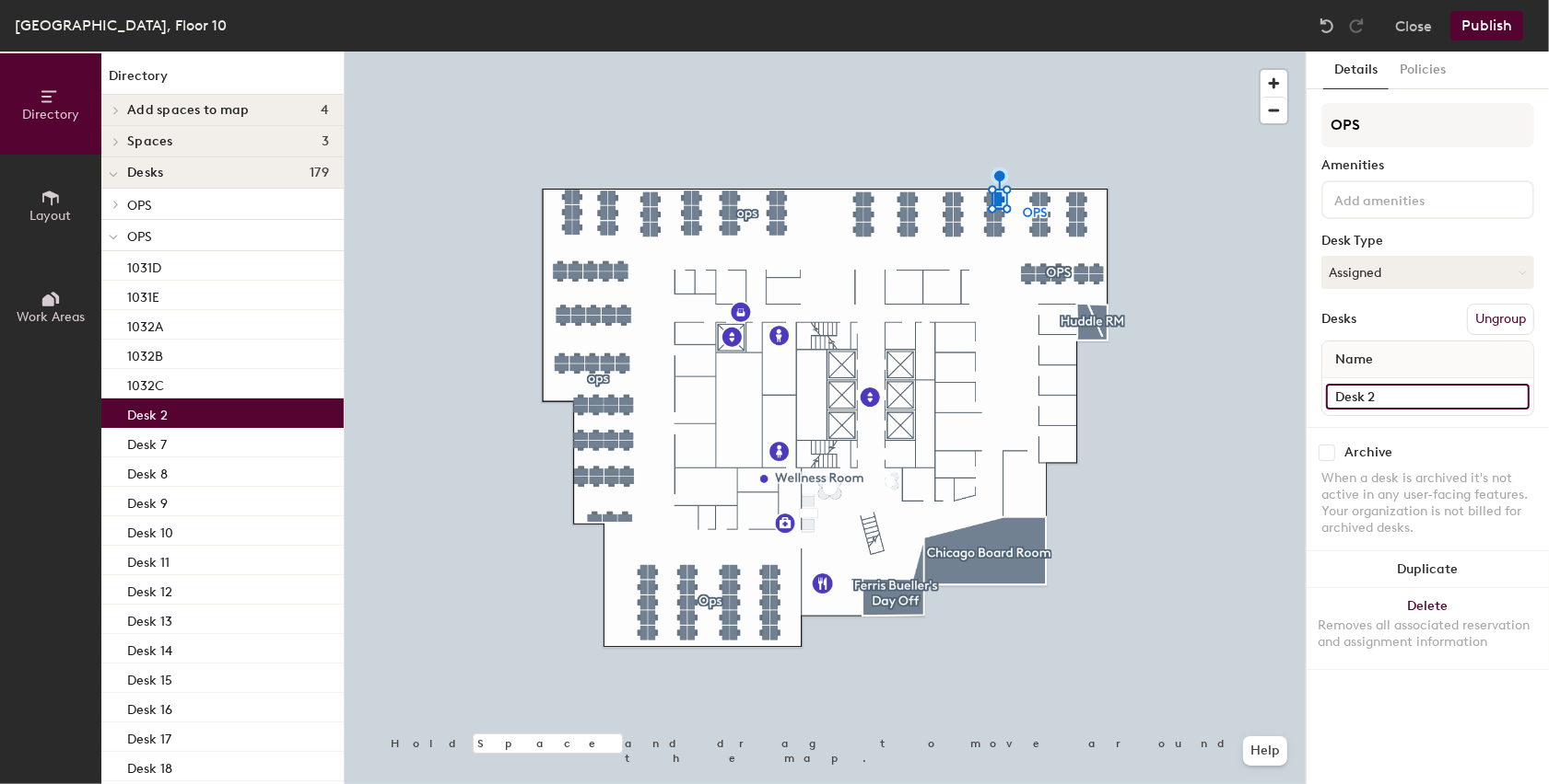
click at [1384, 402] on input "Desk 2" at bounding box center [1428, 397] width 204 height 26
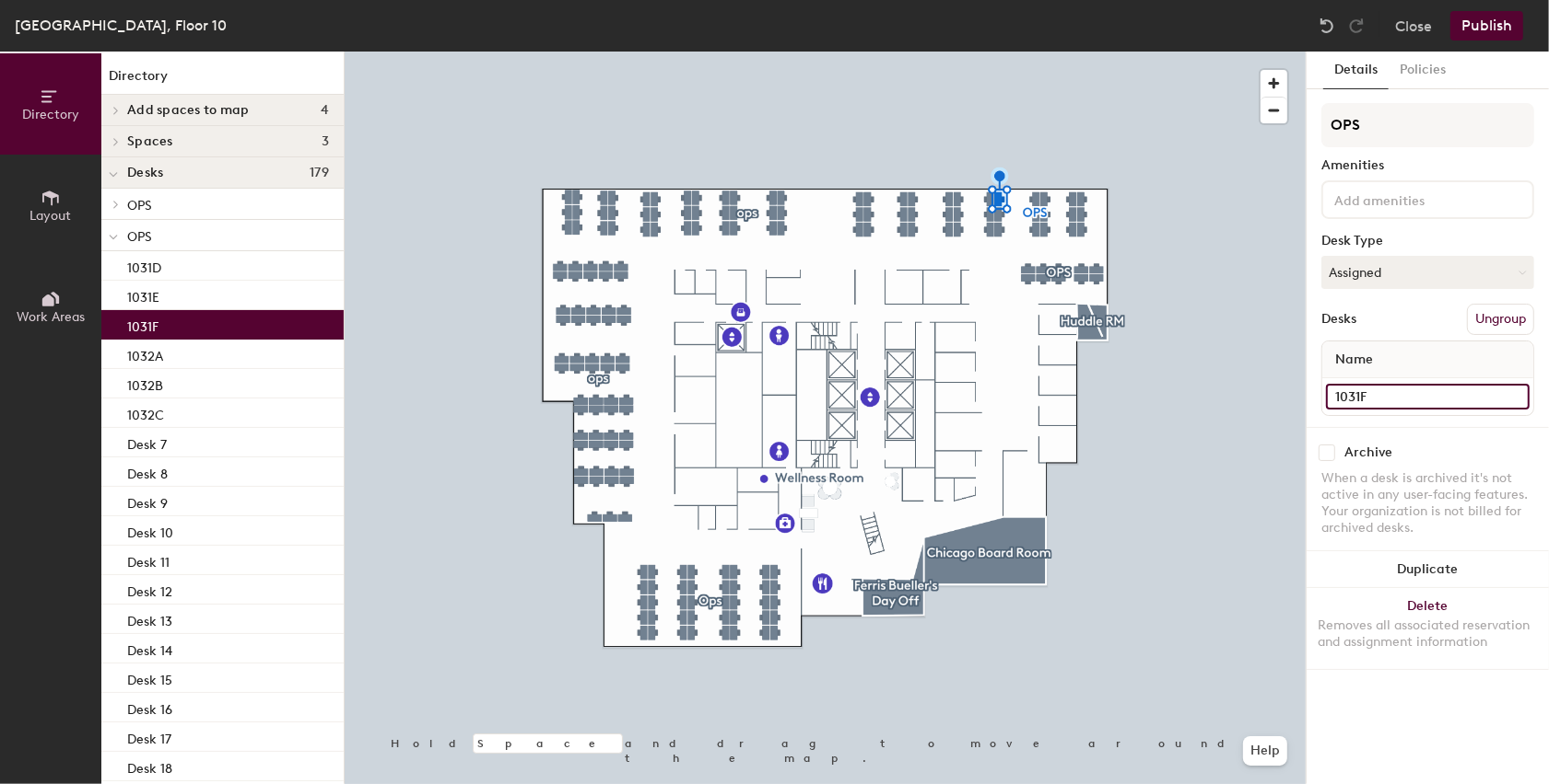
type input "1031F"
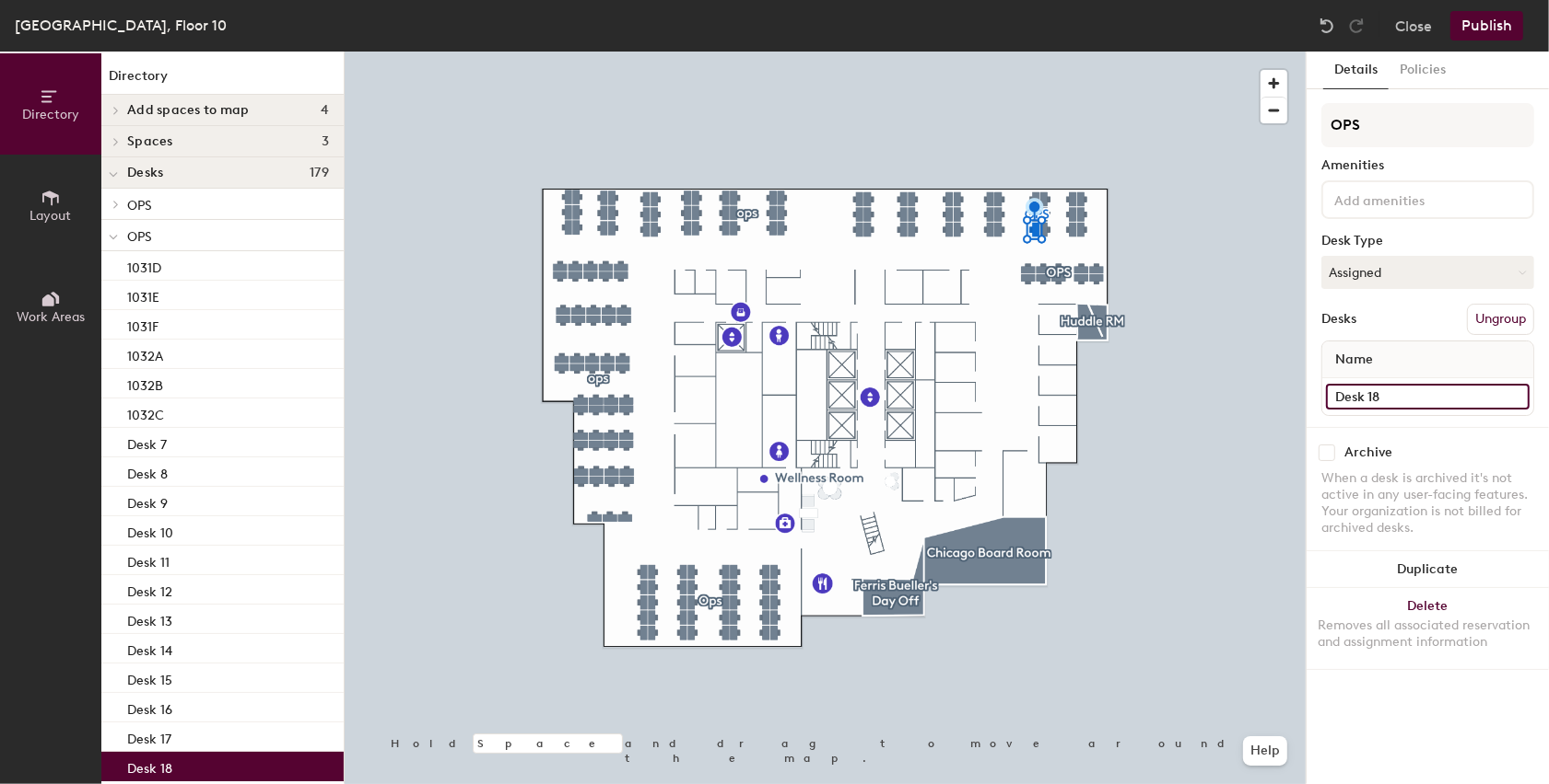
click at [1353, 389] on input "Desk 18" at bounding box center [1428, 397] width 204 height 26
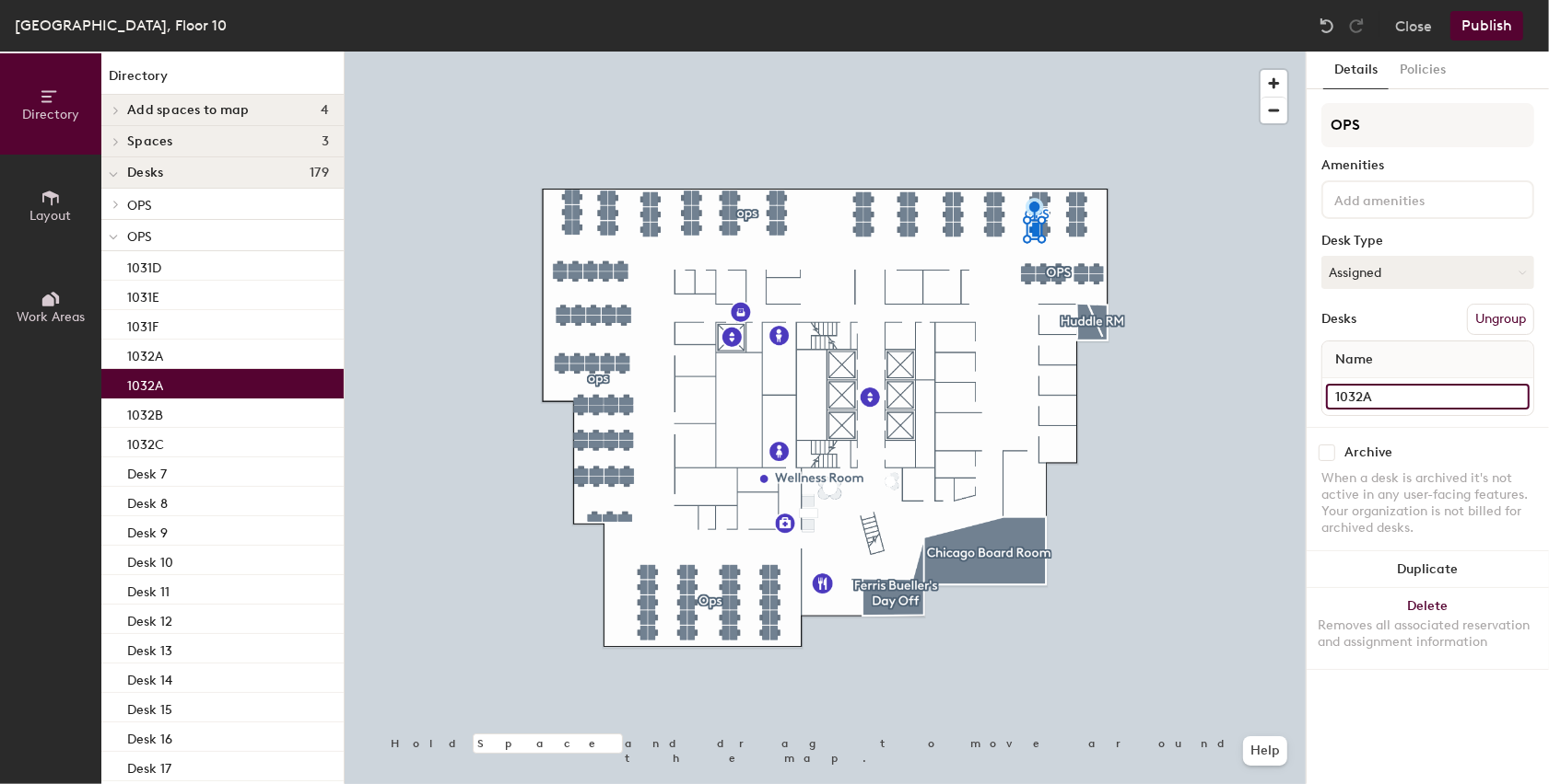
type input "1032A"
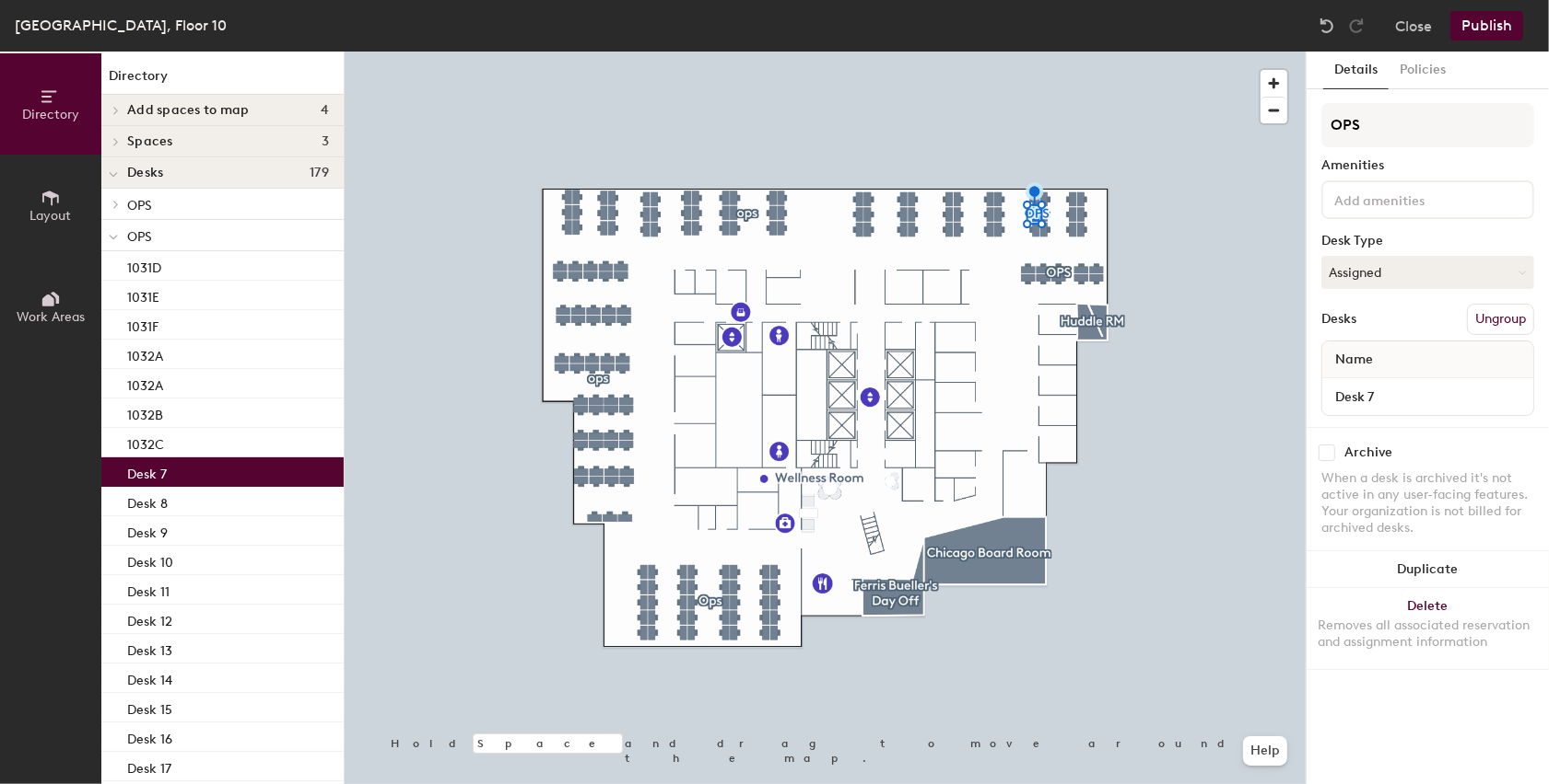
click at [1378, 409] on div "Desk 7" at bounding box center [1428, 397] width 211 height 37
click at [1374, 396] on input "Desk 7" at bounding box center [1428, 397] width 204 height 26
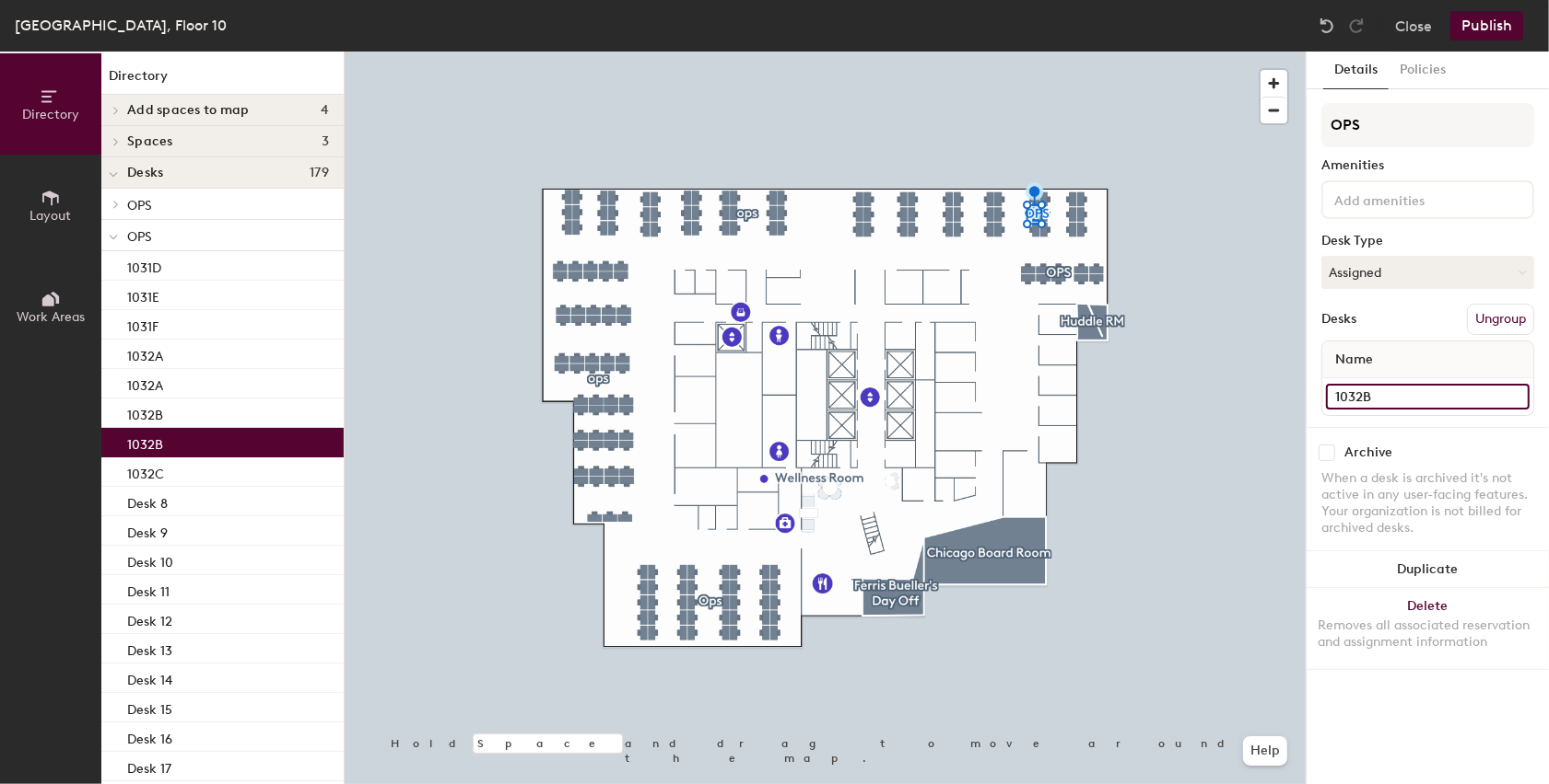
type input "1032B"
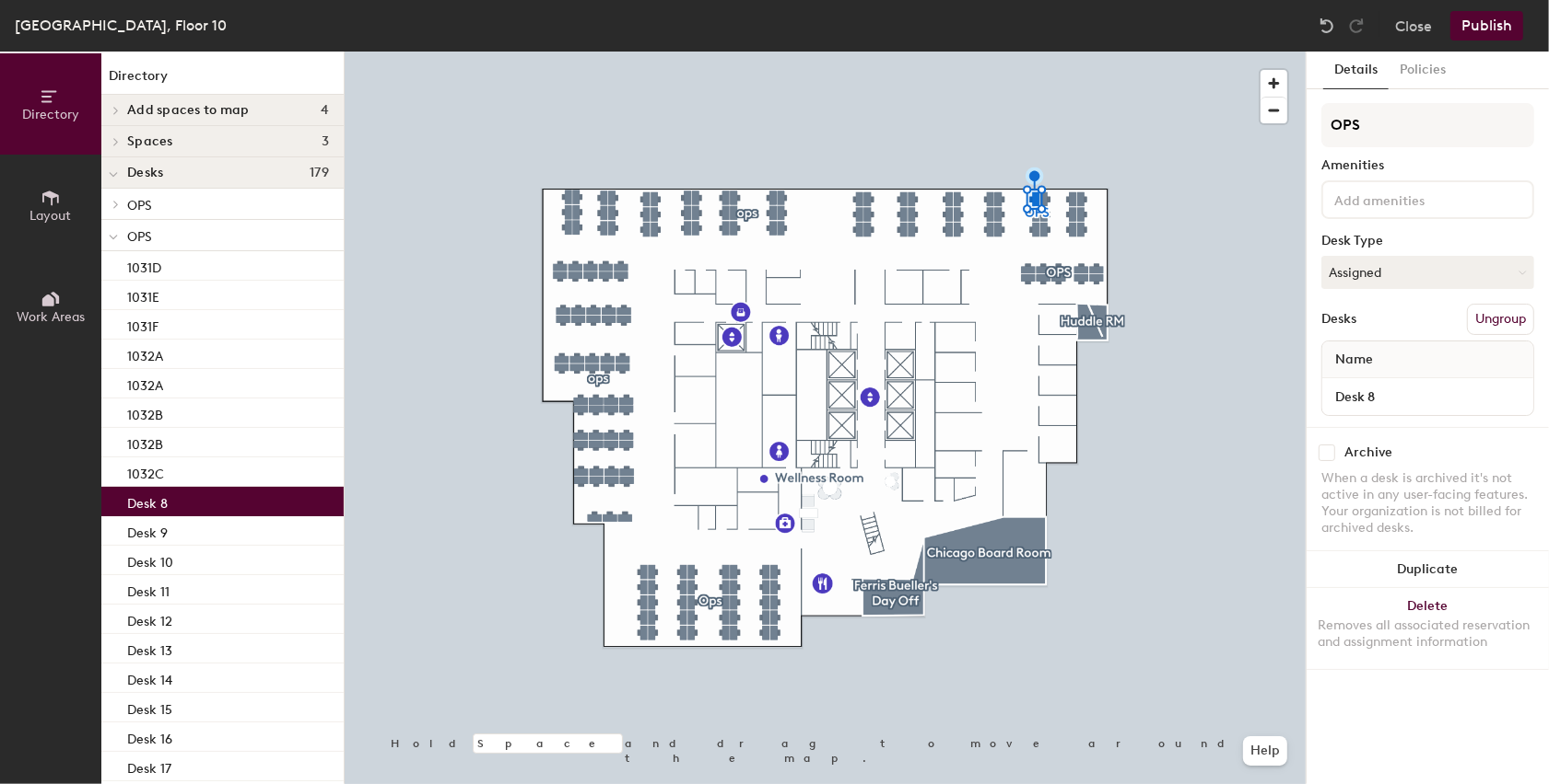
click at [1458, 382] on div "Desk 8" at bounding box center [1428, 397] width 211 height 37
click at [1458, 402] on input "Desk 8" at bounding box center [1428, 397] width 204 height 26
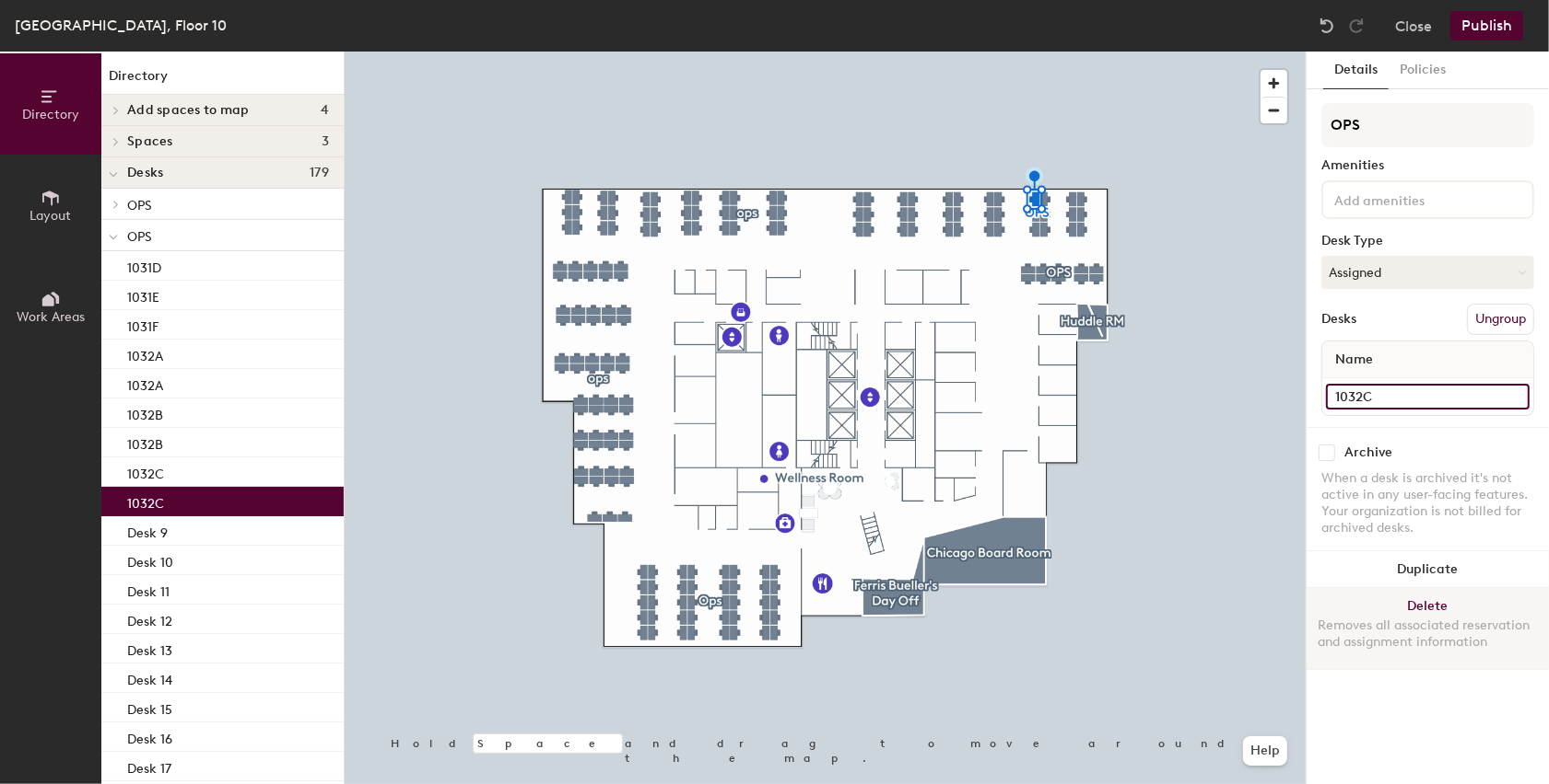
type input "1032C"
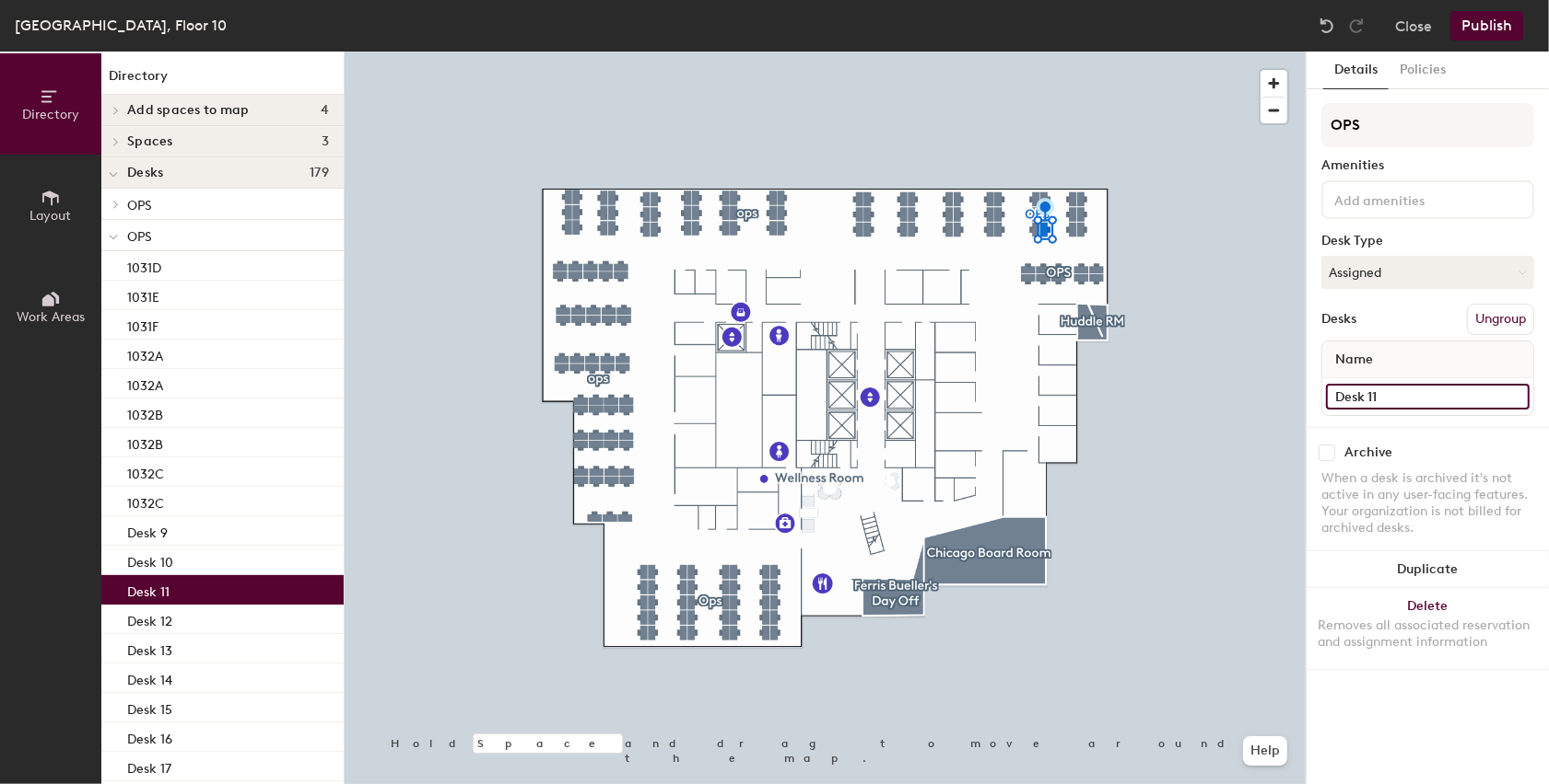
click at [1355, 384] on input "Desk 11" at bounding box center [1428, 397] width 204 height 26
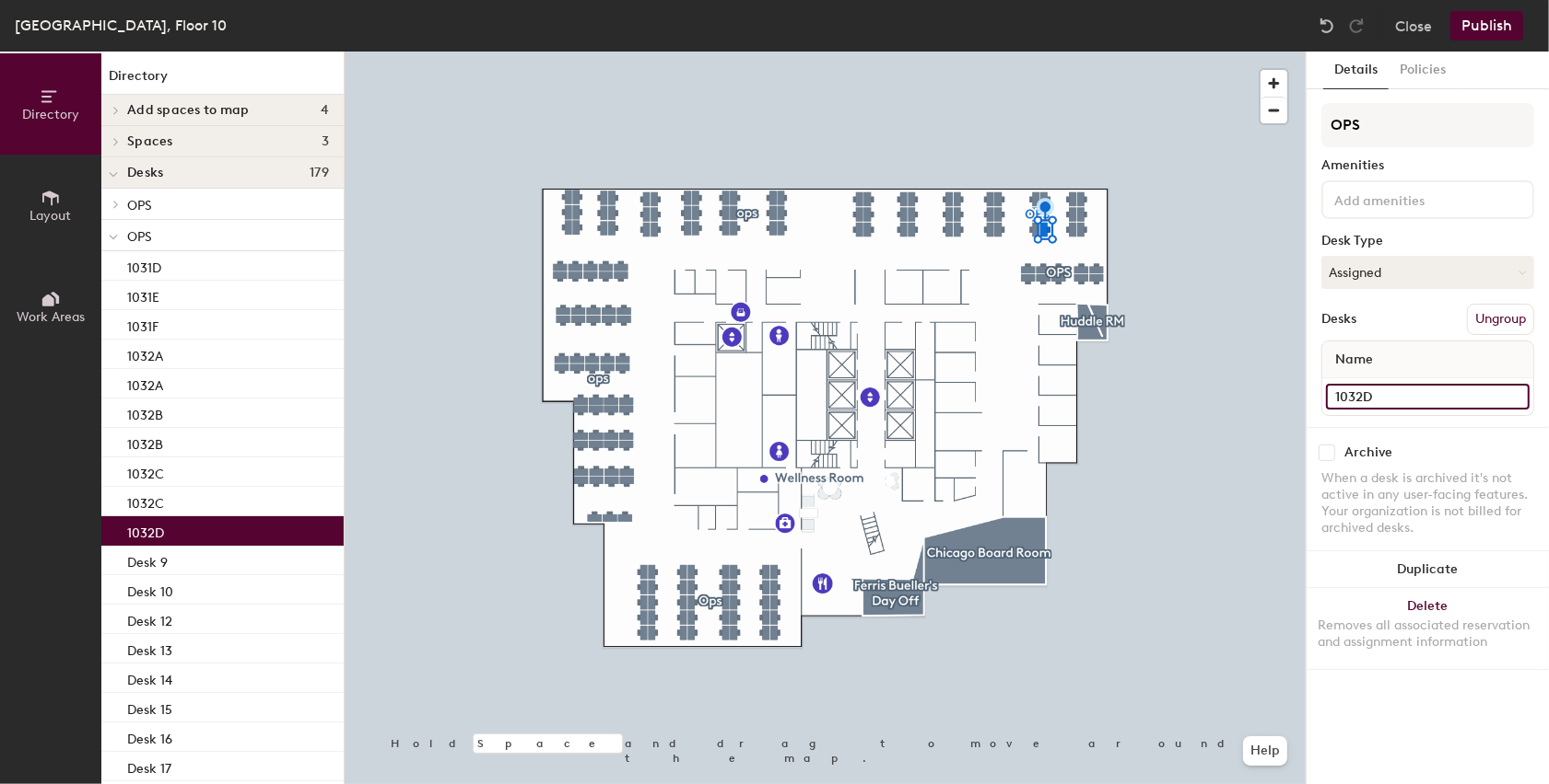
type input "1032D"
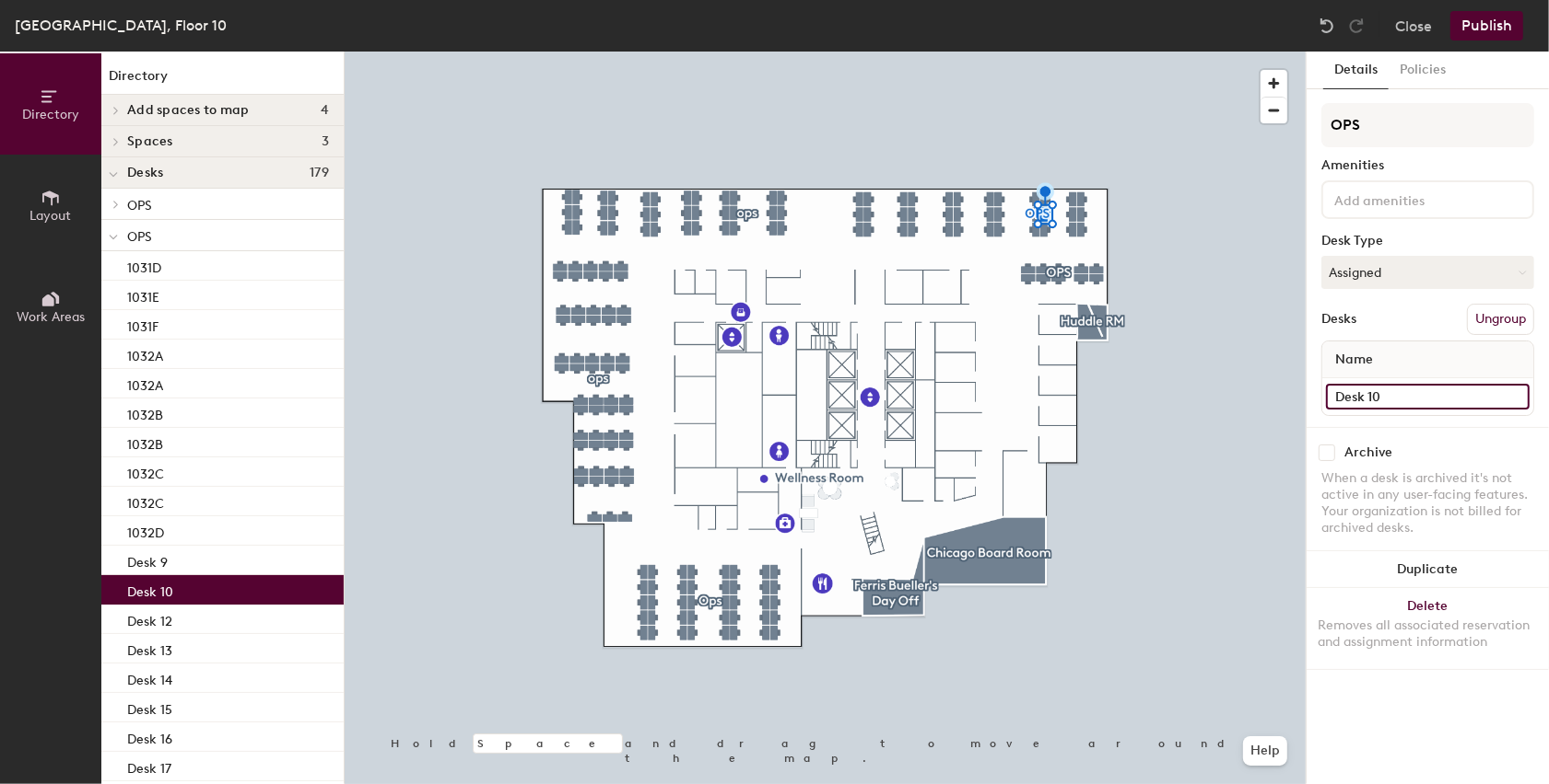
click at [1383, 385] on input "Desk 10" at bounding box center [1428, 397] width 204 height 26
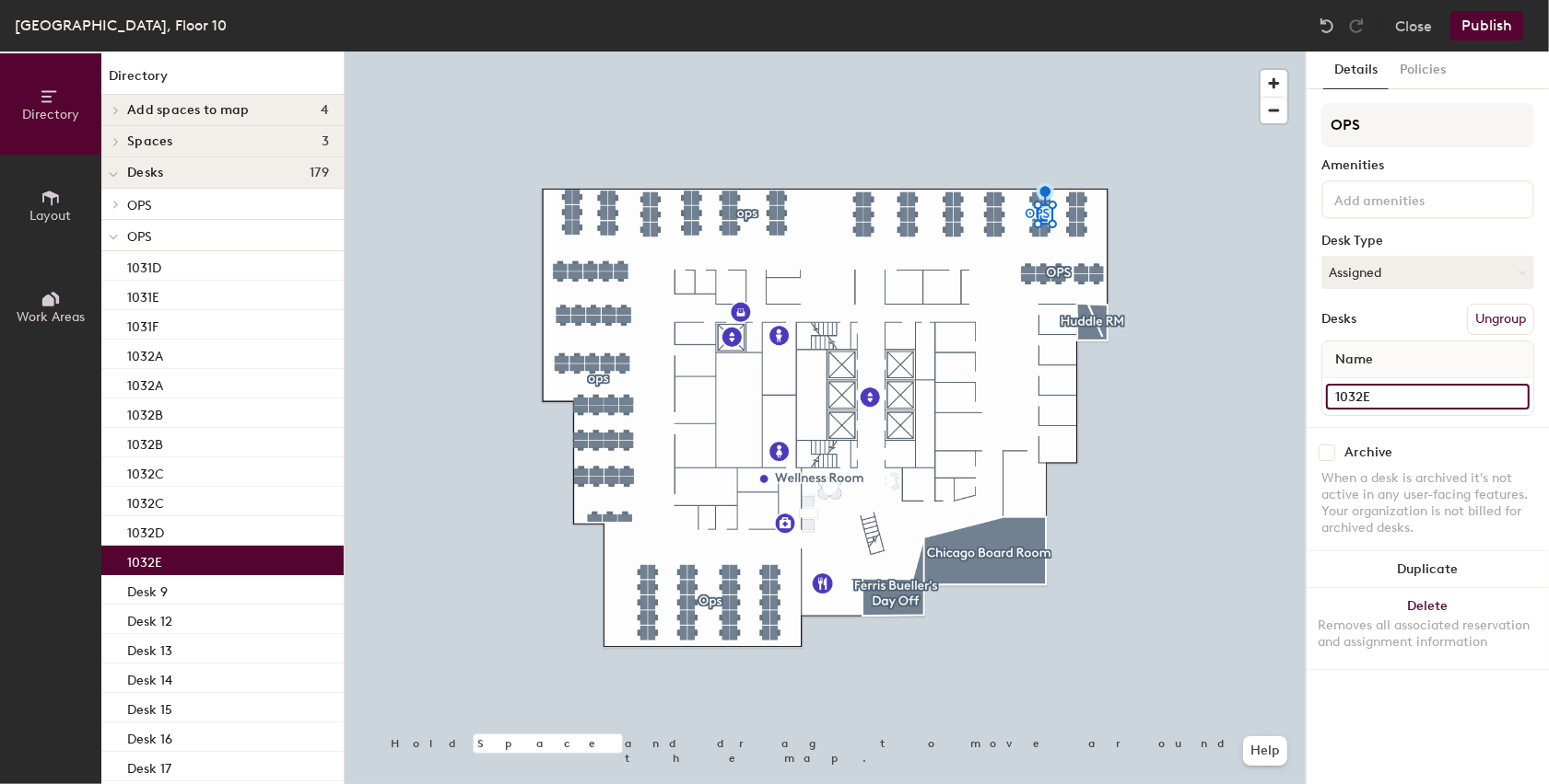
type input "1032E"
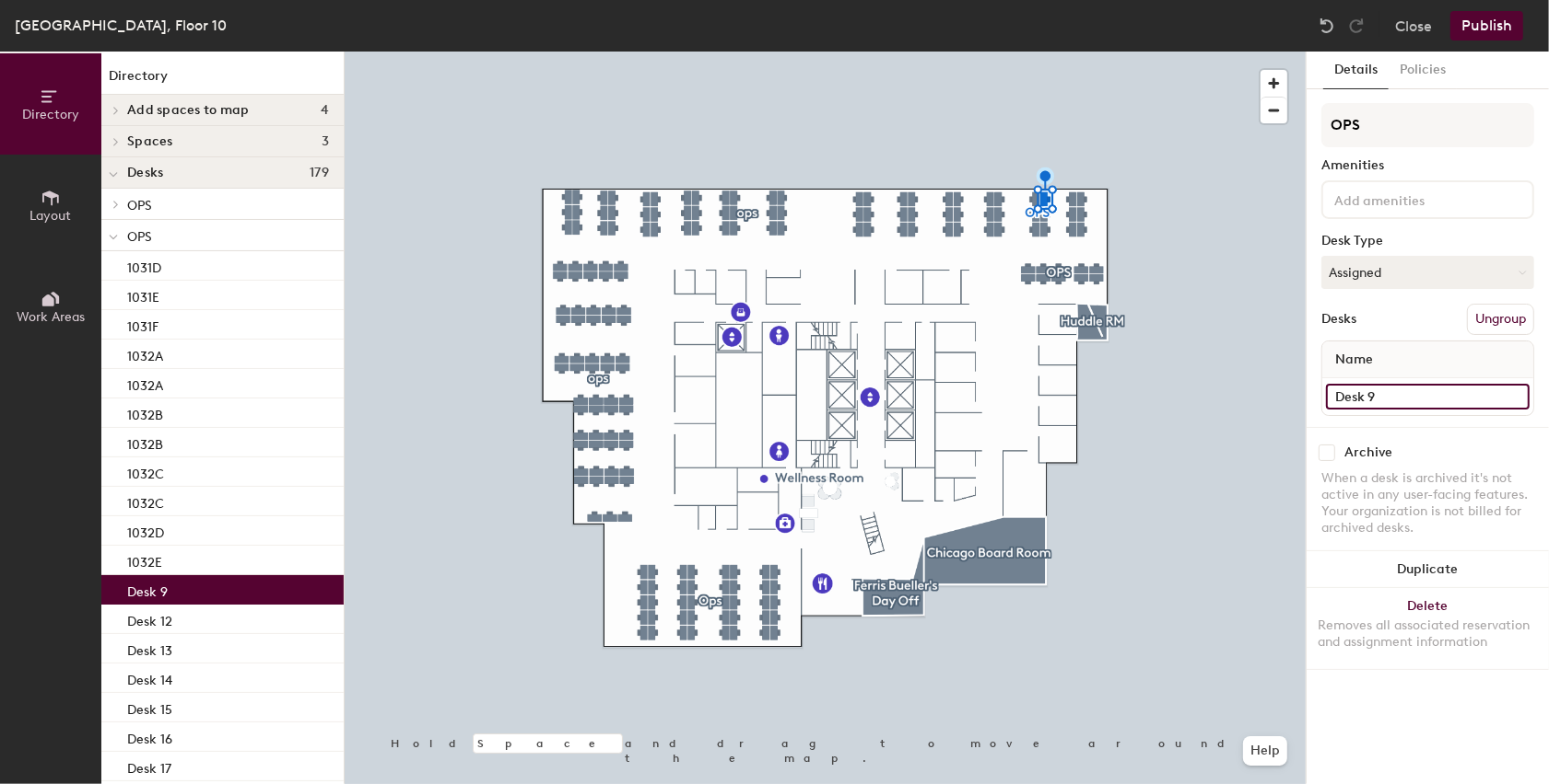
click at [1346, 395] on input "Desk 9" at bounding box center [1428, 397] width 204 height 26
type input "1032F"
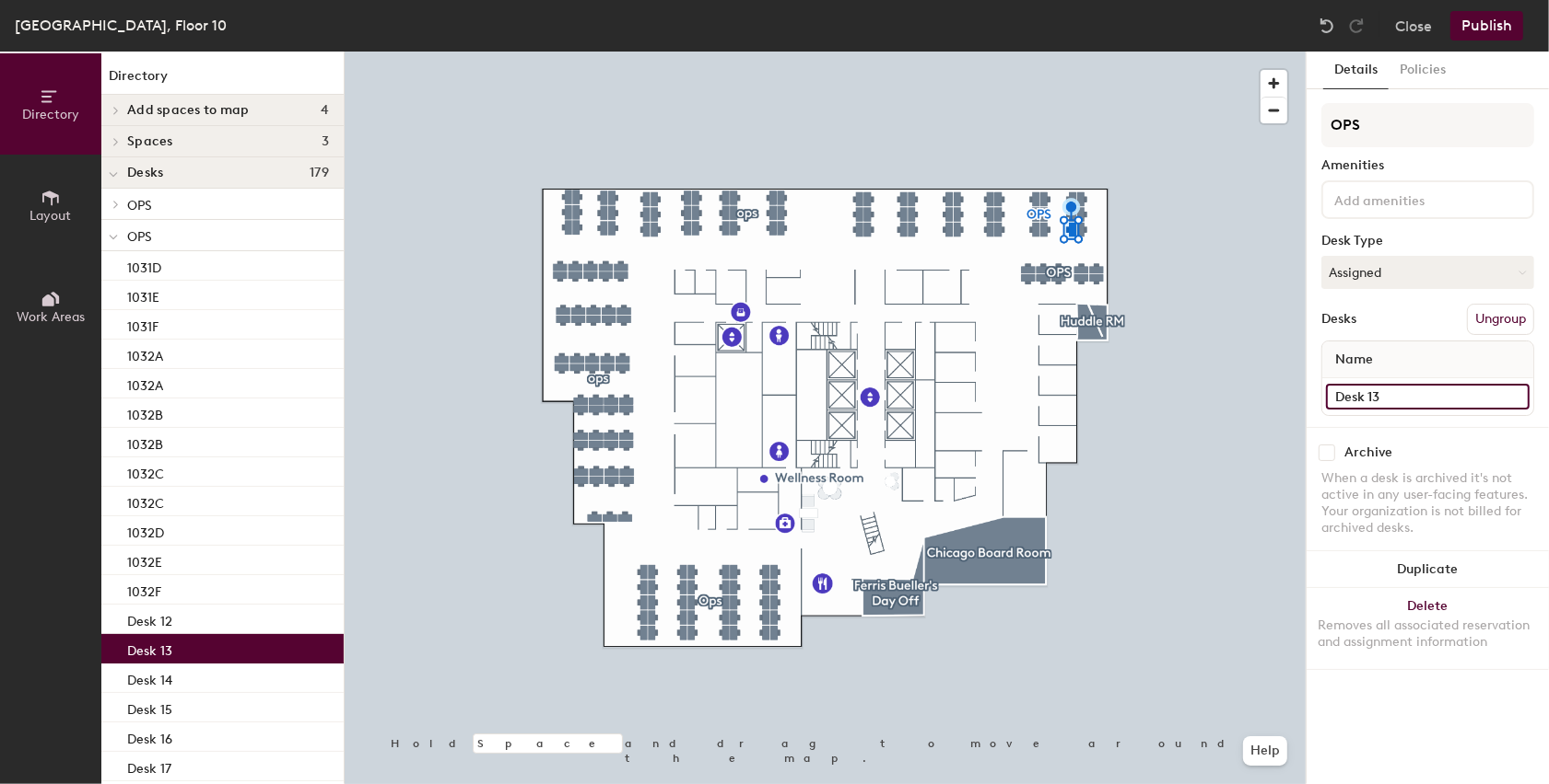
click at [1380, 394] on input "Desk 13" at bounding box center [1428, 397] width 204 height 26
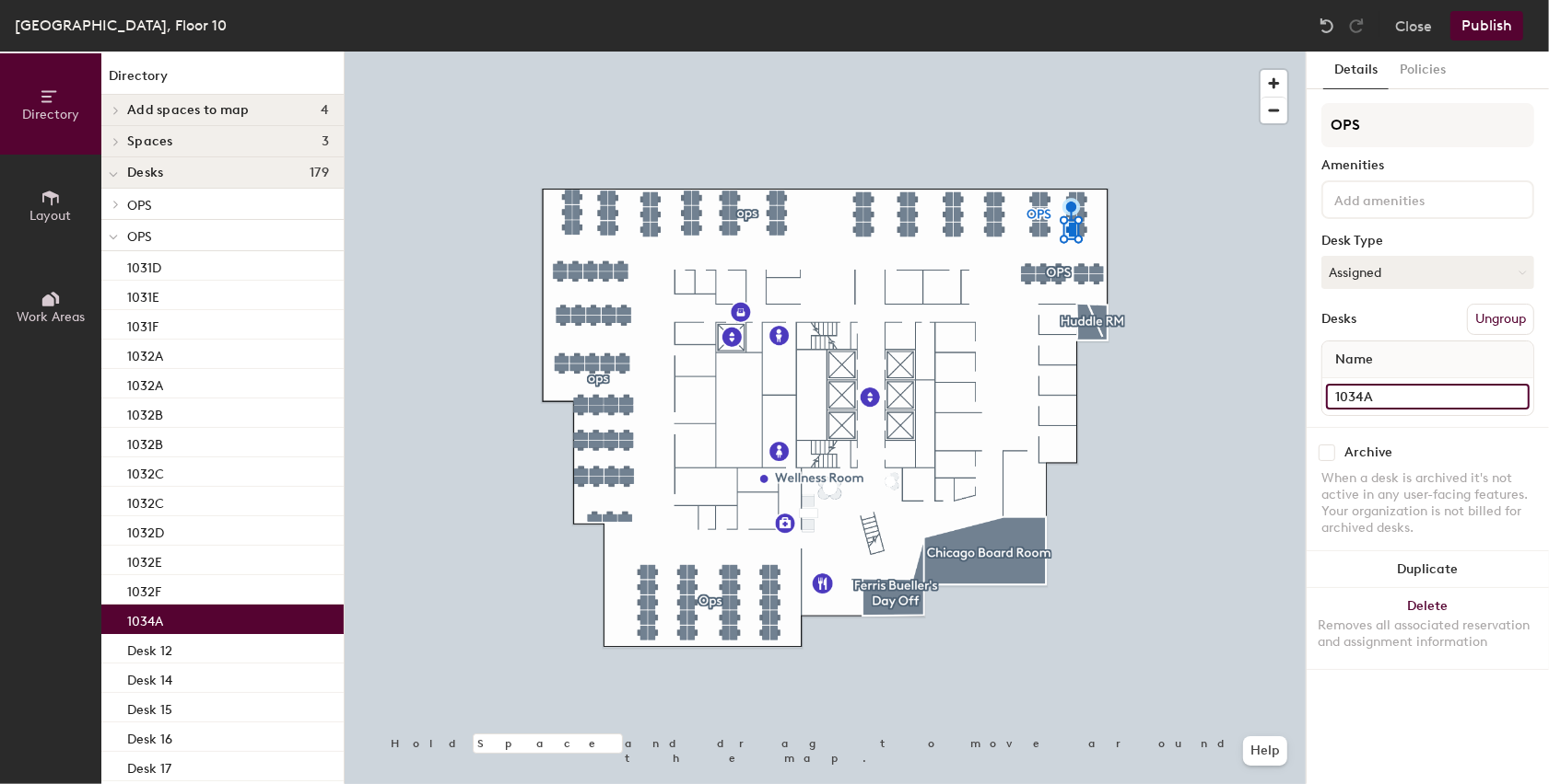
type input "1034A"
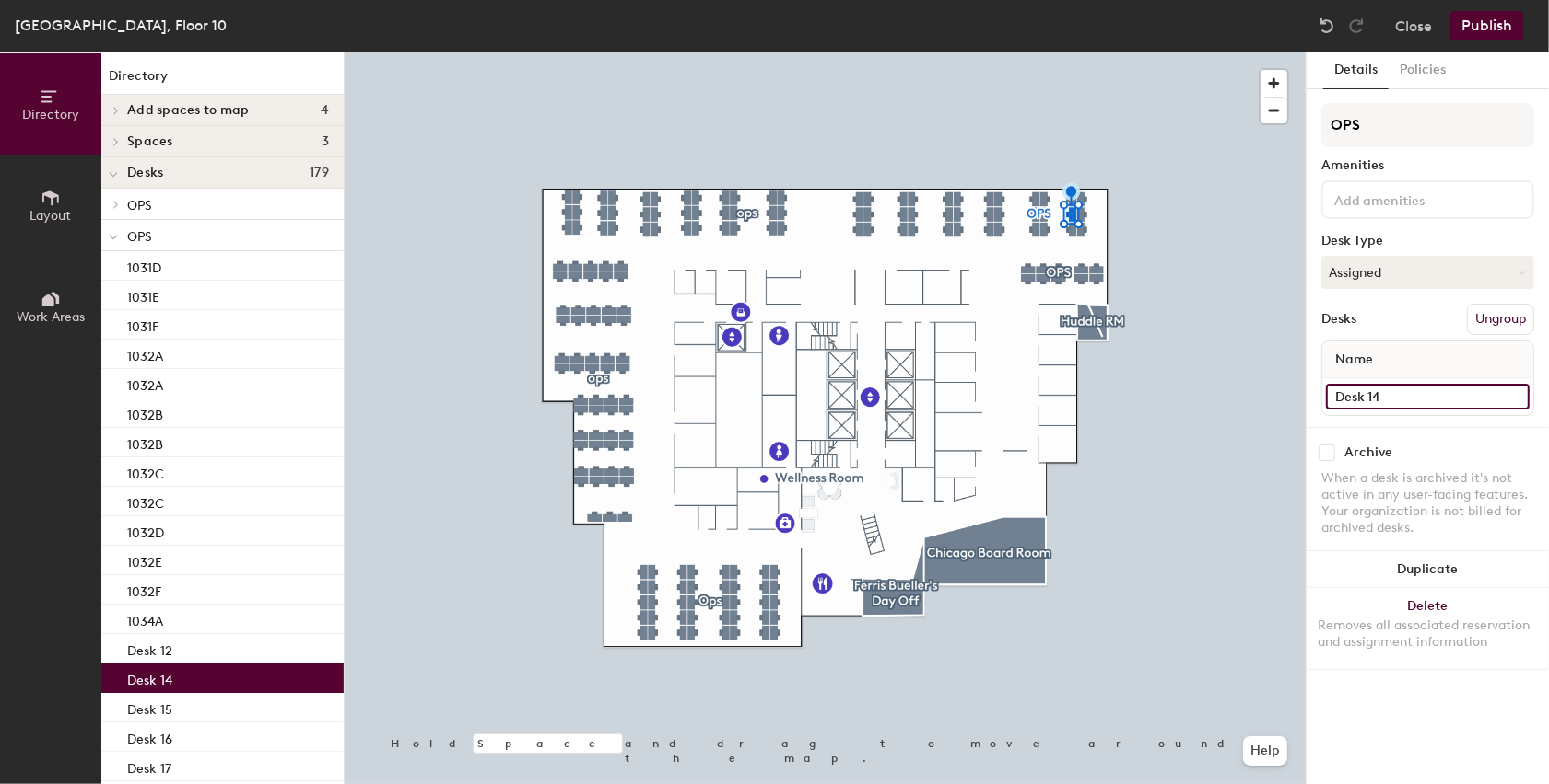
click at [1380, 397] on input "Desk 14" at bounding box center [1428, 397] width 204 height 26
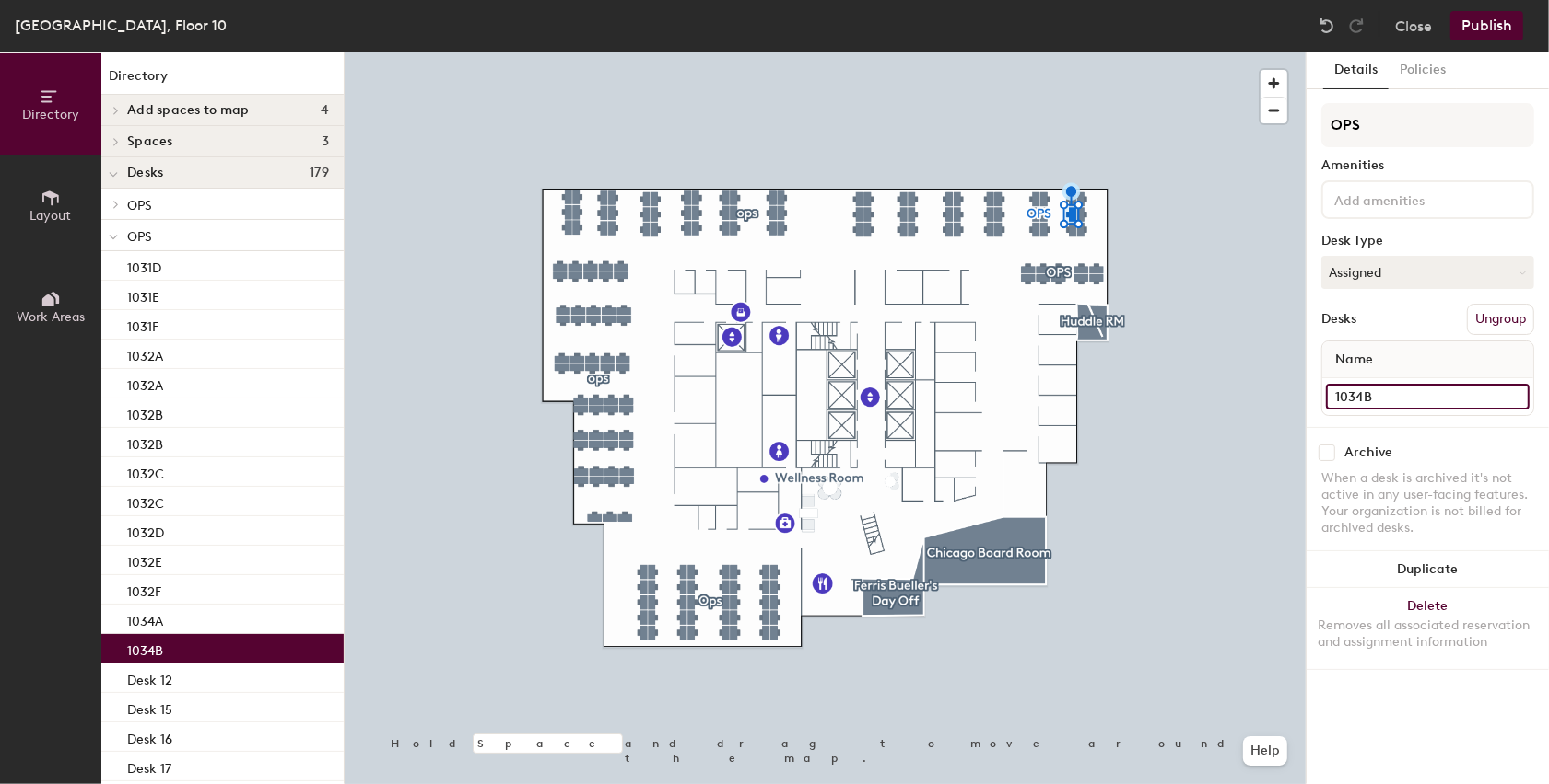
type input "1034B"
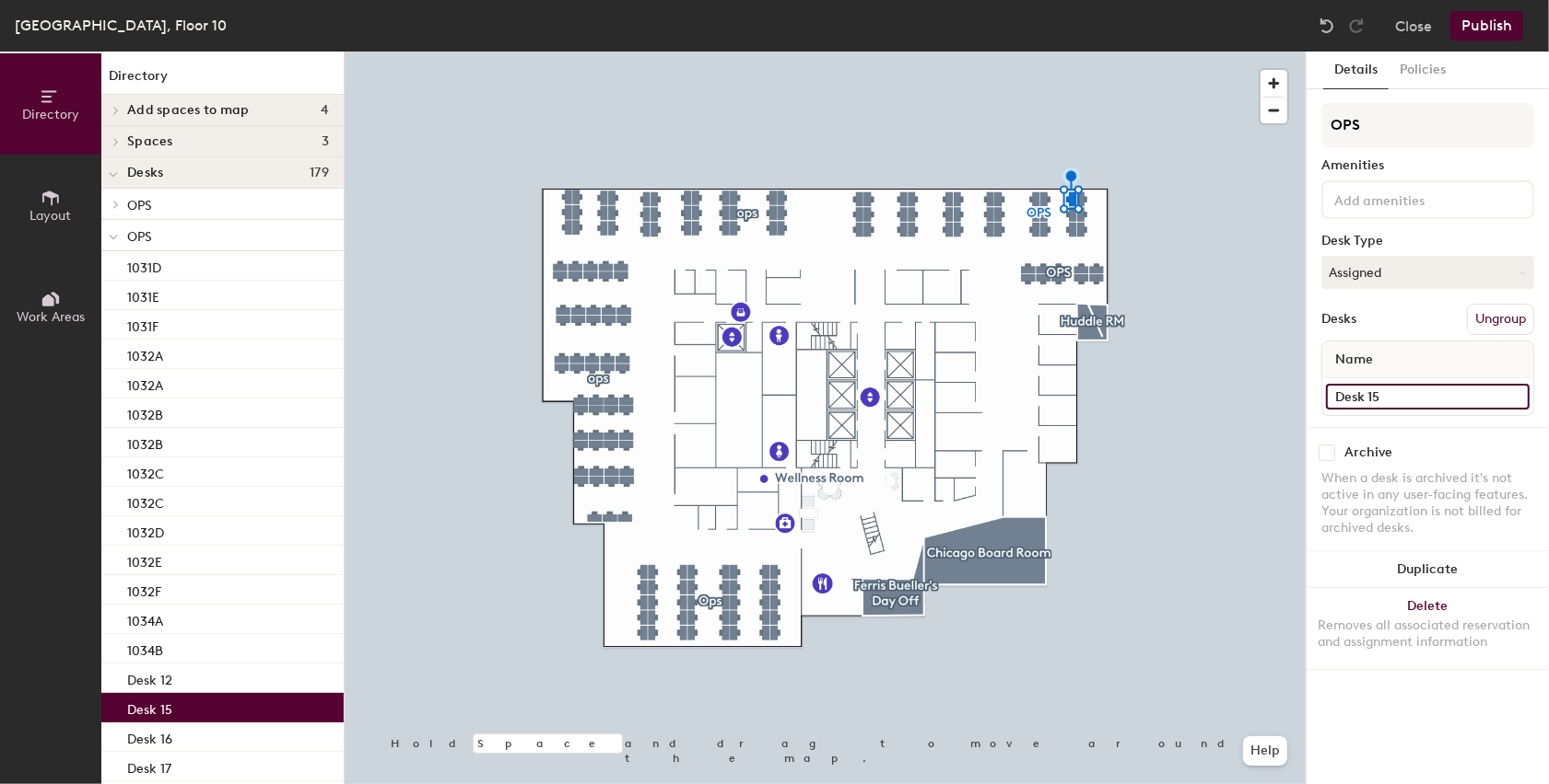
click at [1372, 396] on input "Desk 15" at bounding box center [1428, 397] width 204 height 26
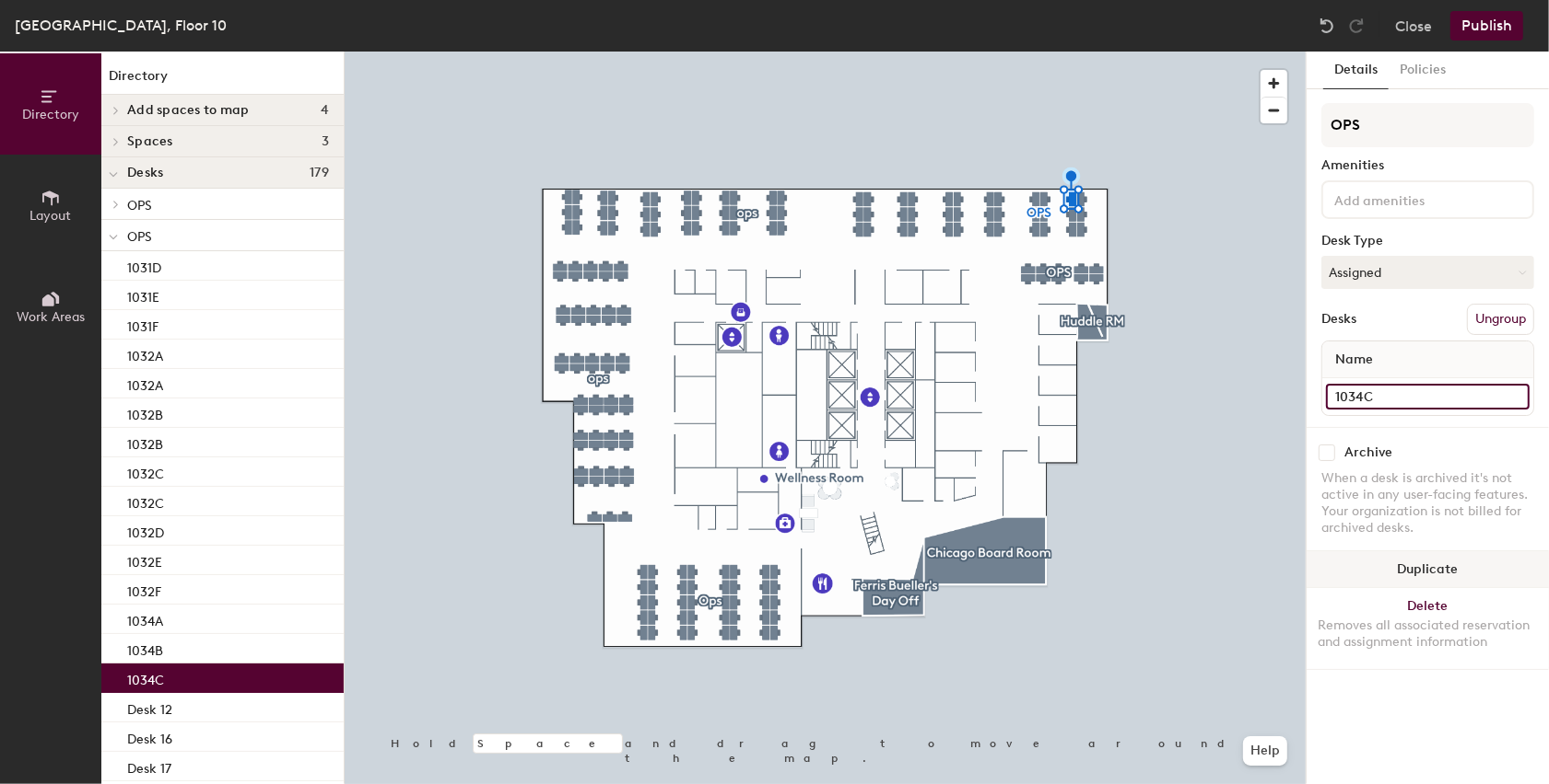
type input "1034C"
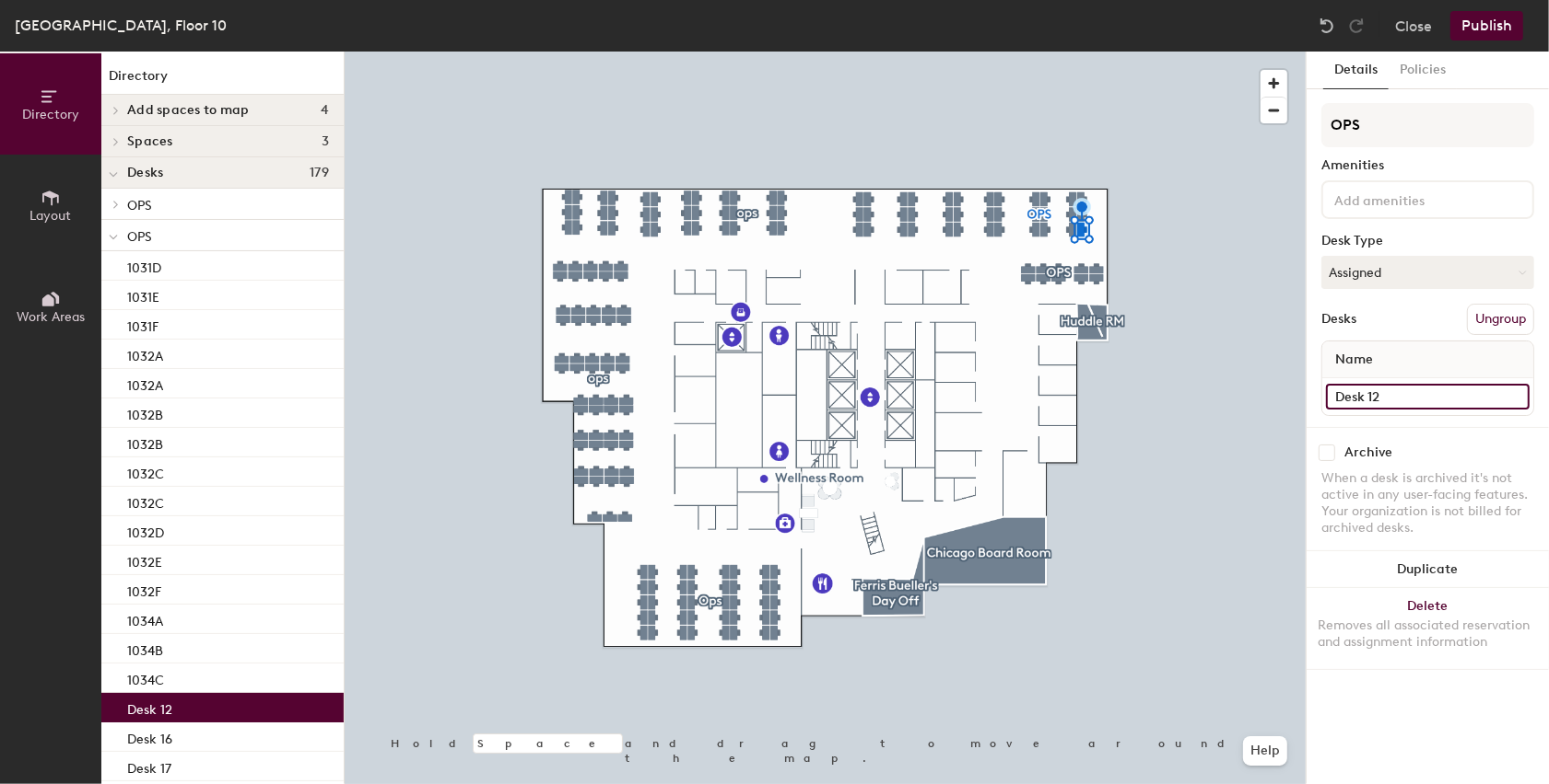
click at [1364, 394] on input "Desk 12" at bounding box center [1428, 397] width 204 height 26
type input "1034D"
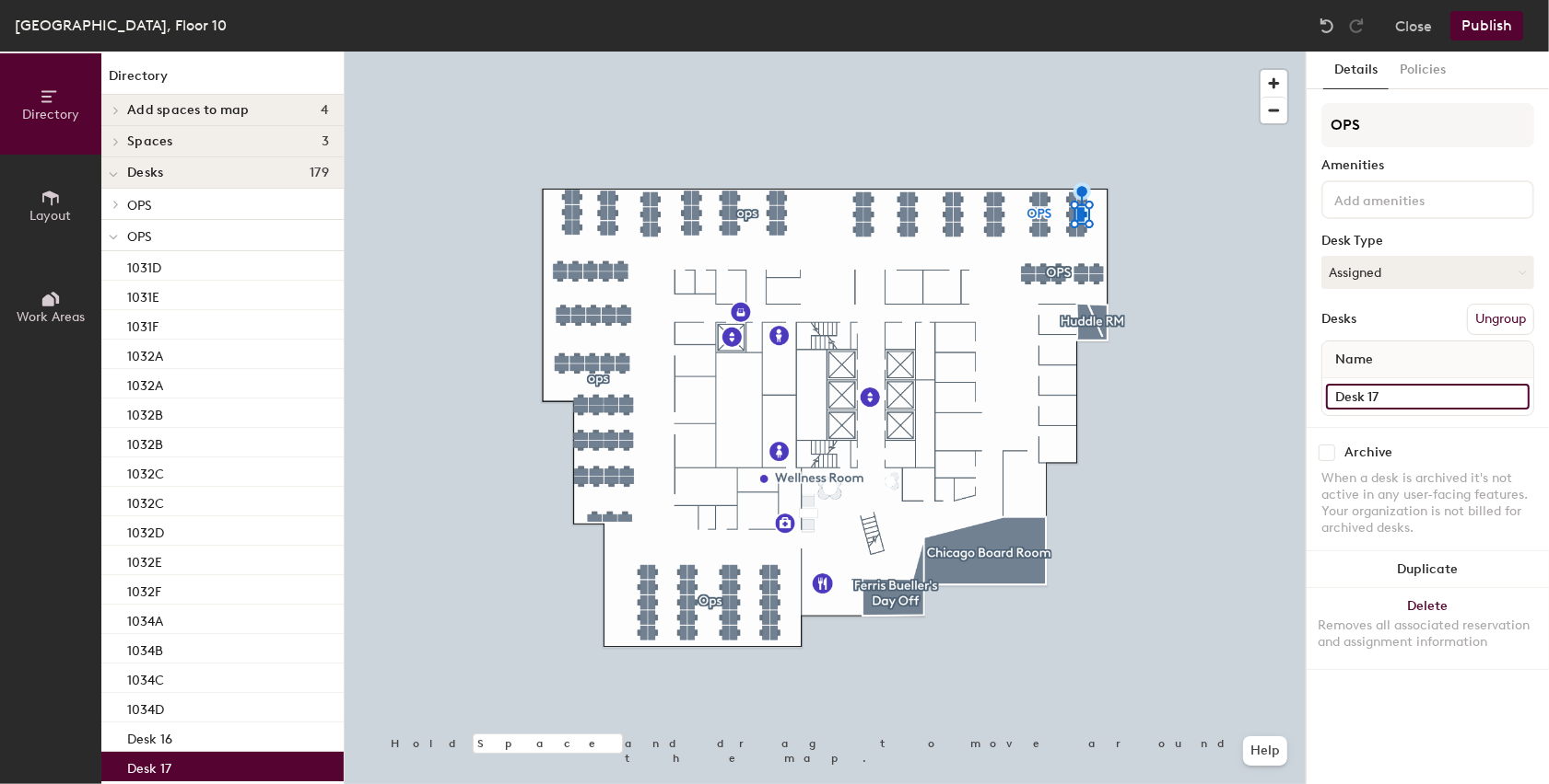
click at [1366, 396] on input "Desk 17" at bounding box center [1428, 397] width 204 height 26
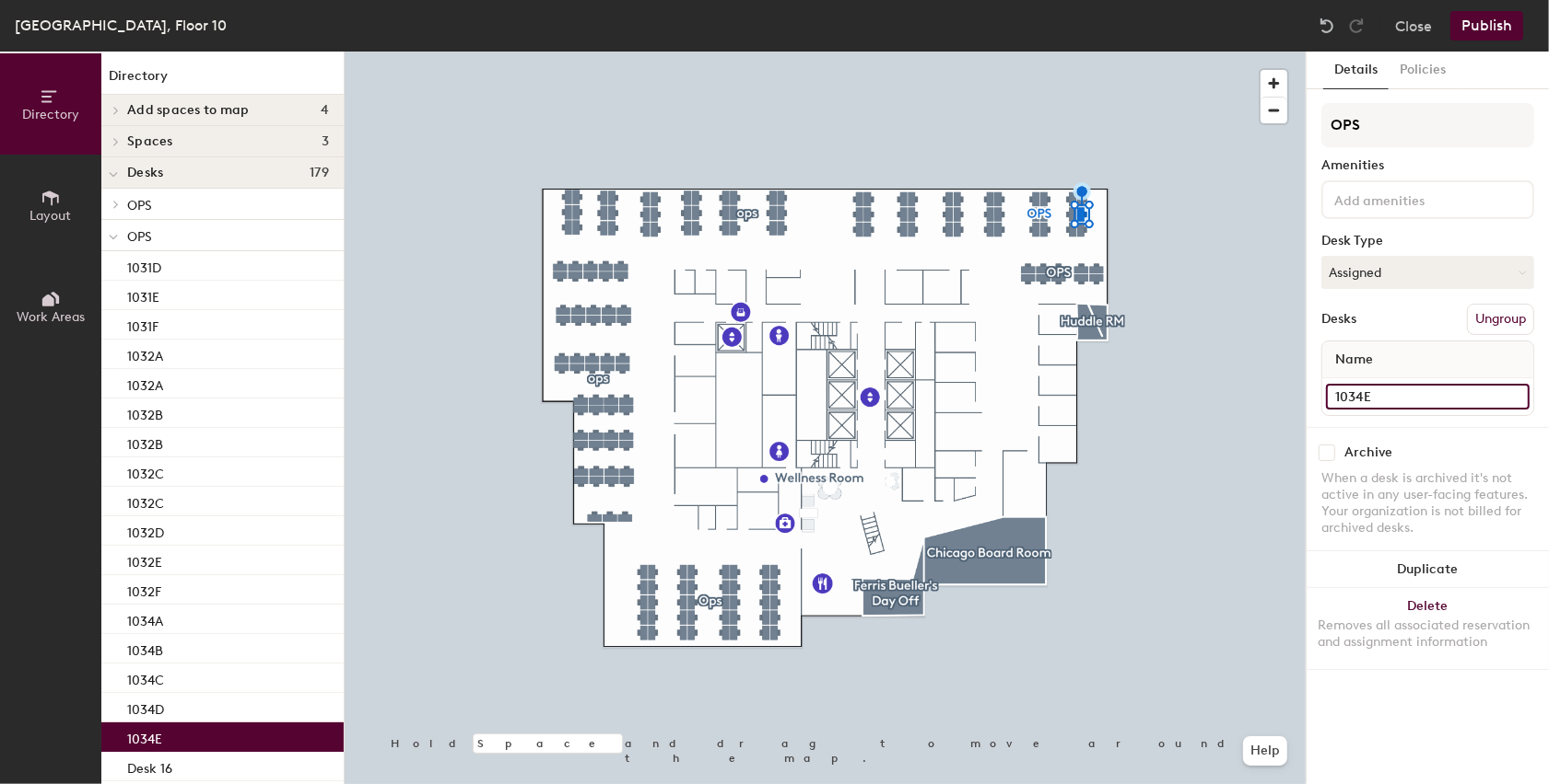
type input "1034E"
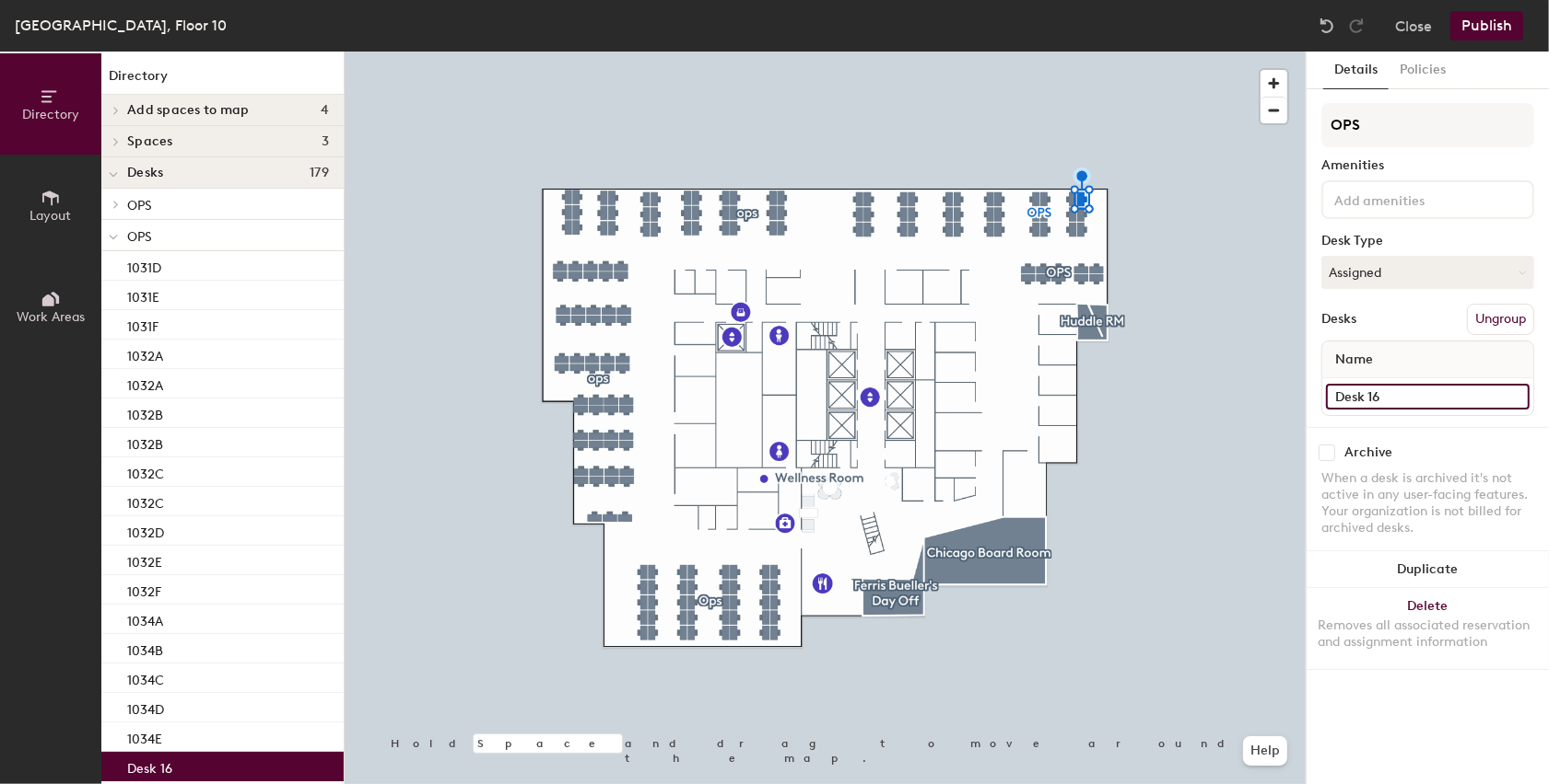
click at [1349, 395] on input "Desk 16" at bounding box center [1428, 397] width 204 height 26
type input "1034F"
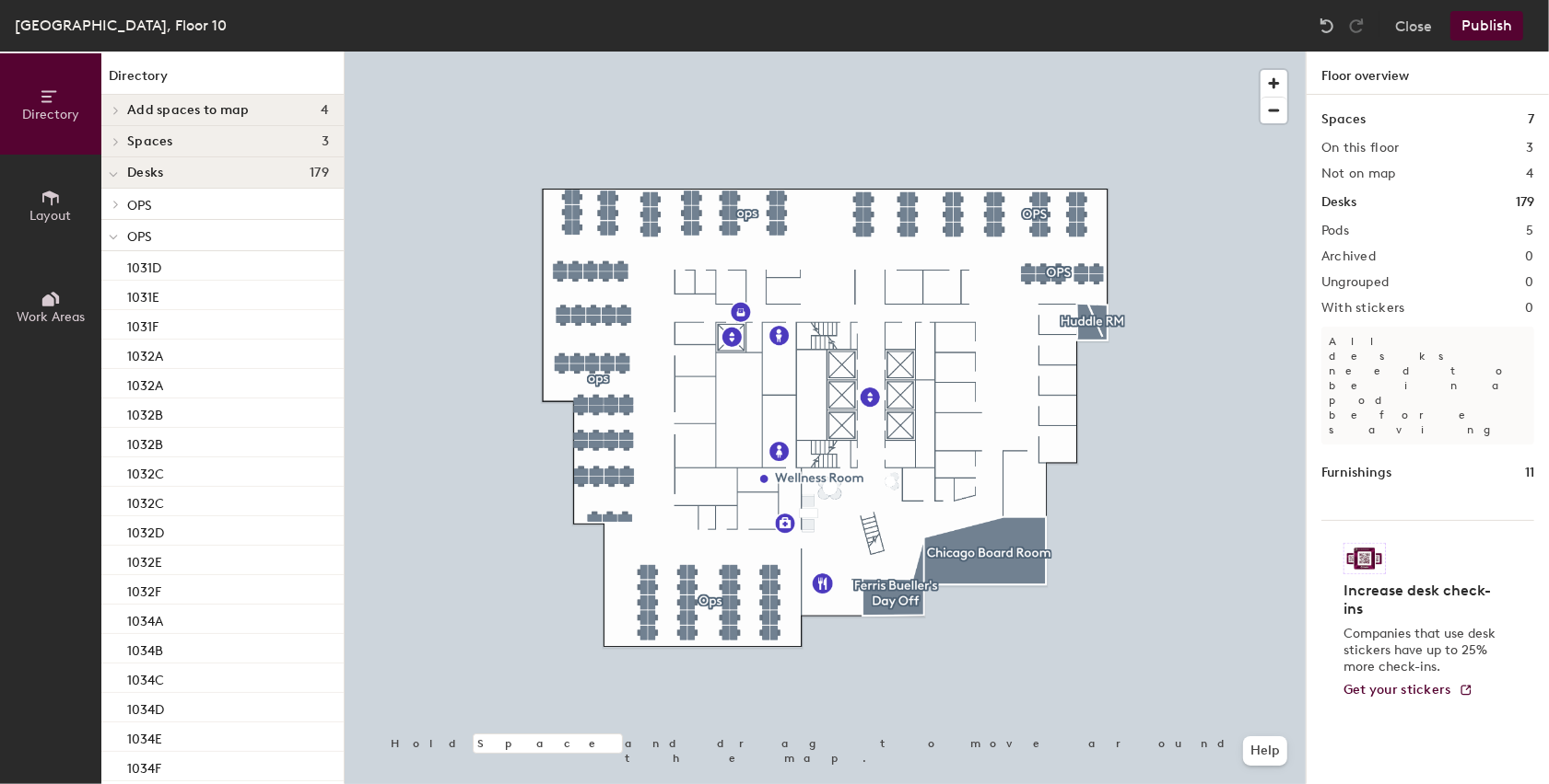
click at [1509, 16] on button "Publish" at bounding box center [1486, 26] width 72 height 29
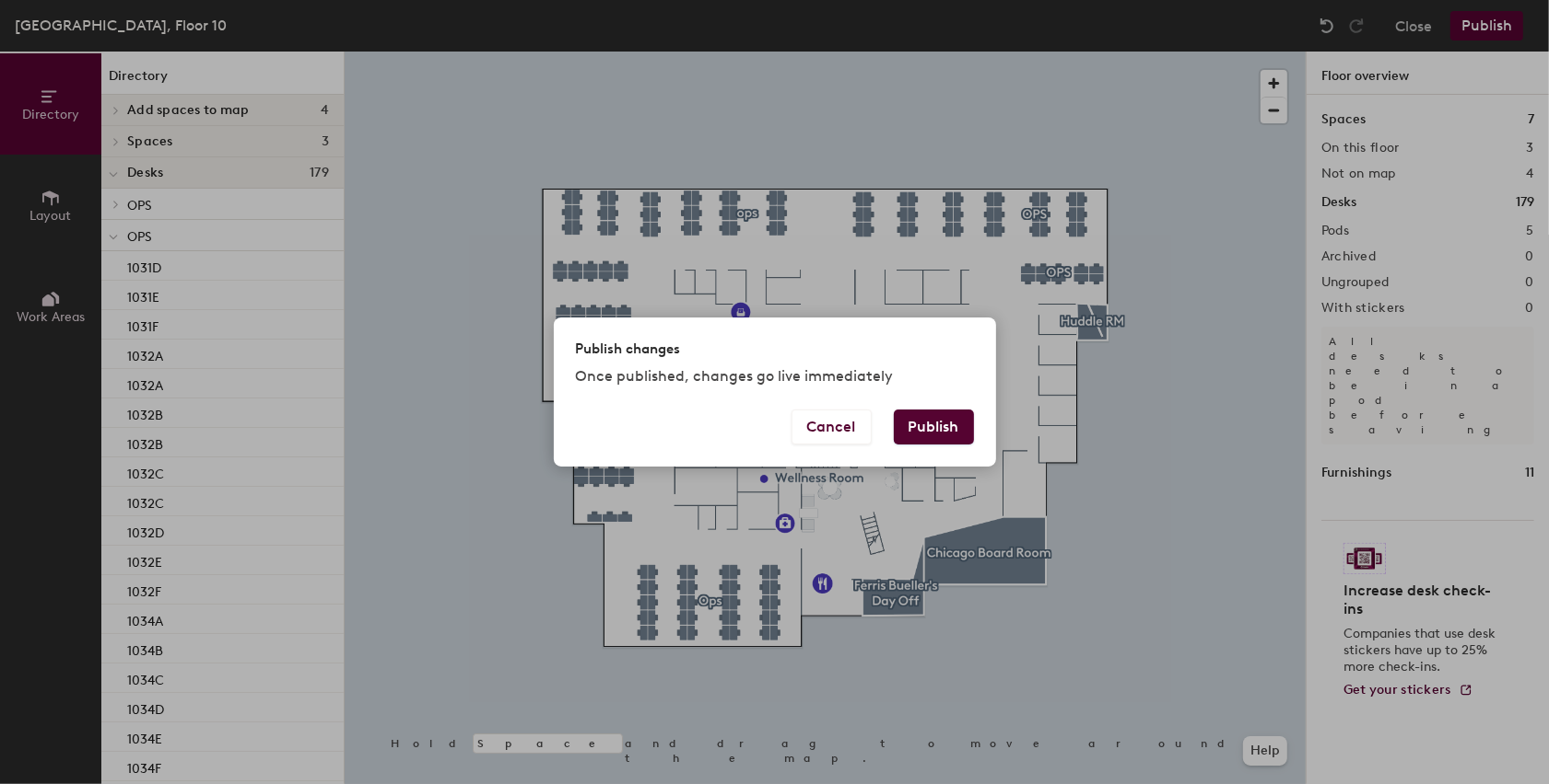
click at [948, 431] on button "Publish" at bounding box center [934, 427] width 80 height 35
